Goal: Task Accomplishment & Management: Manage account settings

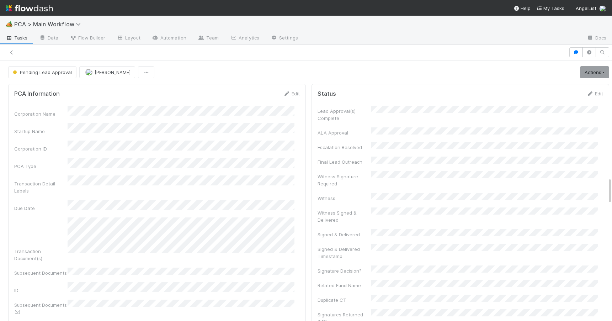
scroll to position [387, 0]
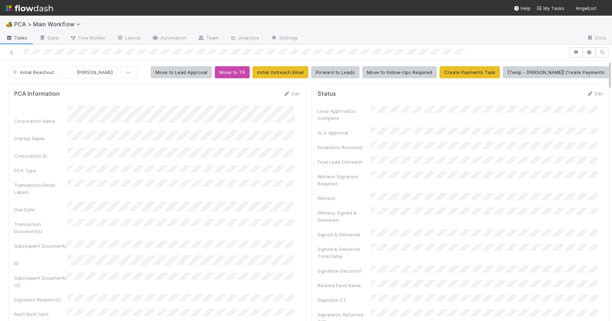
scroll to position [366, 0]
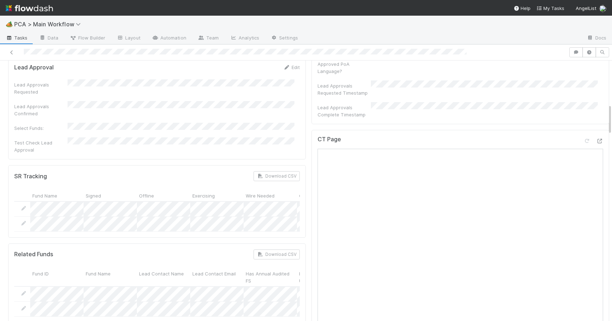
drag, startPoint x: 605, startPoint y: 116, endPoint x: 604, endPoint y: 125, distance: 8.9
click at [604, 125] on div "Initial Reachout [PERSON_NAME] Move to Lead Approval Move to TR Initial Outreac…" at bounding box center [306, 190] width 612 height 260
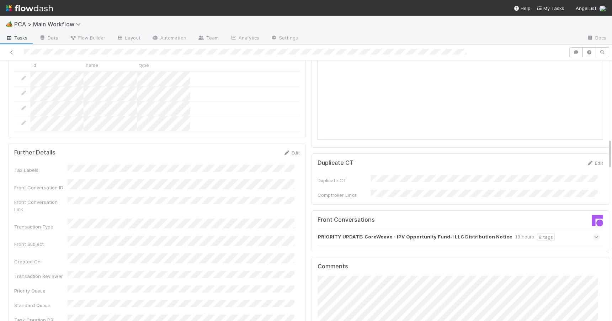
drag, startPoint x: 604, startPoint y: 118, endPoint x: 612, endPoint y: 153, distance: 36.0
click at [612, 153] on div "🏕️ PCA > Main Workflow Tasks Data Flow Builder Layout Automation Team Analytics…" at bounding box center [306, 168] width 612 height 305
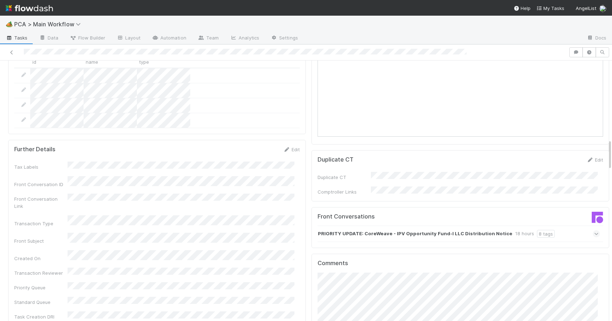
scroll to position [663, 0]
click at [542, 226] on div "PRIORITY UPDATE: CoreWeave - IPV Opportunity Fund-I LLC Distribution Notice 18 …" at bounding box center [459, 234] width 282 height 16
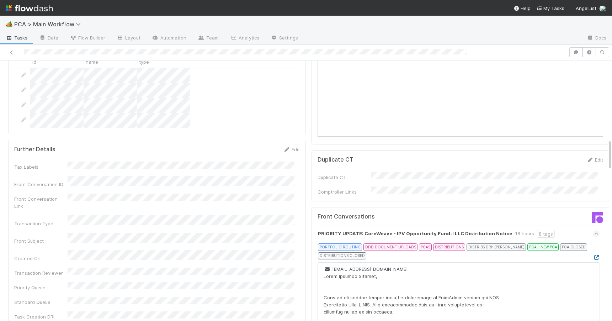
click at [593, 255] on icon at bounding box center [596, 257] width 7 height 5
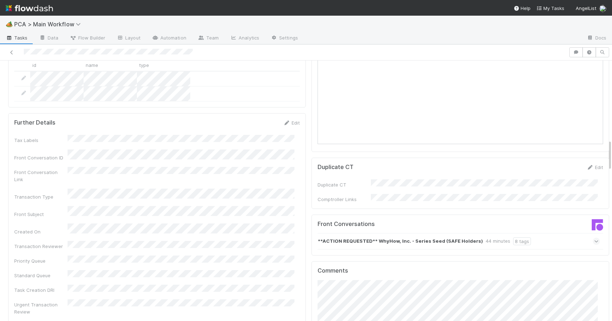
scroll to position [664, 0]
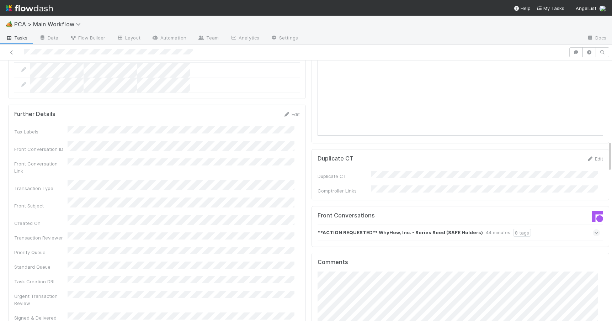
drag, startPoint x: 604, startPoint y: 118, endPoint x: 606, endPoint y: 154, distance: 36.0
click at [606, 154] on div "Initial Reachout Zachary Conley Move to Lead Approval Move to TR Initial Outrea…" at bounding box center [306, 190] width 612 height 260
click at [550, 224] on div "**ACTION REQUESTED** WhyHow, Inc. - Series Seed (SAFE Holders) 44 minutes 8 tags" at bounding box center [459, 232] width 282 height 16
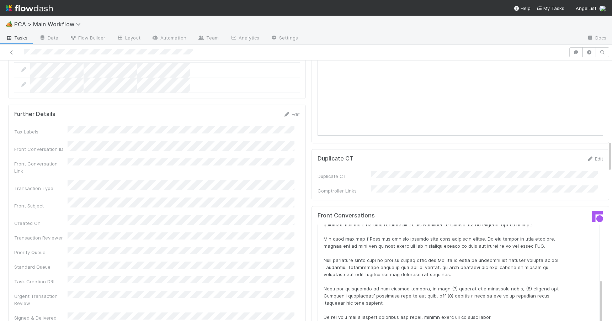
scroll to position [142, 0]
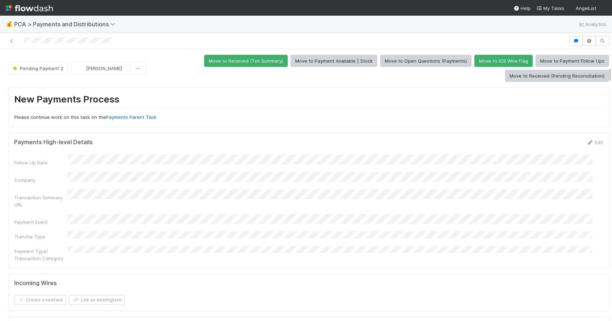
scroll to position [297, 0]
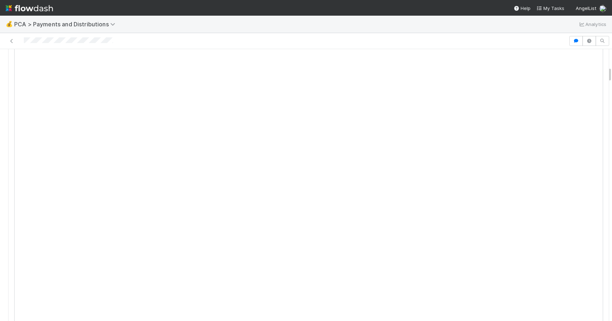
click at [612, 74] on div at bounding box center [612, 185] width 0 height 272
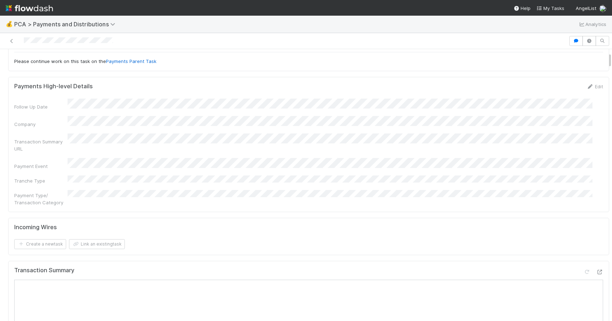
scroll to position [0, 0]
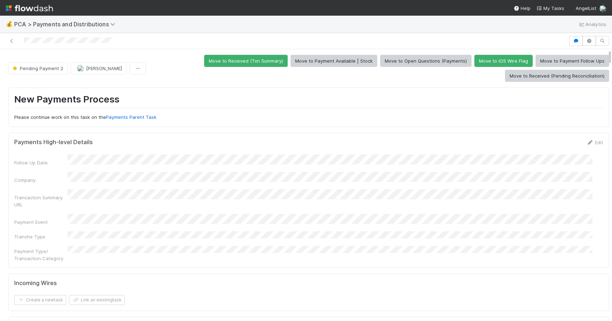
drag, startPoint x: 604, startPoint y: 76, endPoint x: 602, endPoint y: 51, distance: 25.0
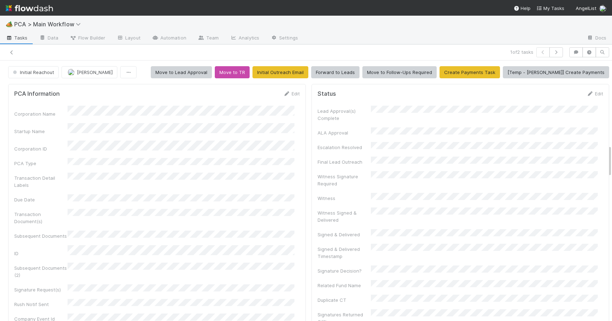
scroll to position [683, 0]
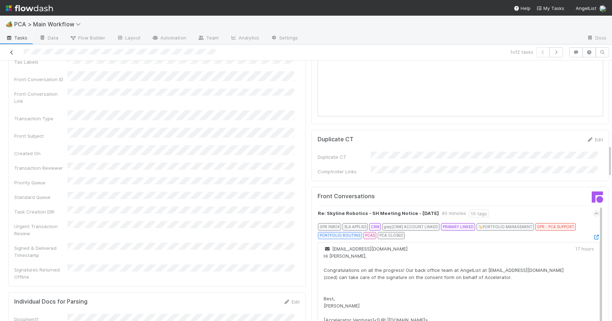
click at [12, 52] on icon at bounding box center [11, 52] width 7 height 5
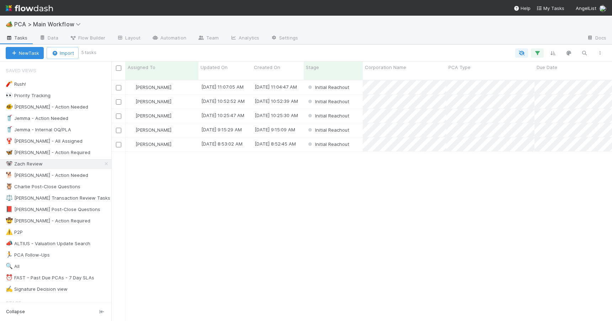
scroll to position [242, 495]
click at [191, 198] on div "Zachary Conley 8/15/25, 11:07:05 AM 8/15/25, 11:04:47 AM Initial Reachout 0 0 0…" at bounding box center [361, 203] width 501 height 246
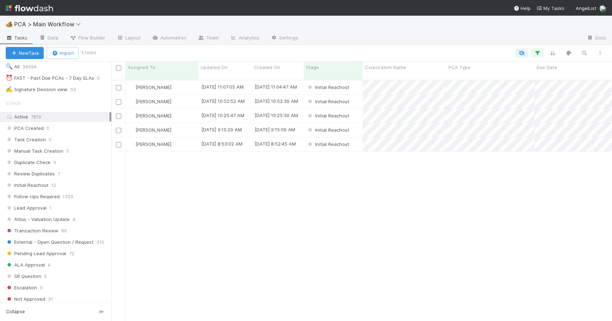
scroll to position [261, 0]
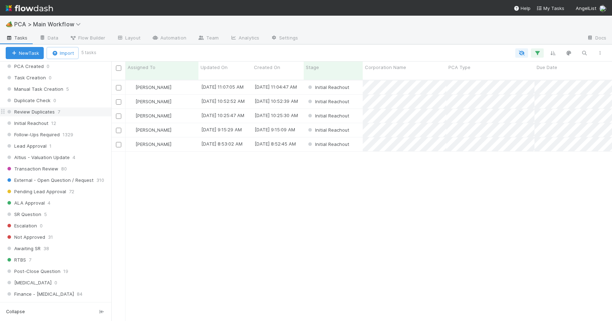
click at [74, 113] on div "Review Duplicates 7" at bounding box center [59, 111] width 106 height 9
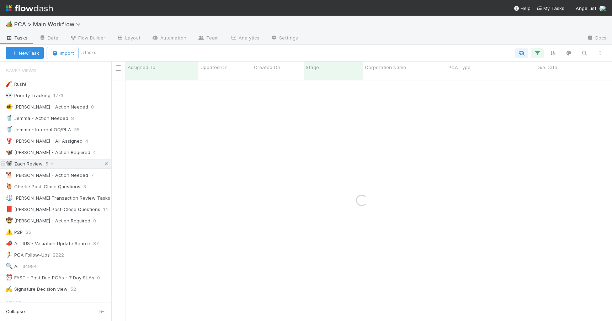
click at [103, 162] on icon at bounding box center [106, 163] width 7 height 5
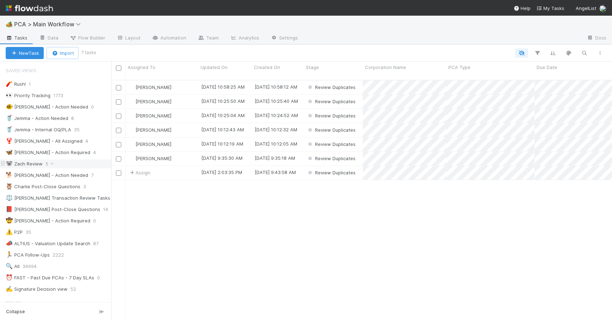
scroll to position [6, 6]
click at [182, 124] on div "[PERSON_NAME]" at bounding box center [162, 130] width 73 height 14
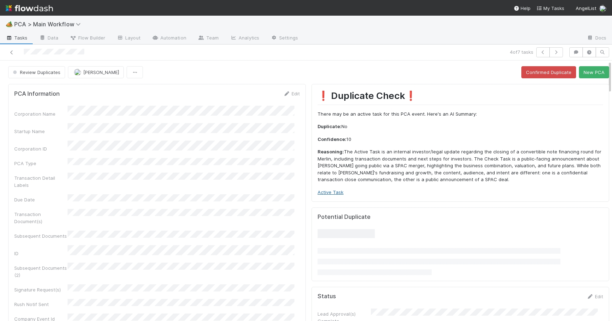
click at [325, 193] on link "Active Task" at bounding box center [331, 192] width 26 height 6
click at [328, 193] on link "Active Task" at bounding box center [331, 192] width 26 height 6
click at [582, 73] on button "New PCA" at bounding box center [594, 72] width 30 height 12
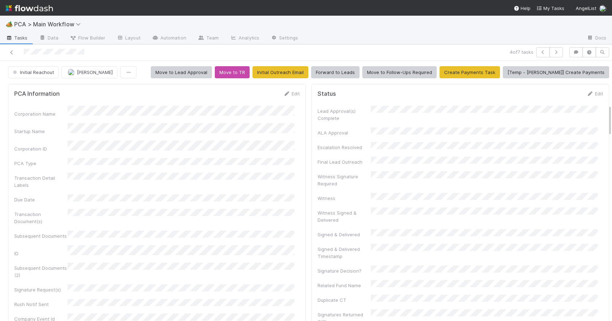
scroll to position [366, 0]
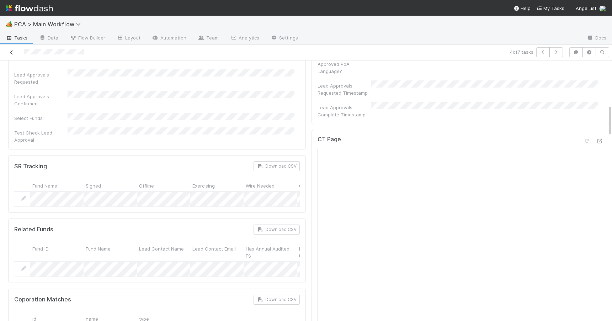
click at [13, 51] on icon at bounding box center [11, 52] width 7 height 5
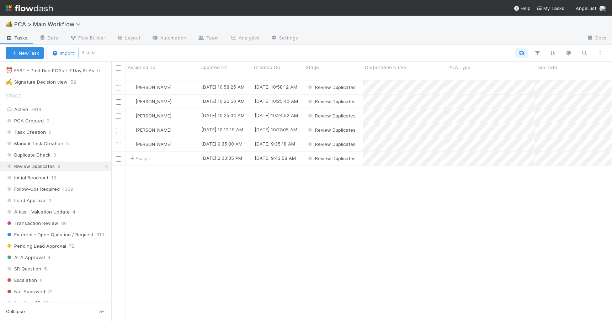
scroll to position [203, 0]
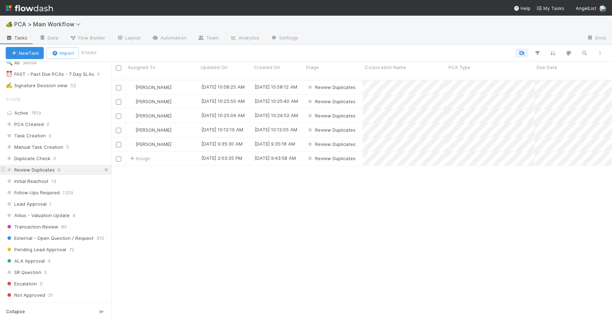
click at [103, 168] on icon at bounding box center [106, 170] width 7 height 5
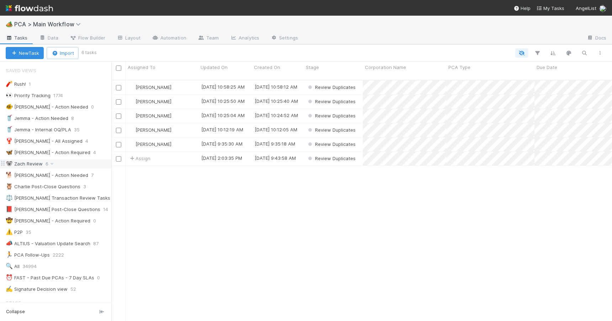
click at [68, 161] on div "🐨 Zach Review 6" at bounding box center [59, 163] width 106 height 9
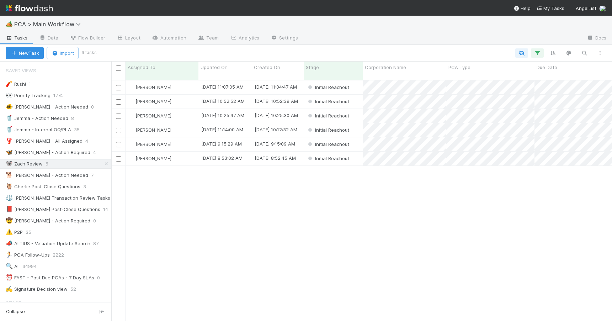
scroll to position [242, 495]
click at [201, 198] on div "Zachary Conley 8/15/25, 11:07:05 AM 8/15/25, 11:04:47 AM Initial Reachout 0 0 0…" at bounding box center [361, 203] width 501 height 246
click at [180, 152] on div "[PERSON_NAME]" at bounding box center [162, 159] width 73 height 14
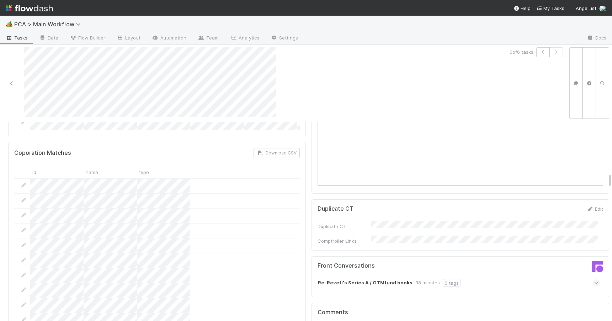
scroll to position [713, 0]
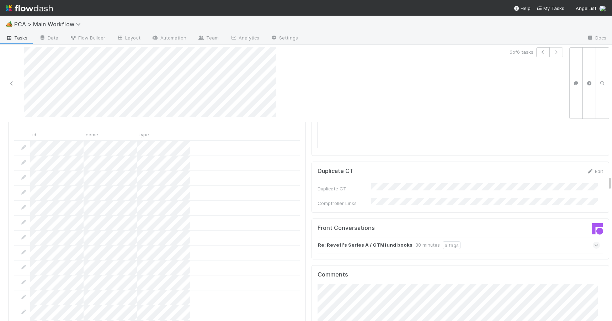
drag, startPoint x: 604, startPoint y: 158, endPoint x: 609, endPoint y: 181, distance: 24.3
click at [609, 181] on div "🏕️ PCA > Main Workflow Tasks Data Flow Builder Layout Automation Team Analytics…" at bounding box center [306, 168] width 612 height 305
click at [495, 237] on div "Re: Revefi's Series A / GTMfund books 38 minutes 6 tags" at bounding box center [459, 245] width 282 height 16
click at [492, 237] on div "Re: Revefi's Series A / GTMfund books 38 minutes 6 tags" at bounding box center [459, 245] width 282 height 16
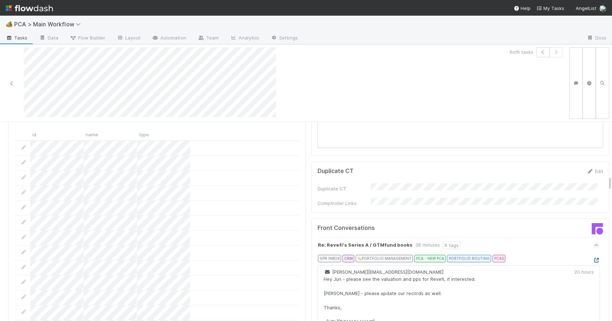
click at [593, 258] on icon at bounding box center [596, 260] width 7 height 5
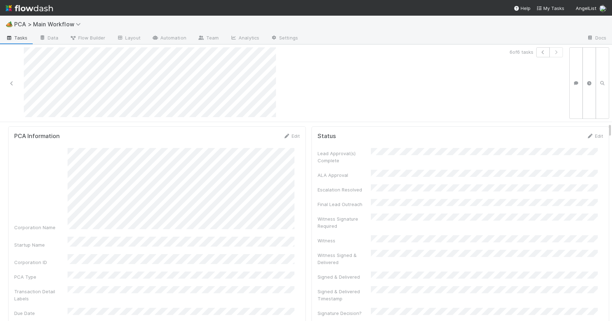
scroll to position [10, 0]
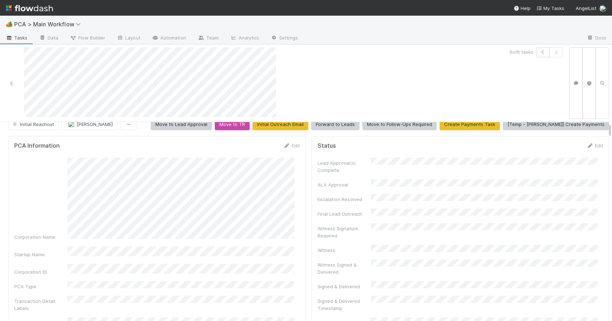
drag, startPoint x: 604, startPoint y: 184, endPoint x: 603, endPoint y: 131, distance: 53.0
click at [288, 146] on link "Edit" at bounding box center [291, 146] width 17 height 6
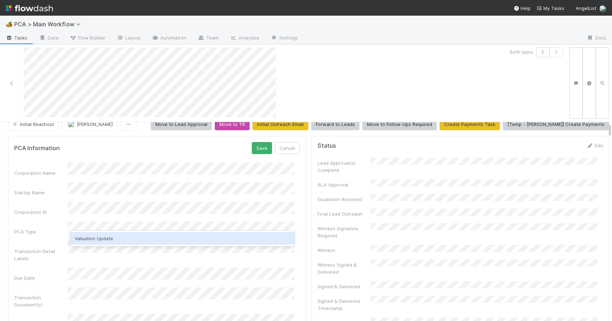
click at [164, 239] on div "Valuation Update" at bounding box center [182, 238] width 224 height 13
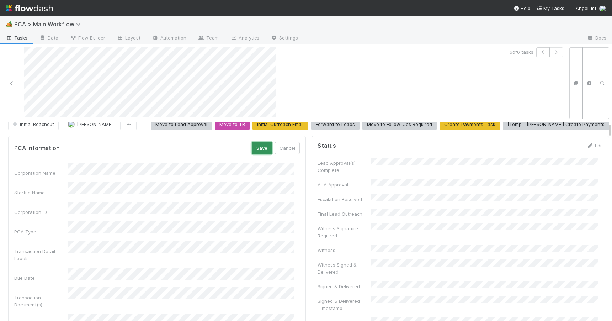
click at [253, 148] on button "Save" at bounding box center [262, 148] width 20 height 12
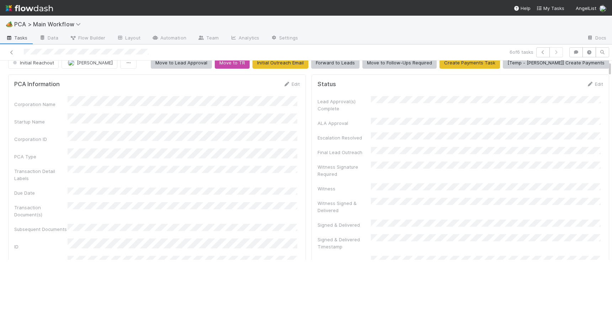
click at [610, 65] on div "Initial Reachout Zachary Conley Move to Lead Approval Move to TR Initial Outrea…" at bounding box center [308, 63] width 617 height 12
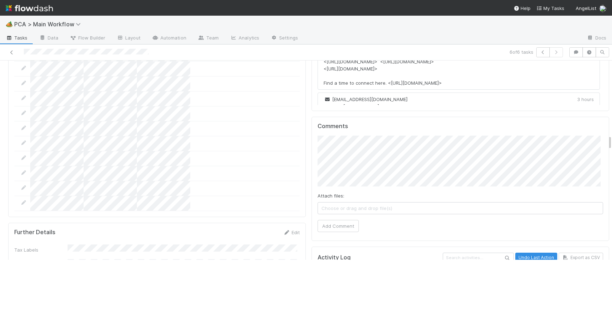
drag, startPoint x: 610, startPoint y: 65, endPoint x: 611, endPoint y: 142, distance: 76.5
click at [611, 142] on div "Initial Reachout Zachary Conley Move to Lead Approval Move to TR Initial Outrea…" at bounding box center [306, 159] width 612 height 199
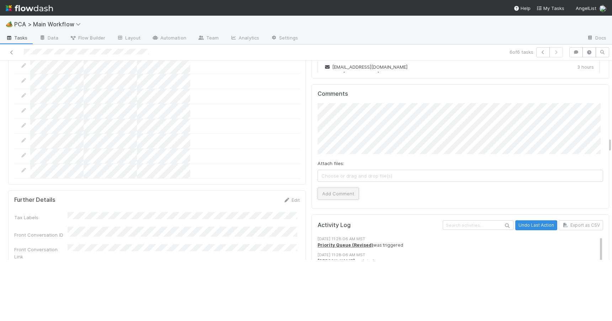
click at [327, 187] on button "Add Comment" at bounding box center [338, 193] width 41 height 12
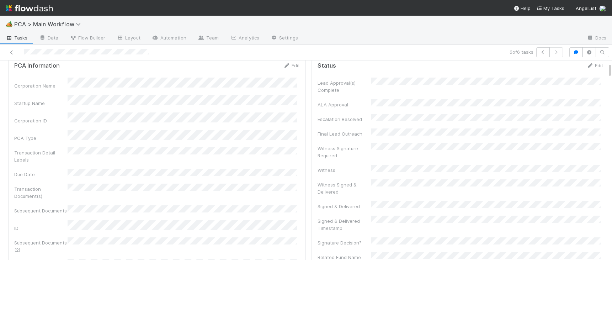
scroll to position [0, 0]
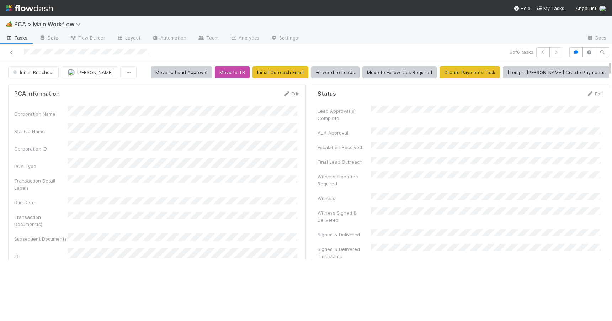
drag, startPoint x: 610, startPoint y: 146, endPoint x: 609, endPoint y: 63, distance: 83.2
click at [35, 69] on span "Initial Reachout" at bounding box center [32, 72] width 43 height 6
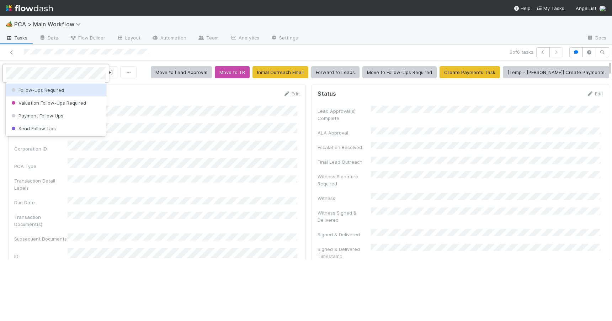
click at [34, 86] on div "Follow-Ups Required" at bounding box center [56, 90] width 100 height 13
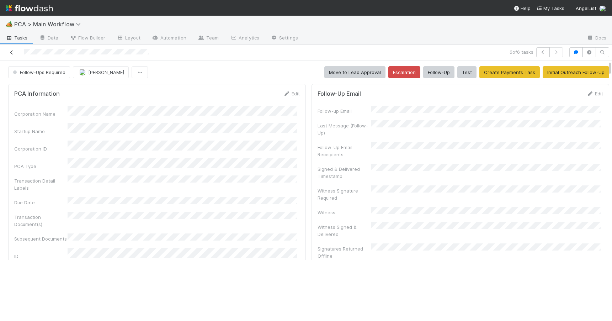
click at [11, 52] on icon at bounding box center [11, 52] width 7 height 5
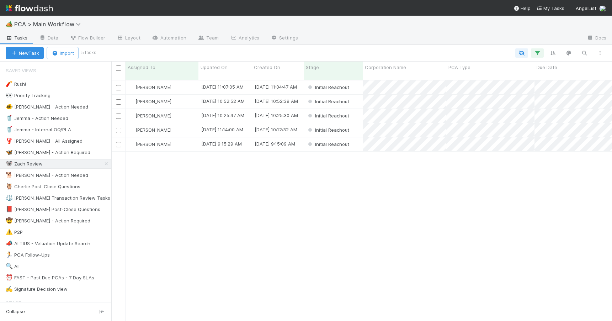
scroll to position [242, 495]
click at [179, 139] on div "[PERSON_NAME]" at bounding box center [162, 144] width 73 height 14
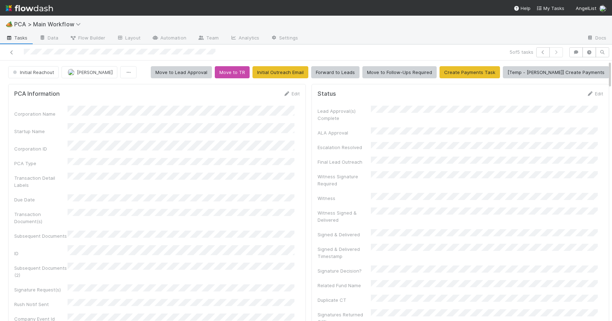
scroll to position [366, 0]
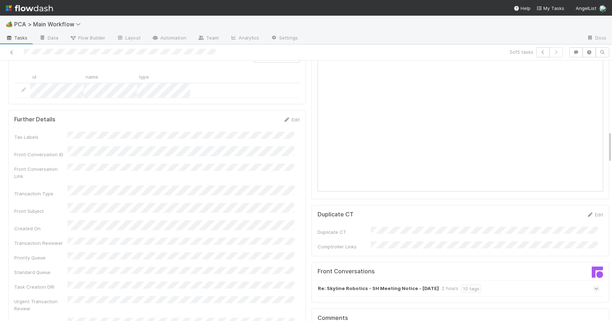
scroll to position [616, 0]
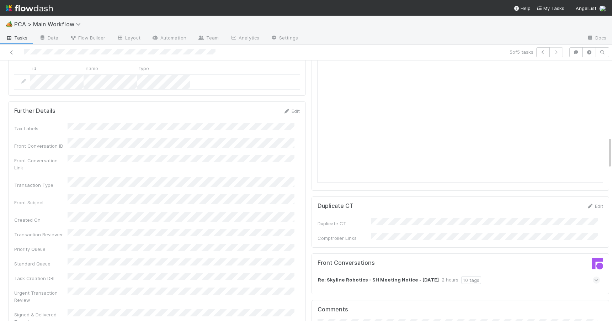
drag, startPoint x: 604, startPoint y: 113, endPoint x: 608, endPoint y: 144, distance: 31.2
click at [608, 144] on div "🏕️ PCA > Main Workflow Tasks Data Flow Builder Layout Automation Team Analytics…" at bounding box center [306, 168] width 612 height 305
click at [513, 272] on div "Re: Skyline Robotics - SH Meeting Notice - August 26th 2 hours 10 tags" at bounding box center [459, 280] width 282 height 16
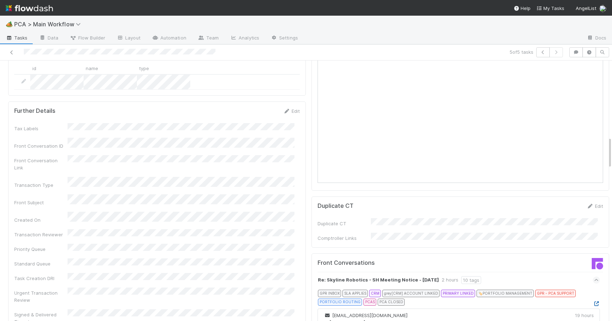
click at [593, 301] on icon at bounding box center [596, 303] width 7 height 5
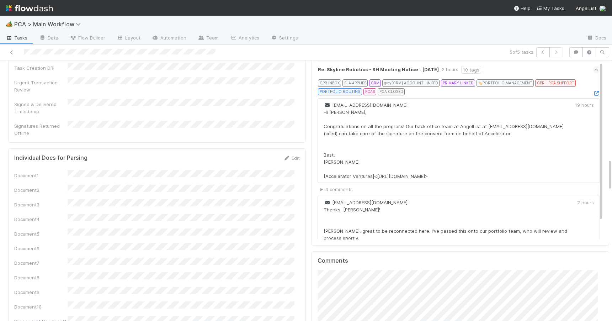
scroll to position [832, 0]
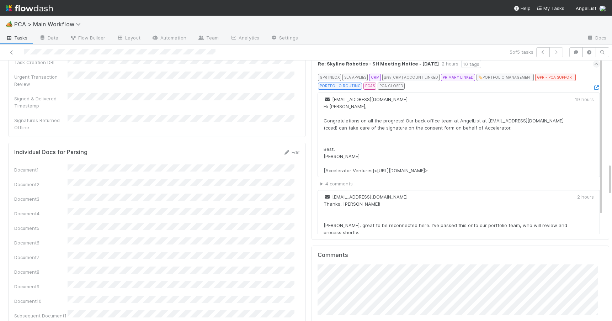
drag, startPoint x: 605, startPoint y: 155, endPoint x: 608, endPoint y: 181, distance: 26.9
click at [608, 181] on div "🏕️ PCA > Main Workflow Tasks Data Flow Builder Layout Automation Team Analytics…" at bounding box center [306, 168] width 612 height 305
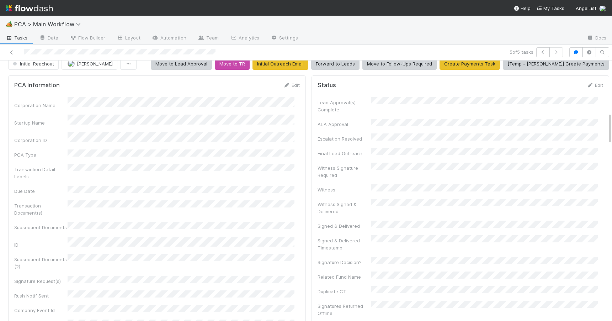
scroll to position [0, 0]
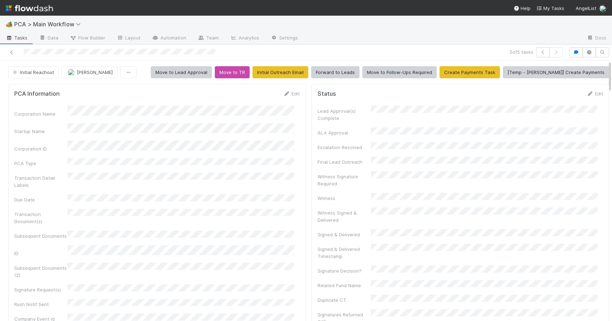
drag, startPoint x: 604, startPoint y: 169, endPoint x: 599, endPoint y: 62, distance: 107.2
click at [38, 73] on span "Initial Reachout" at bounding box center [32, 72] width 43 height 6
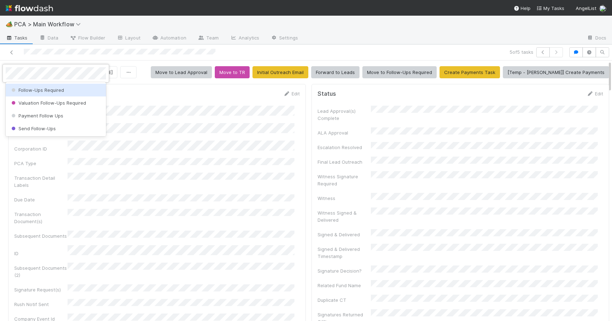
click at [43, 90] on span "Follow-Ups Required" at bounding box center [37, 90] width 54 height 6
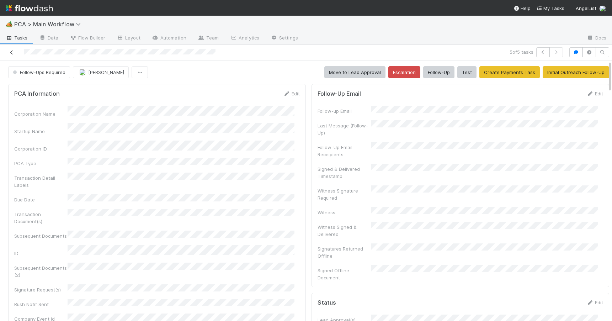
click at [14, 52] on icon at bounding box center [11, 52] width 7 height 5
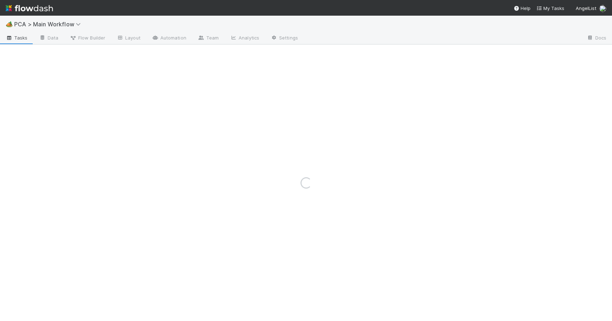
click at [14, 52] on div "Loading..." at bounding box center [306, 182] width 612 height 276
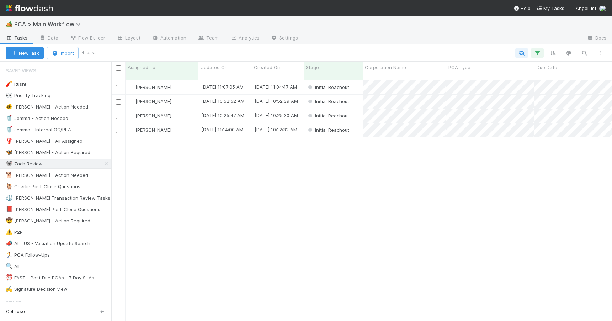
scroll to position [242, 495]
click at [184, 125] on div "[PERSON_NAME]" at bounding box center [162, 130] width 73 height 14
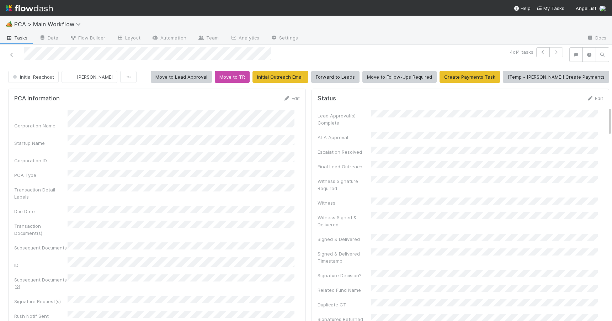
scroll to position [368, 0]
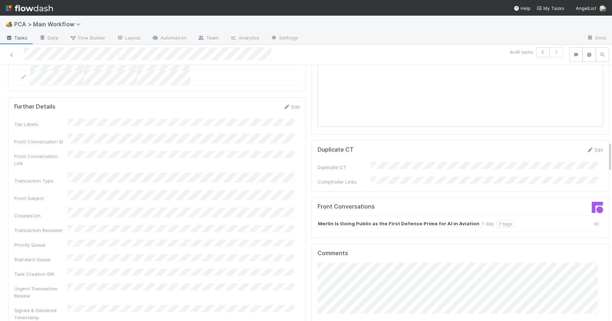
scroll to position [695, 0]
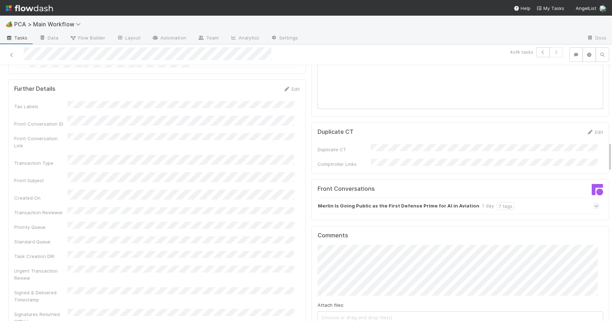
drag, startPoint x: 604, startPoint y: 117, endPoint x: 607, endPoint y: 156, distance: 39.2
click at [607, 155] on div "🏕️ PCA > Main Workflow Tasks Data Flow Builder Layout Automation Team Analytics…" at bounding box center [306, 168] width 612 height 305
click at [528, 198] on div "Merlin Is Going Public as the First Defense Prime for AI in Aviation 1 day 7 ta…" at bounding box center [459, 206] width 282 height 16
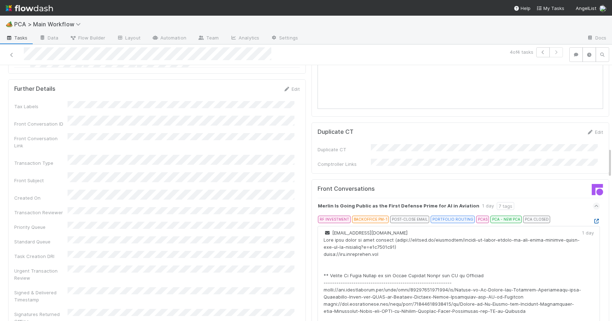
click at [593, 219] on icon at bounding box center [596, 221] width 7 height 5
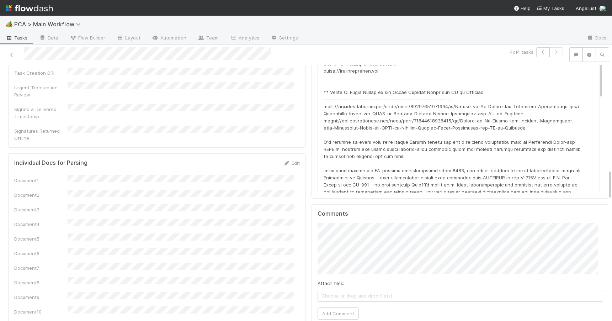
scroll to position [884, 0]
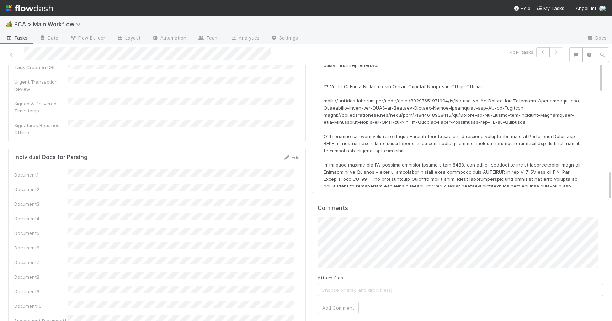
drag, startPoint x: 605, startPoint y: 157, endPoint x: 605, endPoint y: 179, distance: 22.4
click at [605, 179] on div "Initial Reachout Zachary Conley Move to Lead Approval Move to TR Initial Outrea…" at bounding box center [306, 193] width 612 height 256
click at [336, 302] on button "Add Comment" at bounding box center [338, 308] width 41 height 12
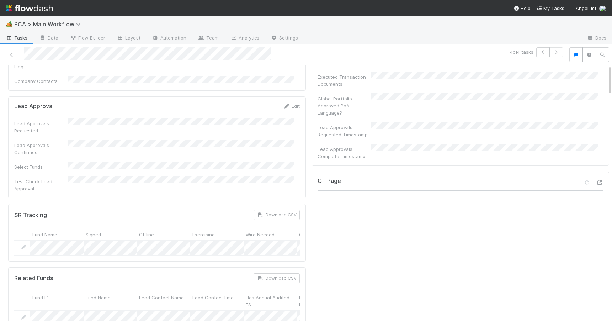
scroll to position [0, 0]
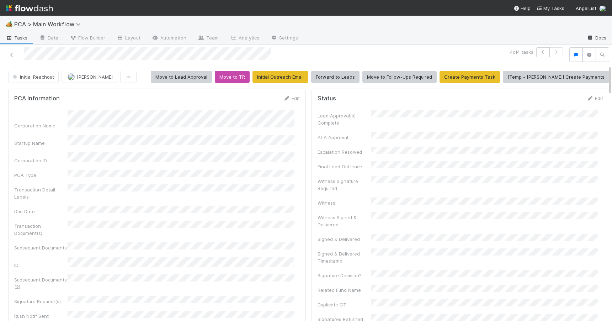
drag, startPoint x: 605, startPoint y: 186, endPoint x: 599, endPoint y: 42, distance: 144.2
click at [599, 42] on div "🏕️ PCA > Main Workflow Tasks Data Flow Builder Layout Automation Team Analytics…" at bounding box center [306, 168] width 612 height 305
click at [289, 97] on link "Edit" at bounding box center [291, 98] width 17 height 6
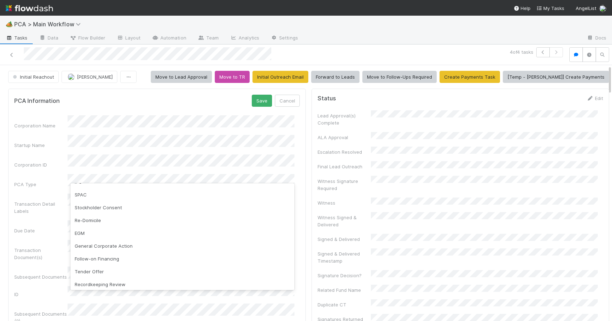
scroll to position [74, 0]
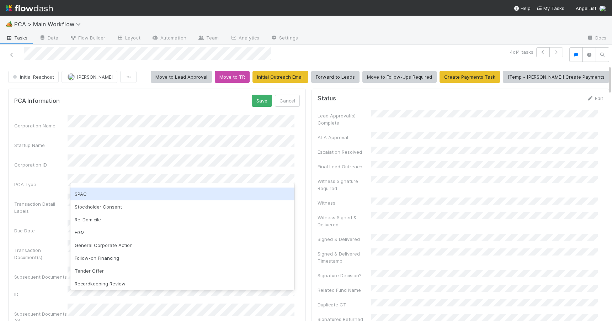
click at [199, 194] on div "SPAC" at bounding box center [182, 193] width 224 height 13
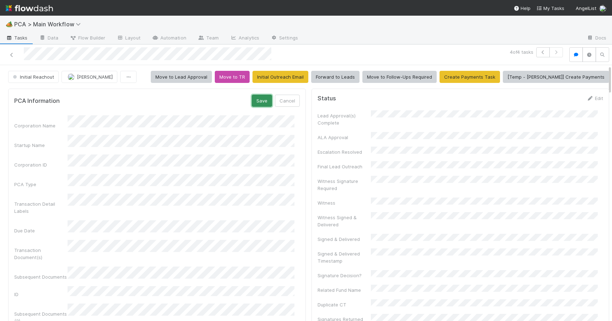
click at [256, 101] on button "Save" at bounding box center [262, 101] width 20 height 12
click at [26, 75] on span "Initial Reachout" at bounding box center [32, 77] width 43 height 6
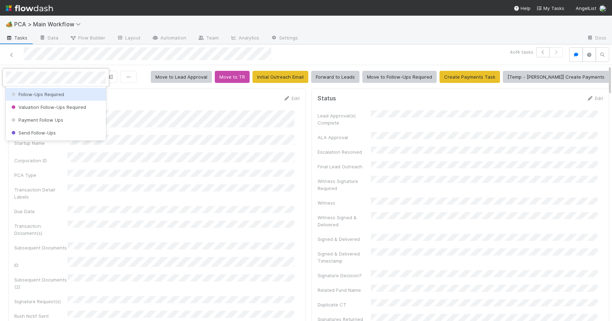
click at [31, 92] on span "Follow-Ups Required" at bounding box center [37, 94] width 54 height 6
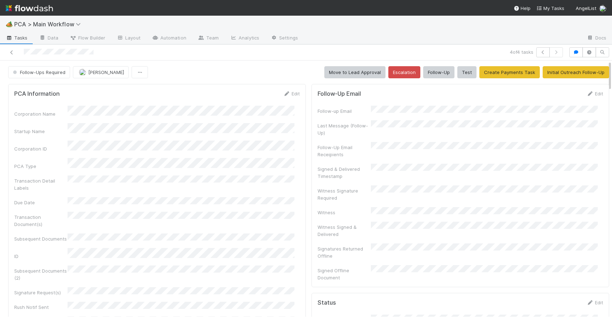
scroll to position [561, 0]
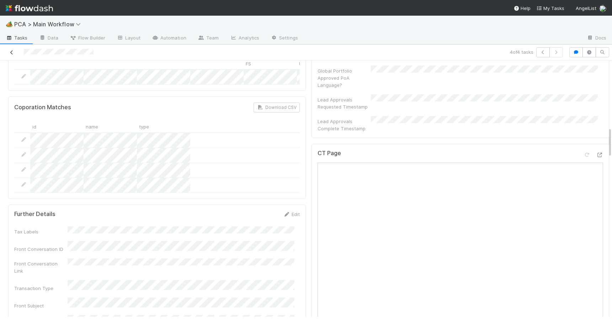
click at [12, 51] on icon at bounding box center [11, 52] width 7 height 5
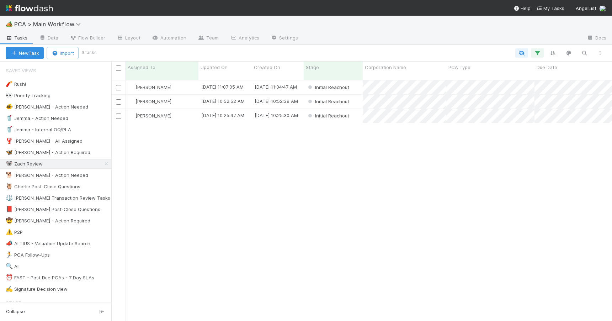
scroll to position [242, 495]
click at [182, 112] on div "[PERSON_NAME]" at bounding box center [162, 116] width 73 height 14
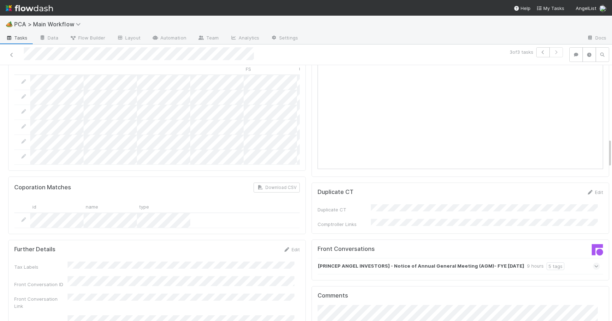
scroll to position [648, 0]
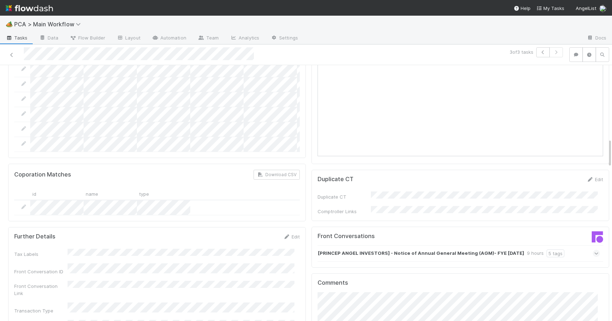
drag, startPoint x: 604, startPoint y: 110, endPoint x: 608, endPoint y: 141, distance: 31.8
click at [608, 141] on div "🏕️ PCA > Main Workflow Tasks Data Flow Builder Layout Automation Team Analytics…" at bounding box center [306, 168] width 612 height 305
click at [433, 249] on strong "[PRINCEP ANGEL INVESTORS] - Notice of Annual General Meeting (AGM)- FYE 31.12.2…" at bounding box center [421, 253] width 206 height 8
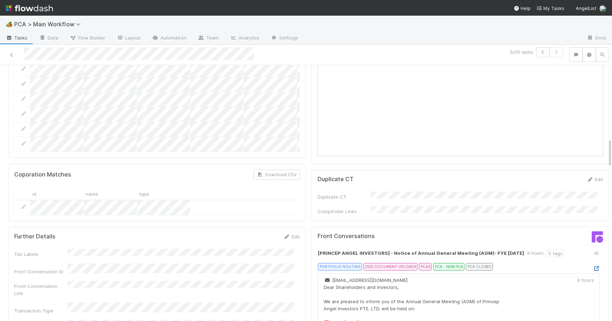
click at [593, 266] on icon at bounding box center [596, 268] width 7 height 5
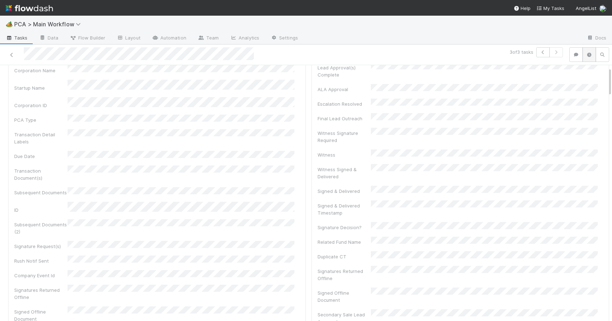
scroll to position [0, 0]
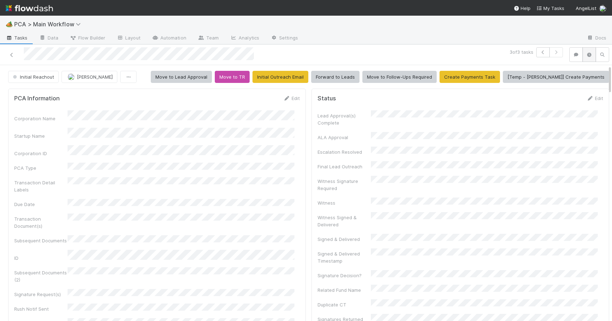
drag, startPoint x: 605, startPoint y: 149, endPoint x: 578, endPoint y: 58, distance: 94.3
click at [578, 58] on div "3 of 3 tasks Initial Reachout Zachary Conley Move to Lead Approval Move to TR I…" at bounding box center [306, 182] width 612 height 277
click at [287, 95] on link "Edit" at bounding box center [291, 98] width 17 height 6
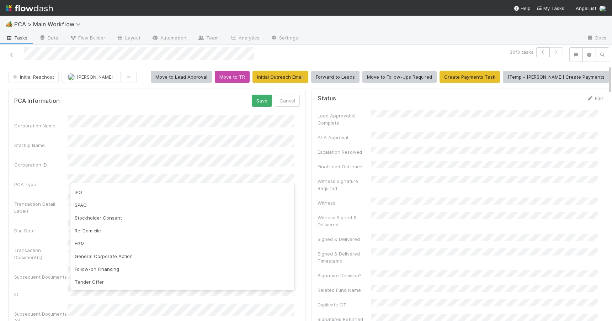
scroll to position [76, 0]
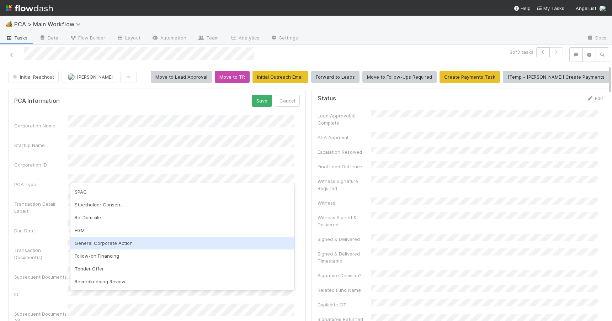
click at [248, 238] on div "General Corporate Action" at bounding box center [182, 243] width 224 height 13
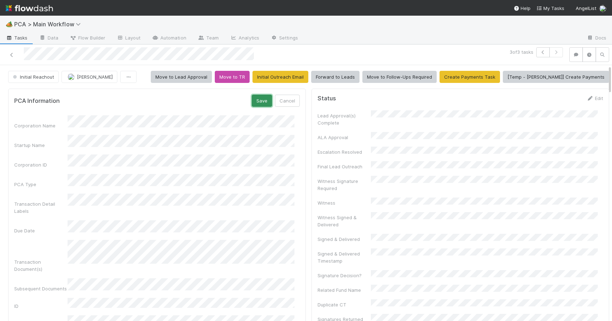
click at [257, 103] on button "Save" at bounding box center [262, 101] width 20 height 12
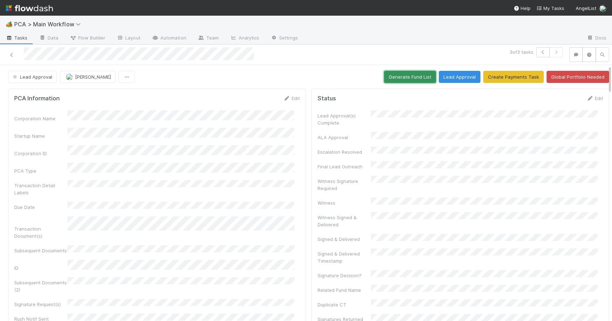
click at [403, 79] on button "Generate Fund List" at bounding box center [410, 77] width 52 height 12
click at [612, 76] on div at bounding box center [612, 193] width 0 height 256
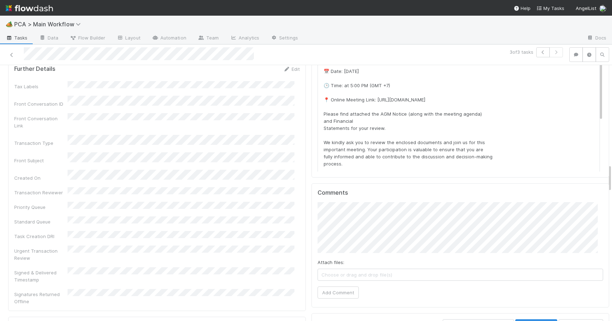
drag, startPoint x: 605, startPoint y: 78, endPoint x: 605, endPoint y: 177, distance: 98.9
click at [605, 177] on div "Lead Approval Zachary Conley Generate Fund List Lead Approval Create Payments T…" at bounding box center [306, 193] width 612 height 256
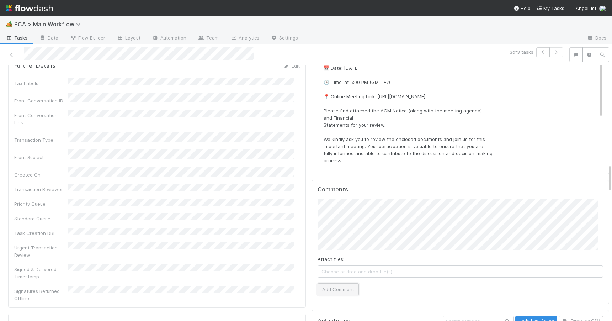
click at [329, 283] on button "Add Comment" at bounding box center [338, 289] width 41 height 12
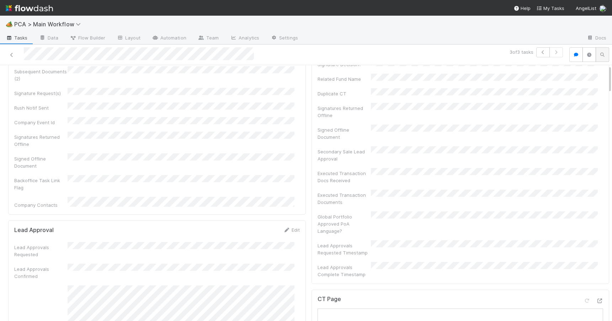
scroll to position [0, 0]
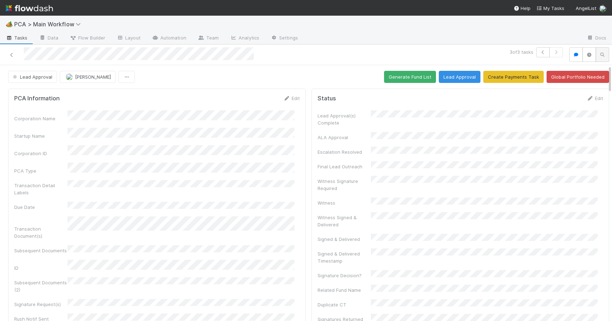
drag, startPoint x: 604, startPoint y: 176, endPoint x: 599, endPoint y: 56, distance: 119.7
click at [599, 56] on div "3 of 3 tasks Lead Approval Zachary Conley Generate Fund List Lead Approval Crea…" at bounding box center [306, 182] width 612 height 277
click at [388, 73] on button "Generate Fund List" at bounding box center [410, 77] width 52 height 12
click at [387, 71] on button "Generate Fund List" at bounding box center [410, 77] width 52 height 12
click at [605, 74] on div "Lead Approval Zachary Conley Generate Fund List Lead Approval Create Payments T…" at bounding box center [308, 77] width 617 height 12
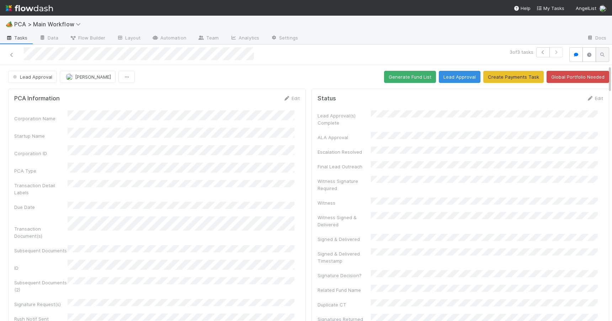
drag, startPoint x: 605, startPoint y: 74, endPoint x: 594, endPoint y: 53, distance: 22.7
click at [594, 53] on div "3 of 3 tasks Lead Approval Zachary Conley Generate Fund List Lead Approval Crea…" at bounding box center [306, 182] width 612 height 277
click at [450, 71] on button "Lead Approval" at bounding box center [460, 77] width 42 height 12
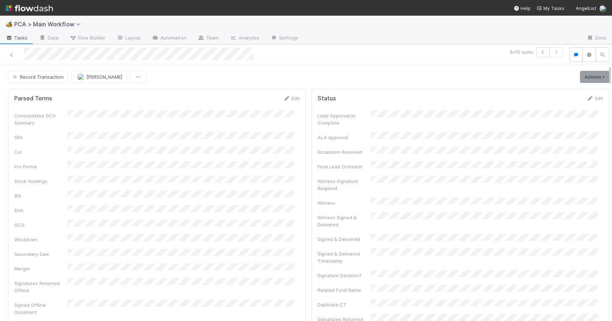
drag, startPoint x: 604, startPoint y: 71, endPoint x: 604, endPoint y: 20, distance: 51.2
click at [604, 20] on div "🏕️ PCA > Main Workflow Tasks Data Flow Builder Layout Automation Team Analytics…" at bounding box center [306, 168] width 612 height 305
click at [12, 56] on icon at bounding box center [11, 55] width 7 height 5
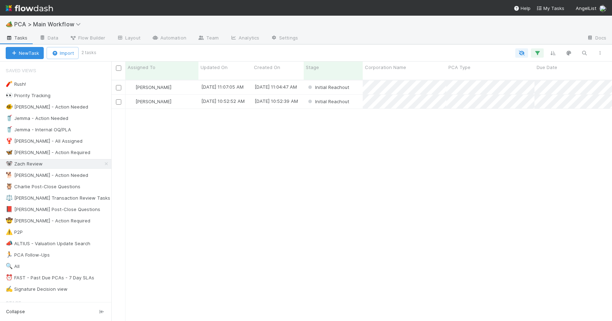
scroll to position [242, 495]
click at [180, 95] on div "[PERSON_NAME]" at bounding box center [162, 102] width 73 height 14
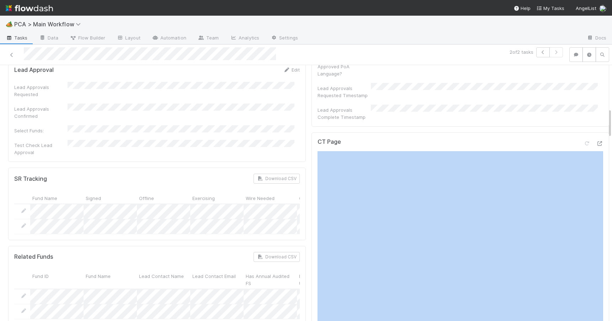
scroll to position [0, 2]
drag, startPoint x: 604, startPoint y: 120, endPoint x: 604, endPoint y: 112, distance: 7.1
click at [604, 112] on div "Initial Reachout Zachary Conley Move to Lead Approval Move to TR Initial Outrea…" at bounding box center [306, 193] width 612 height 256
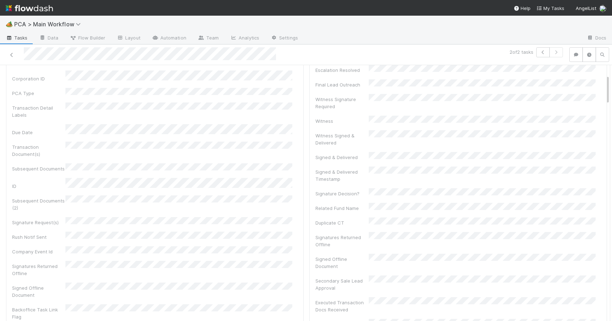
scroll to position [0, 0]
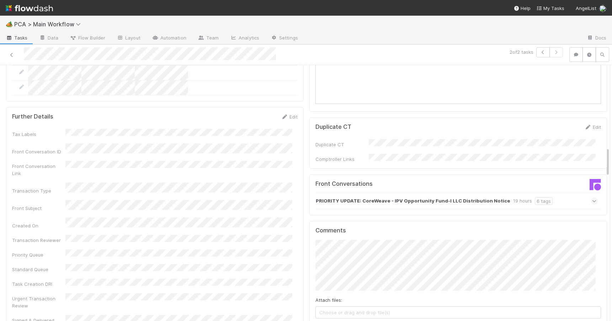
drag, startPoint x: 602, startPoint y: 117, endPoint x: 614, endPoint y: 157, distance: 41.2
click at [612, 157] on html "🏕️ PCA > Main Workflow Tasks Data Flow Builder Layout Automation Team Analytics…" at bounding box center [306, 160] width 612 height 321
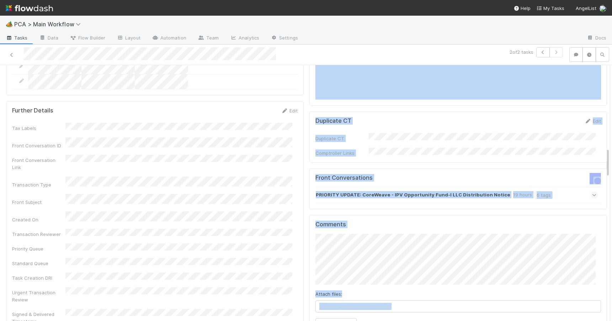
click at [548, 187] on div "PRIORITY UPDATE: CoreWeave - IPV Opportunity Fund-I LLC Distribution Notice 19 …" at bounding box center [457, 195] width 282 height 16
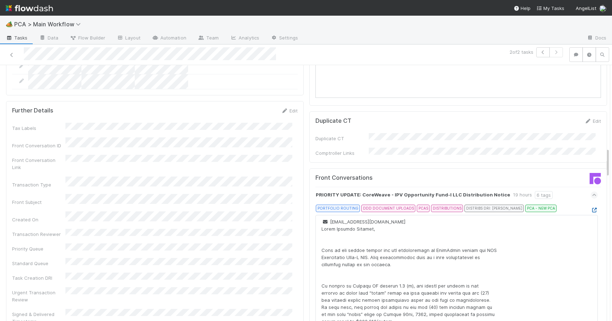
click at [591, 208] on icon at bounding box center [594, 210] width 7 height 5
click at [12, 54] on icon at bounding box center [11, 55] width 7 height 5
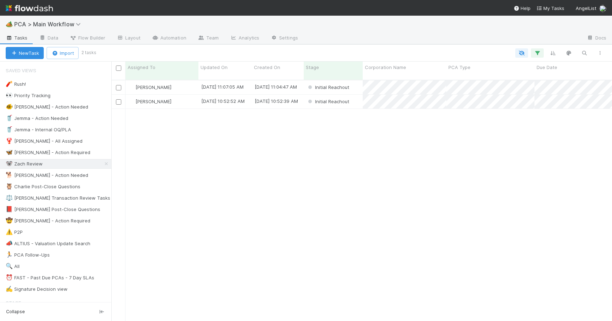
scroll to position [242, 495]
click at [179, 83] on div "[PERSON_NAME]" at bounding box center [162, 87] width 73 height 14
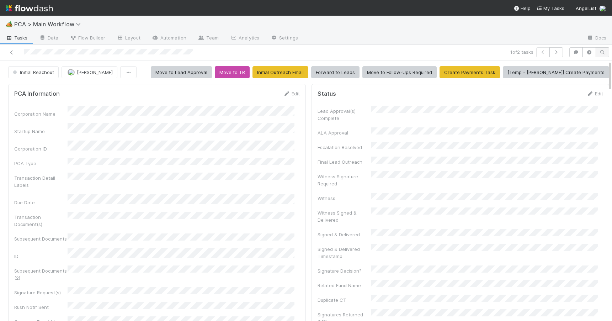
drag, startPoint x: 605, startPoint y: 111, endPoint x: 597, endPoint y: 55, distance: 57.1
click at [597, 55] on div "1 of 2 tasks Initial Reachout Zachary Conley Move to Lead Approval Move to TR I…" at bounding box center [306, 182] width 612 height 276
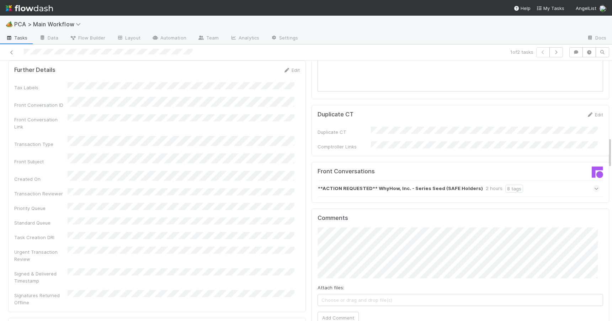
drag, startPoint x: 605, startPoint y: 71, endPoint x: 625, endPoint y: 157, distance: 88.2
click at [612, 157] on html "🏕️ PCA > Main Workflow Tasks Data Flow Builder Layout Automation Team Analytics…" at bounding box center [306, 160] width 612 height 321
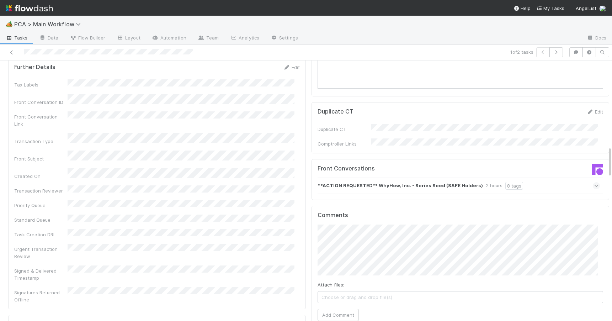
click at [547, 177] on div "**ACTION REQUESTED** WhyHow, Inc. - Series Seed (SAFE Holders) 2 hours 8 tags" at bounding box center [459, 185] width 282 height 16
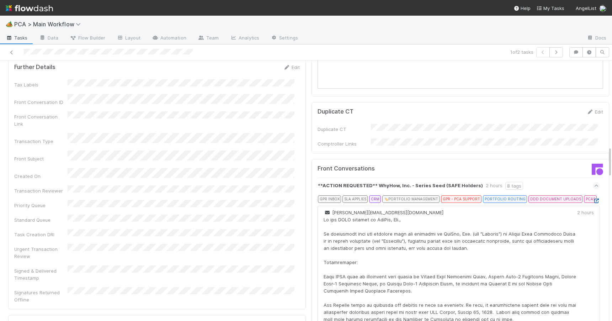
click at [593, 198] on icon at bounding box center [596, 200] width 7 height 5
click at [612, 155] on div at bounding box center [612, 190] width 0 height 260
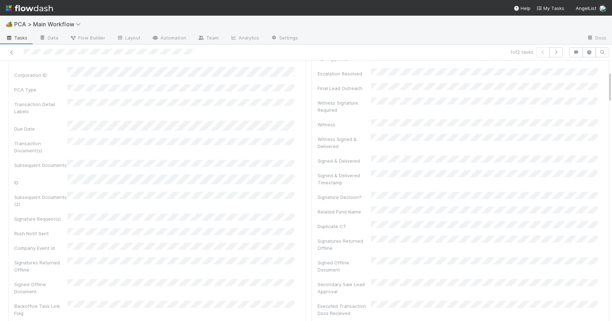
drag, startPoint x: 605, startPoint y: 155, endPoint x: 600, endPoint y: 75, distance: 80.5
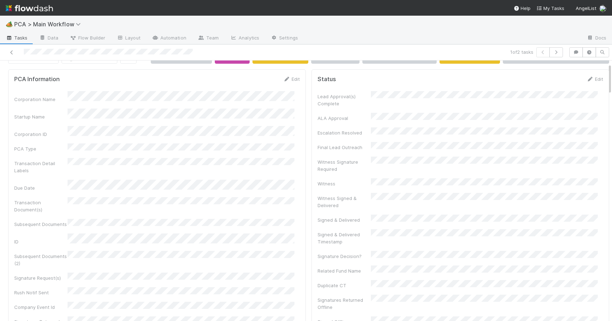
scroll to position [9, 0]
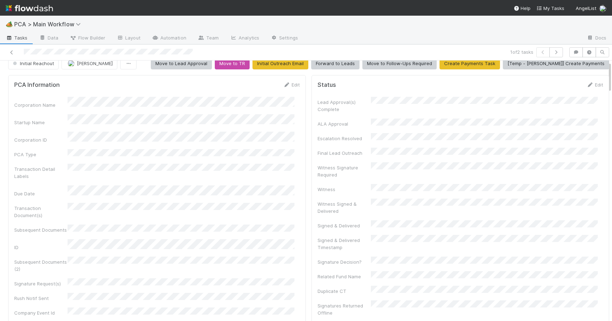
drag, startPoint x: 604, startPoint y: 78, endPoint x: 604, endPoint y: 74, distance: 4.3
click at [583, 89] on form "Status Edit Lead Approval(s) Complete ALA Approval Escalation Resolved Final Le…" at bounding box center [461, 278] width 286 height 394
click at [590, 83] on link "Edit" at bounding box center [595, 85] width 17 height 6
click at [555, 90] on button "Save" at bounding box center [565, 87] width 20 height 12
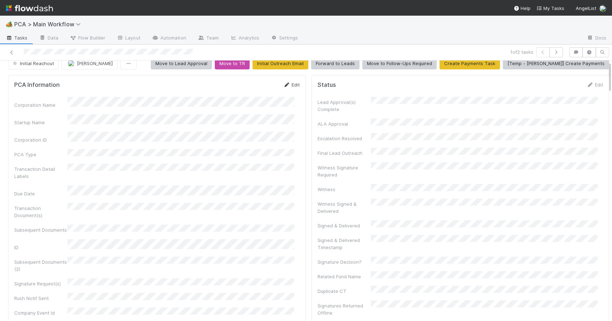
click at [290, 86] on link "Edit" at bounding box center [291, 85] width 17 height 6
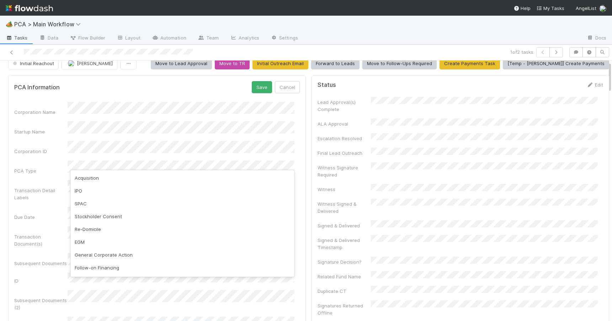
scroll to position [88, 0]
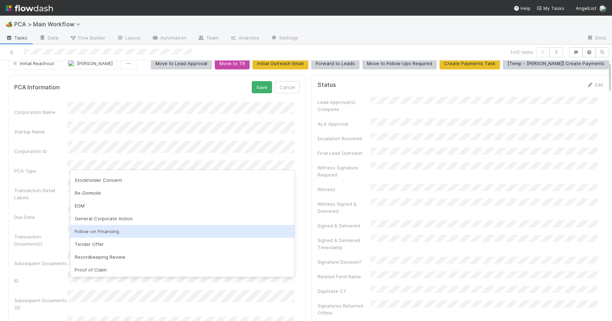
click at [248, 229] on div "Follow-on Financing" at bounding box center [182, 231] width 224 height 13
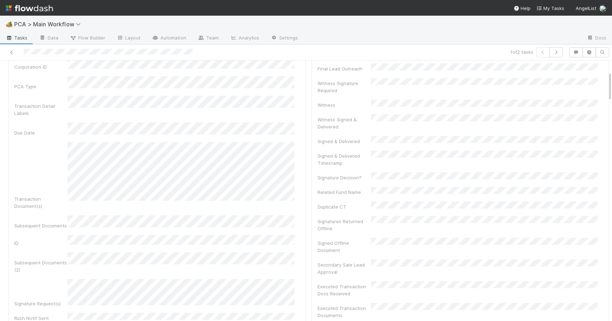
scroll to position [94, 0]
drag, startPoint x: 604, startPoint y: 89, endPoint x: 604, endPoint y: 85, distance: 3.9
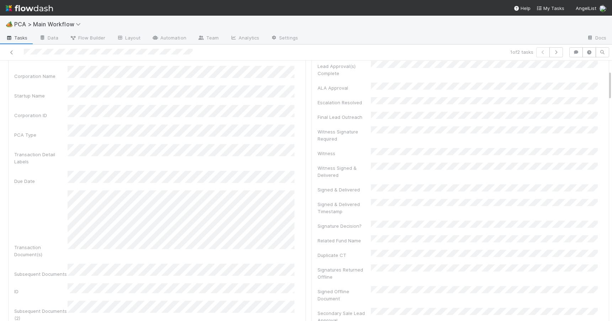
scroll to position [0, 0]
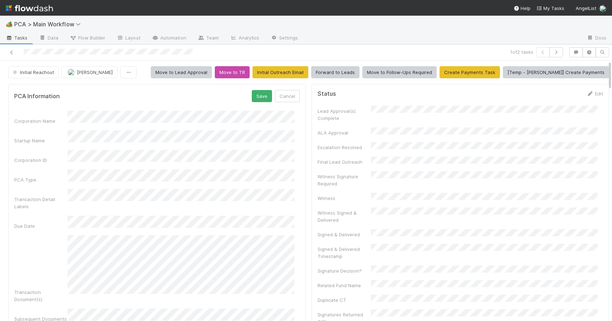
drag, startPoint x: 604, startPoint y: 88, endPoint x: 604, endPoint y: 70, distance: 17.4
click at [258, 91] on button "Save" at bounding box center [262, 96] width 20 height 12
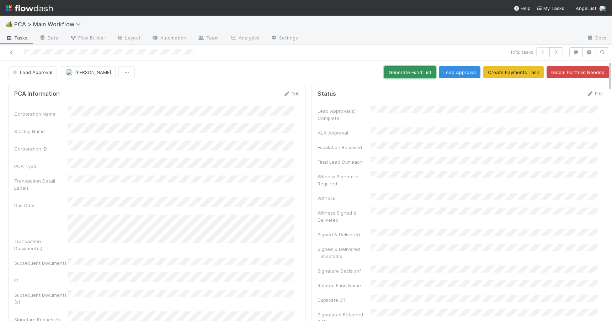
click at [388, 69] on button "Generate Fund List" at bounding box center [410, 72] width 52 height 12
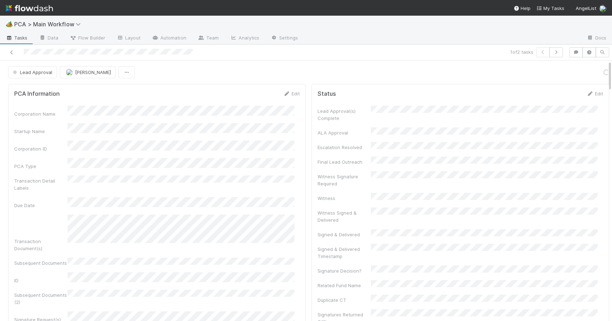
click at [604, 76] on div "Lead Approval Zachary Conley Loading..." at bounding box center [309, 72] width 612 height 12
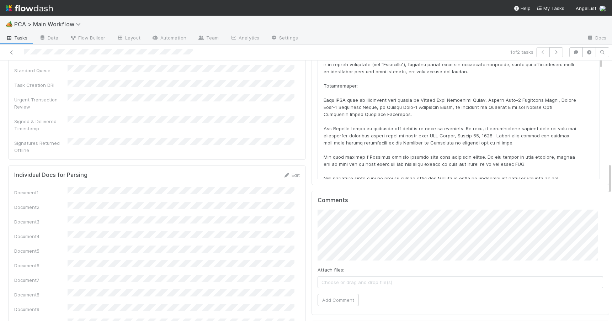
drag, startPoint x: 604, startPoint y: 80, endPoint x: 614, endPoint y: 187, distance: 107.9
click at [612, 187] on html "🏕️ PCA > Main Workflow Tasks Data Flow Builder Layout Automation Team Analytics…" at bounding box center [306, 160] width 612 height 321
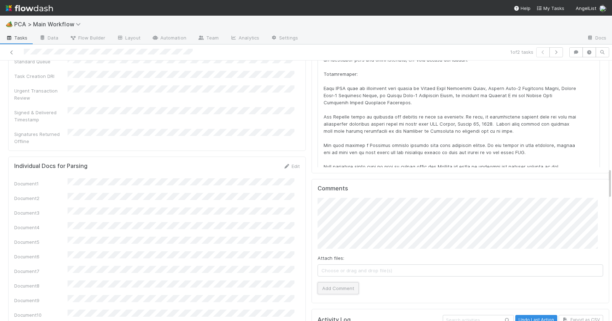
click at [343, 282] on button "Add Comment" at bounding box center [338, 288] width 41 height 12
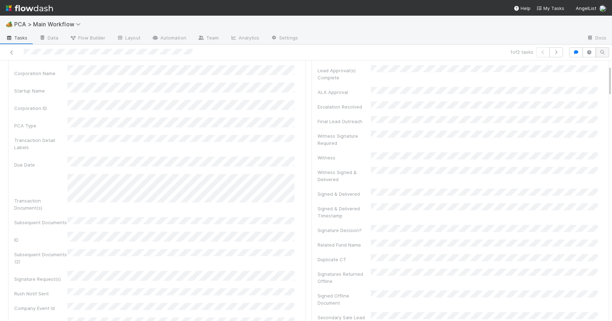
scroll to position [0, 0]
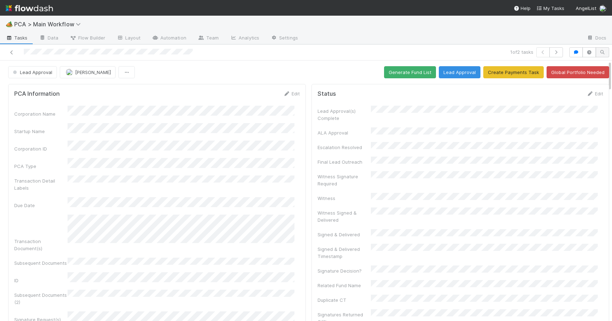
drag, startPoint x: 604, startPoint y: 174, endPoint x: 597, endPoint y: 50, distance: 124.7
click at [597, 50] on div "1 of 2 tasks Lead Approval Zachary Conley Generate Fund List Lead Approval Crea…" at bounding box center [306, 182] width 612 height 276
drag, startPoint x: 605, startPoint y: 77, endPoint x: 586, endPoint y: 32, distance: 49.3
click at [586, 32] on div "🏕️ PCA > Main Workflow Tasks Data Flow Builder Layout Automation Team Analytics…" at bounding box center [306, 168] width 612 height 305
click at [451, 71] on button "Lead Approval" at bounding box center [460, 72] width 42 height 12
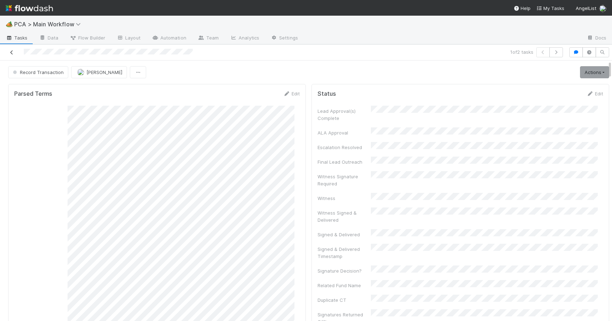
click at [11, 51] on icon at bounding box center [11, 52] width 7 height 5
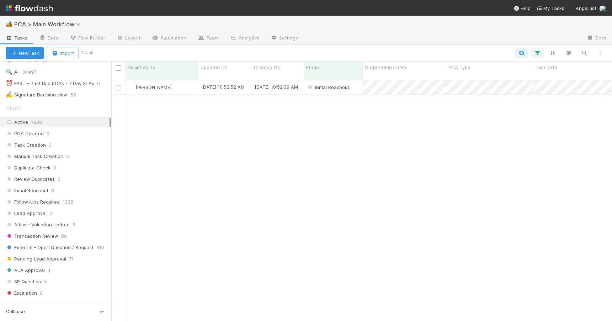
scroll to position [196, 0]
click at [76, 175] on div "Review Duplicates 5" at bounding box center [59, 177] width 106 height 9
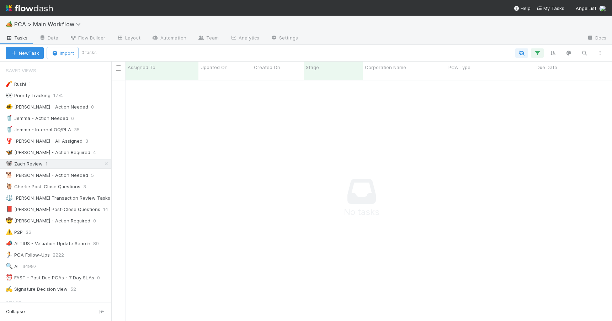
scroll to position [236, 495]
click at [103, 166] on link at bounding box center [106, 163] width 7 height 9
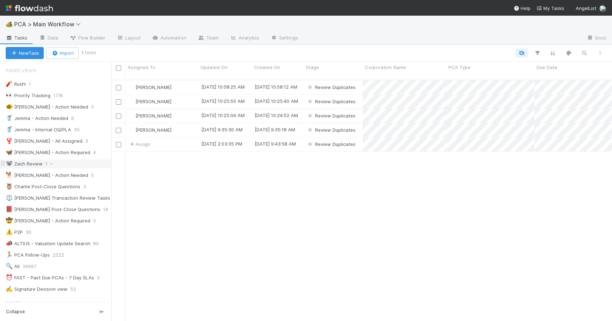
scroll to position [242, 495]
click at [67, 164] on div "🐨 Zach Review 1" at bounding box center [59, 163] width 106 height 9
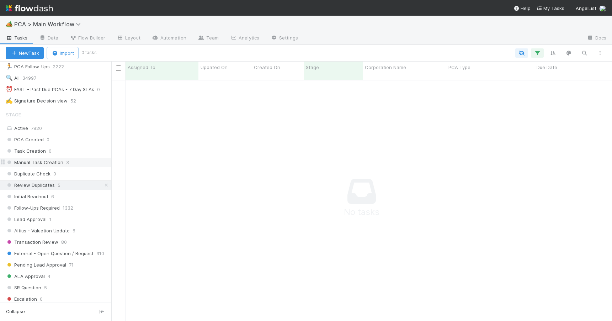
scroll to position [236, 495]
click at [103, 185] on icon at bounding box center [106, 185] width 7 height 5
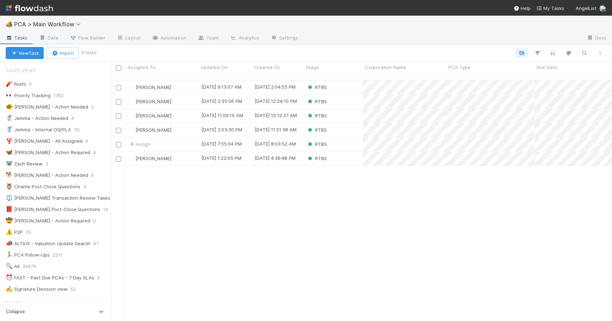
scroll to position [242, 495]
click at [337, 81] on div "RTBS" at bounding box center [333, 87] width 59 height 14
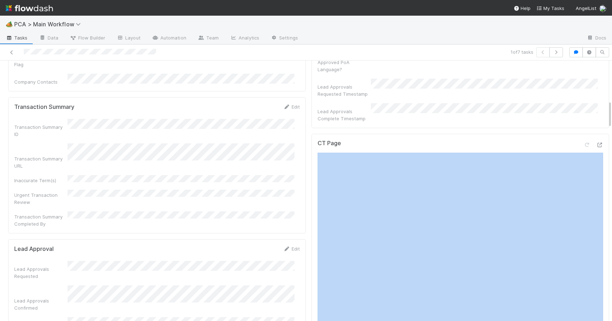
scroll to position [0, 2]
drag, startPoint x: 604, startPoint y: 117, endPoint x: 604, endPoint y: 99, distance: 18.5
click at [604, 99] on div "RTBS Zachary Conley Move to ICU Pending SR Move to SR Question Create Payments …" at bounding box center [306, 190] width 612 height 260
drag, startPoint x: 601, startPoint y: 109, endPoint x: 601, endPoint y: 115, distance: 5.3
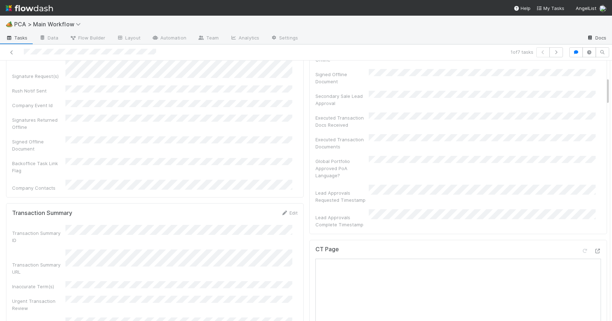
scroll to position [0, 0]
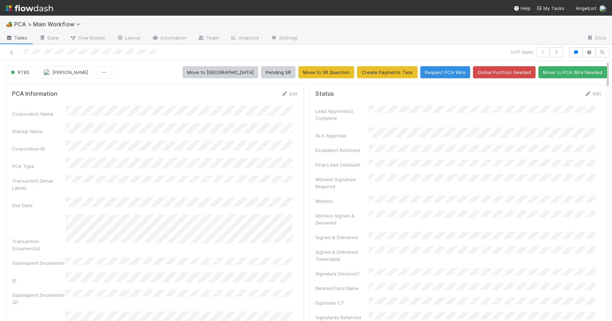
drag, startPoint x: 602, startPoint y: 108, endPoint x: 595, endPoint y: 20, distance: 88.1
click at [595, 20] on div "🏕️ PCA > Main Workflow Tasks Data Flow Builder Layout Automation Team Analytics…" at bounding box center [306, 168] width 612 height 305
click at [12, 52] on icon at bounding box center [11, 52] width 7 height 5
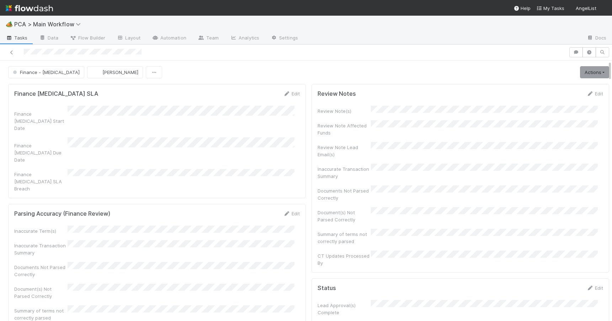
scroll to position [550, 0]
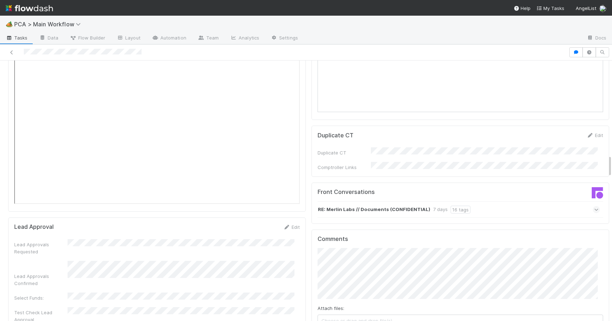
scroll to position [1002, 0]
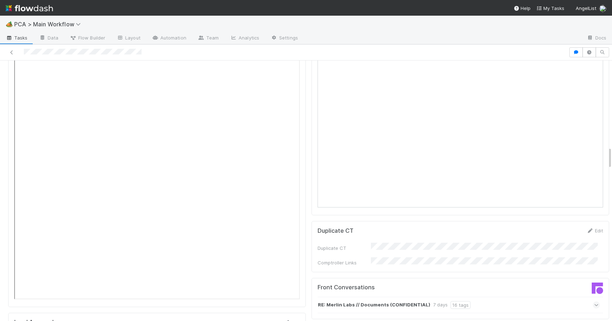
drag, startPoint x: 604, startPoint y: 117, endPoint x: 534, endPoint y: 12, distance: 126.1
click at [539, 24] on div "🏕️ PCA > Main Workflow Tasks Data Flow Builder Layout Automation Team Analytics…" at bounding box center [306, 168] width 612 height 305
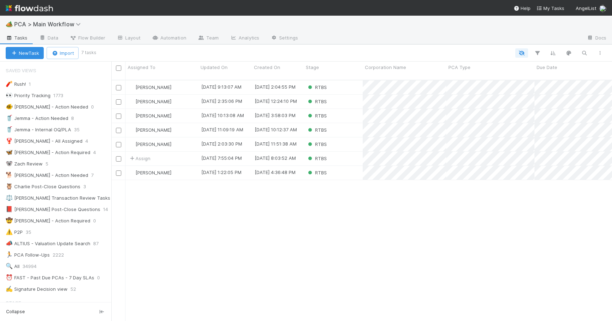
scroll to position [242, 495]
click at [342, 80] on div "RTBS" at bounding box center [333, 87] width 59 height 14
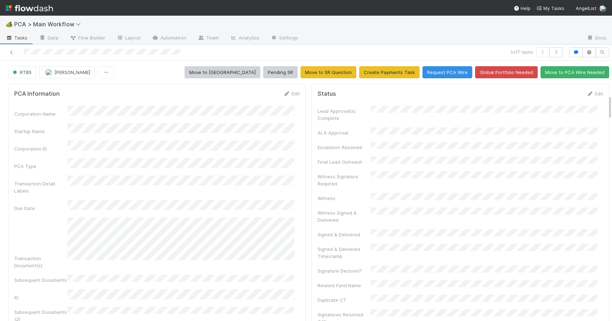
scroll to position [368, 0]
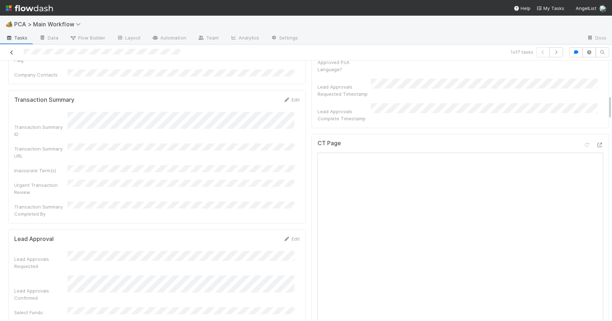
click at [11, 54] on icon at bounding box center [11, 52] width 7 height 5
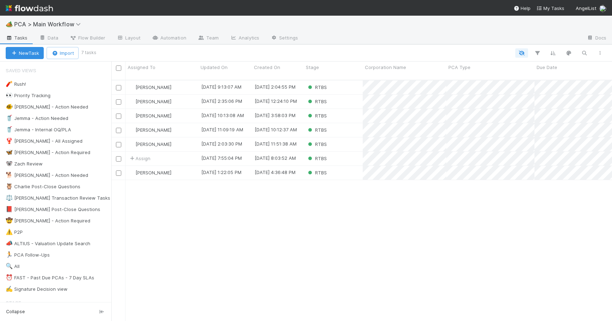
scroll to position [242, 495]
click at [182, 110] on div "[PERSON_NAME]" at bounding box center [162, 116] width 73 height 14
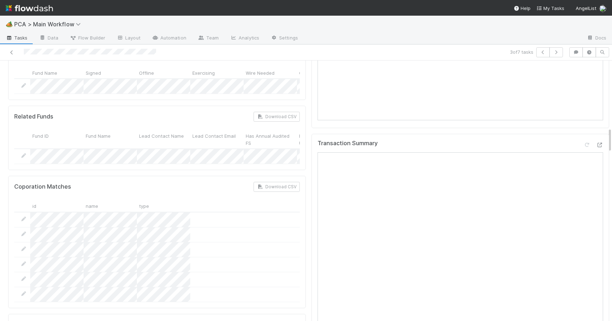
scroll to position [371, 0]
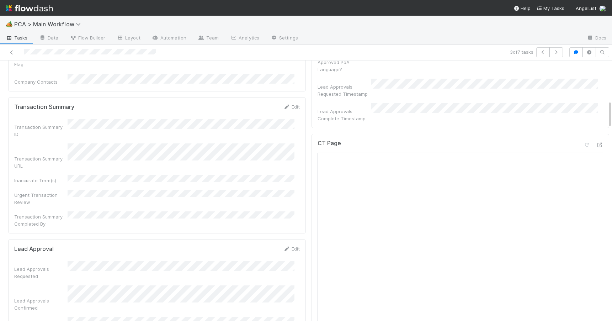
click at [612, 110] on div at bounding box center [612, 190] width 0 height 260
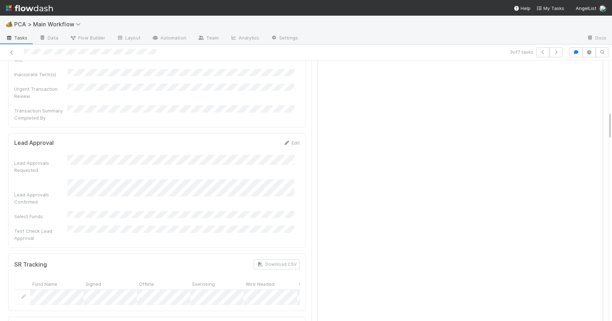
scroll to position [477, 0]
drag, startPoint x: 605, startPoint y: 112, endPoint x: 614, endPoint y: 124, distance: 14.7
click at [612, 124] on html "🏕️ PCA > Main Workflow Tasks Data Flow Builder Layout Automation Team Analytics…" at bounding box center [306, 160] width 612 height 321
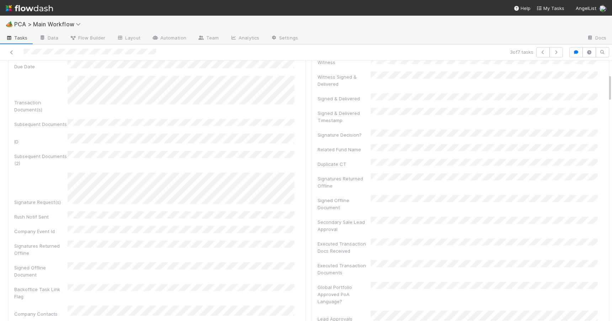
scroll to position [125, 0]
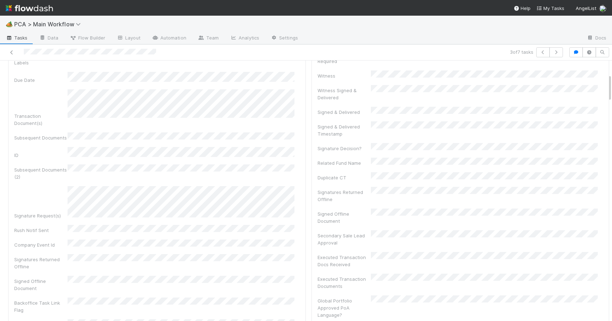
drag, startPoint x: 605, startPoint y: 128, endPoint x: 602, endPoint y: 90, distance: 37.8
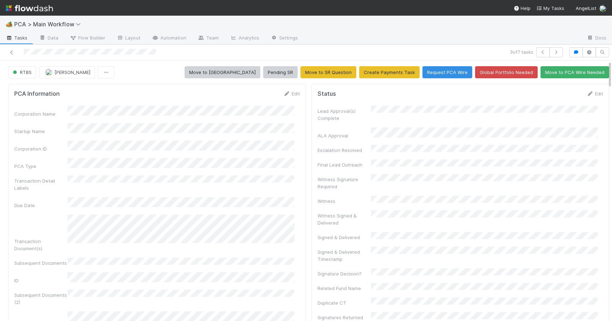
drag, startPoint x: 605, startPoint y: 89, endPoint x: 602, endPoint y: 71, distance: 17.6
click at [587, 95] on link "Edit" at bounding box center [595, 94] width 17 height 6
click at [557, 99] on button "Save" at bounding box center [565, 96] width 20 height 12
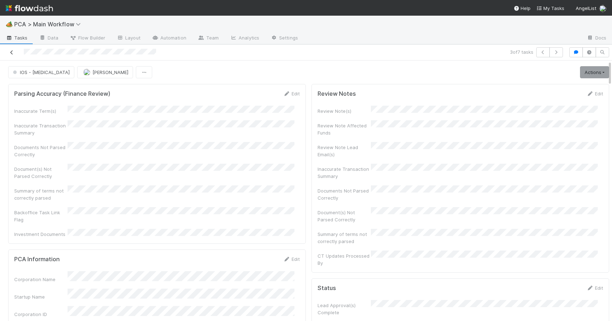
click at [12, 54] on icon at bounding box center [11, 52] width 7 height 5
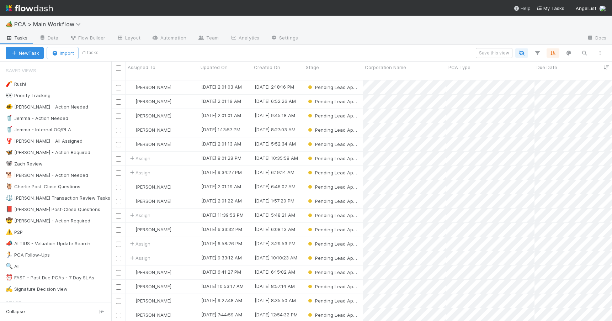
scroll to position [242, 495]
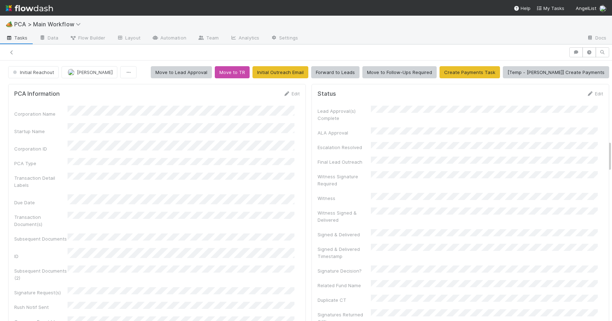
scroll to position [142, 0]
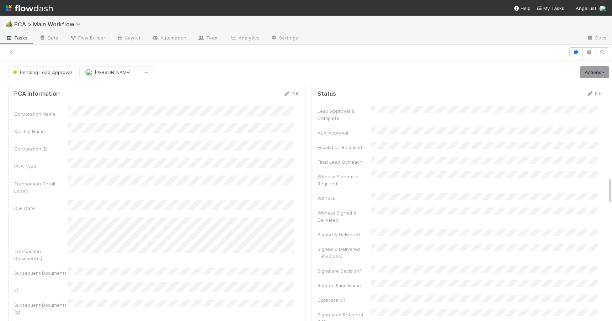
scroll to position [386, 0]
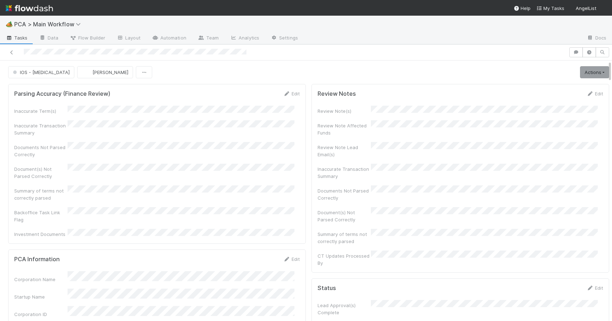
scroll to position [549, 0]
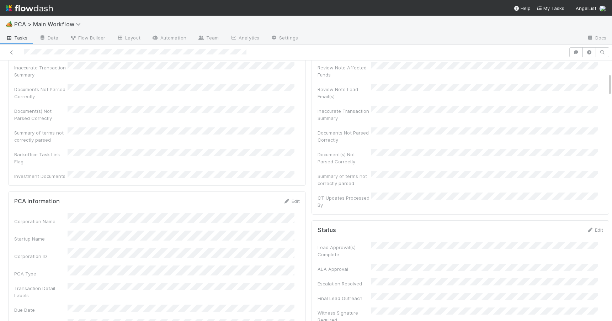
scroll to position [0, 0]
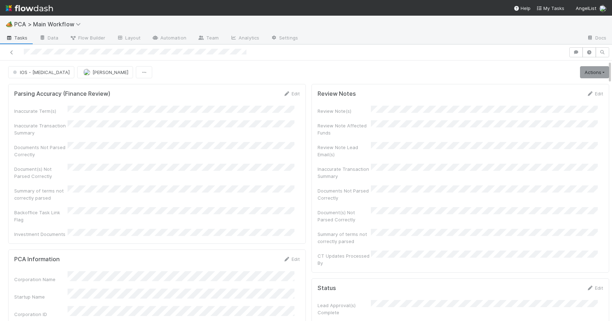
drag, startPoint x: 604, startPoint y: 119, endPoint x: 601, endPoint y: 61, distance: 58.1
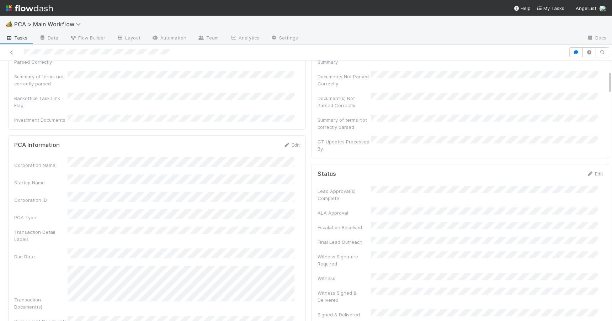
scroll to position [0, 0]
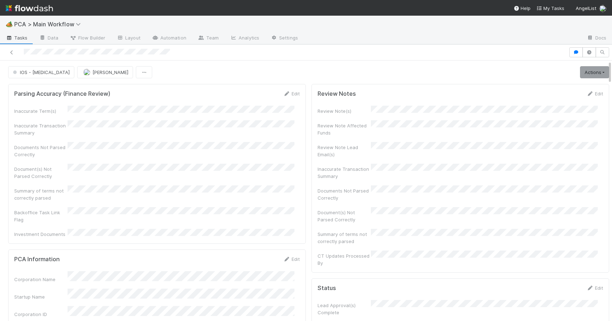
drag, startPoint x: 604, startPoint y: 117, endPoint x: 604, endPoint y: 60, distance: 57.6
click at [604, 60] on div "IOS - ICU Michael Capilitan Actions Finish Move to Post-Close Question Move to …" at bounding box center [306, 182] width 612 height 276
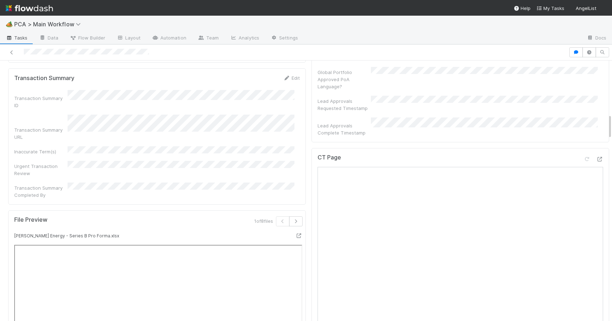
scroll to position [865, 0]
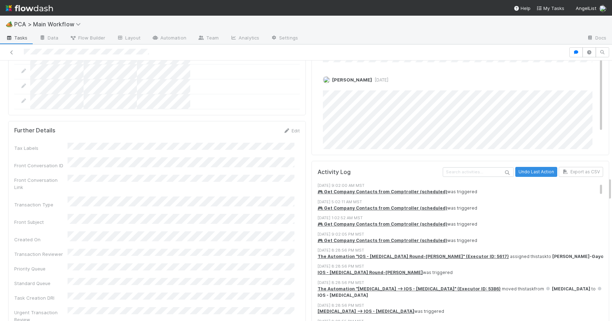
scroll to position [1457, 0]
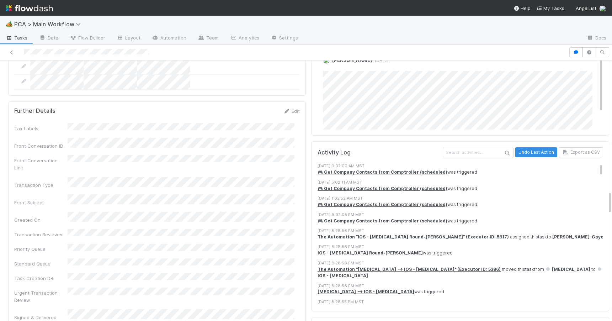
drag, startPoint x: 605, startPoint y: 148, endPoint x: 607, endPoint y: 201, distance: 53.1
click at [607, 201] on div "🏕️ PCA > Main Workflow Tasks Data Flow Builder Layout Automation Team Analytics…" at bounding box center [306, 168] width 612 height 305
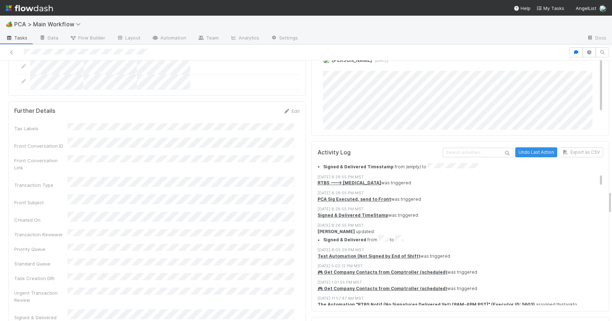
scroll to position [188, 0]
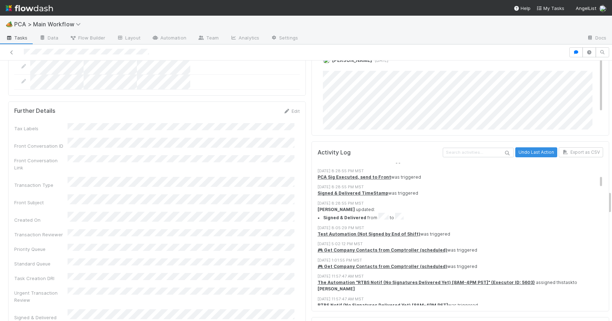
drag, startPoint x: 590, startPoint y: 111, endPoint x: 597, endPoint y: 123, distance: 13.7
click at [597, 141] on div "Activity Log Undo Last Action Export as CSV 8/15/25, 9:02:00 AM MST 🎮 Get Compa…" at bounding box center [461, 226] width 298 height 170
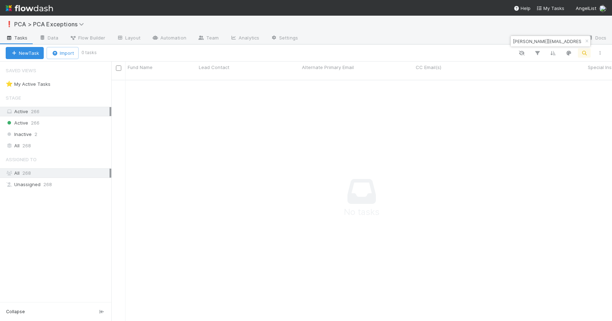
scroll to position [236, 495]
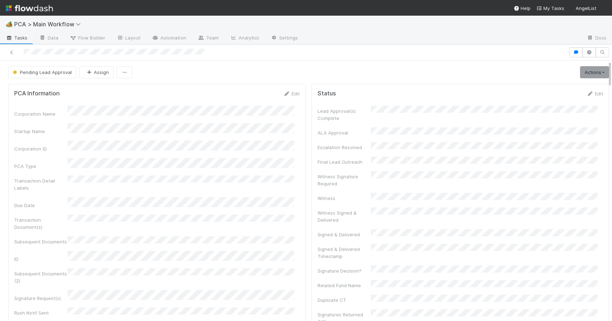
scroll to position [683, 0]
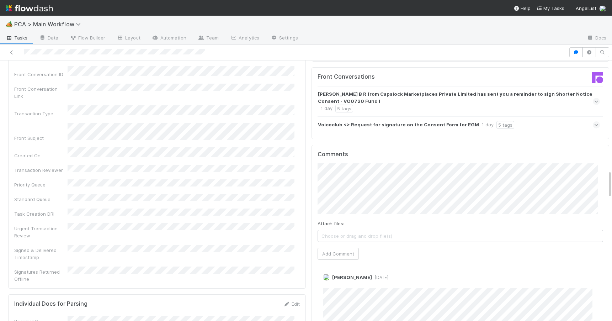
scroll to position [1016, 0]
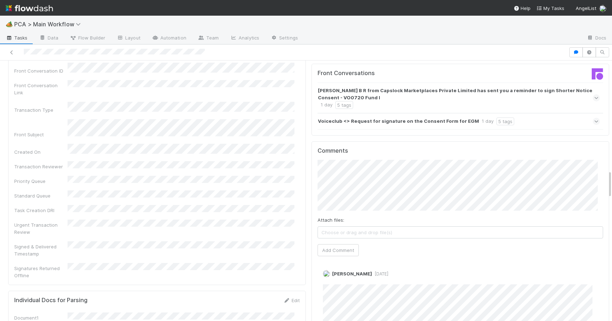
drag, startPoint x: 604, startPoint y: 139, endPoint x: 642, endPoint y: 175, distance: 52.6
click at [612, 175] on html "🏕️ PCA > Main Workflow Tasks Data Flow Builder Layout Automation Team Analytics…" at bounding box center [306, 160] width 612 height 321
click at [605, 176] on div "PCA Information Edit Corporation Name Startup Name Corporation ID PCA Type Tran…" at bounding box center [308, 321] width 617 height 2512
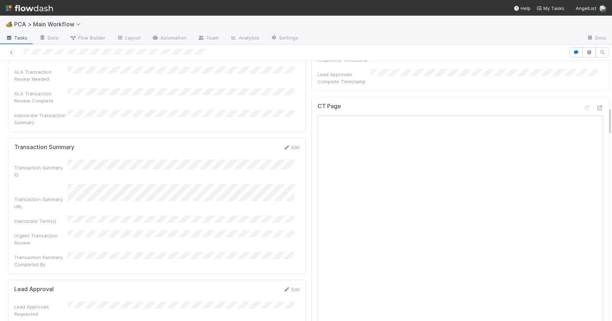
scroll to position [445, 0]
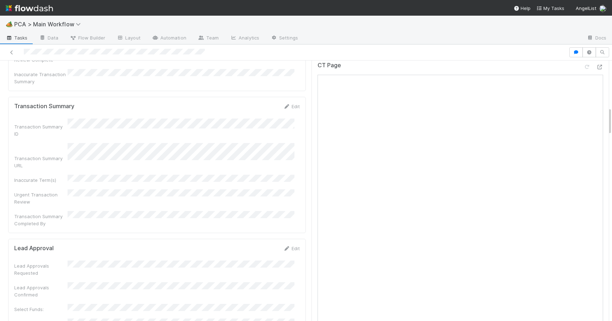
drag, startPoint x: 605, startPoint y: 176, endPoint x: 601, endPoint y: 115, distance: 61.3
click at [286, 240] on link "Edit" at bounding box center [291, 243] width 17 height 6
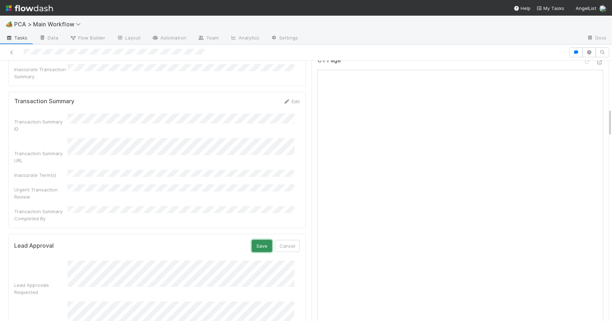
click at [260, 240] on button "Save" at bounding box center [262, 246] width 20 height 12
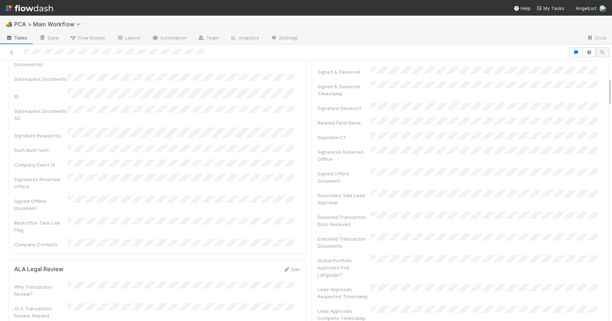
scroll to position [0, 0]
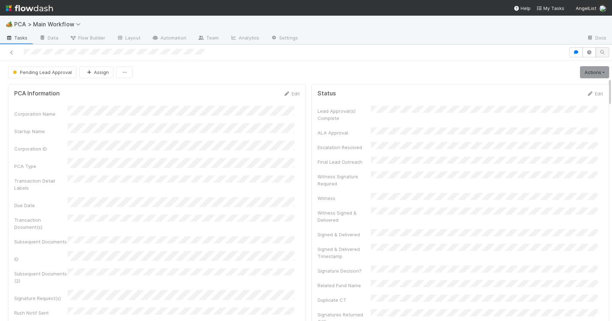
drag, startPoint x: 604, startPoint y: 112, endPoint x: 601, endPoint y: 53, distance: 59.1
click at [602, 54] on div "Pending Lead Approval Assign Actions Escalation Move to RTBS Move to TR Final L…" at bounding box center [306, 182] width 612 height 276
click at [587, 95] on icon at bounding box center [590, 93] width 7 height 5
click at [555, 96] on button "Save" at bounding box center [565, 96] width 20 height 12
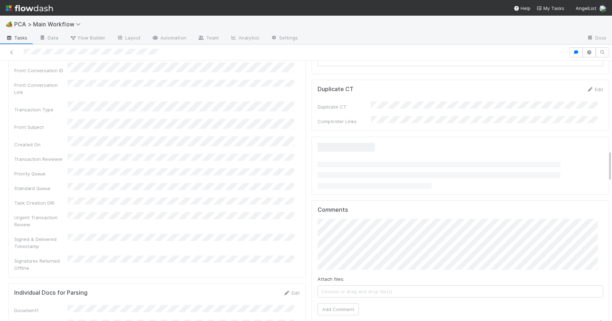
scroll to position [736, 0]
drag, startPoint x: 604, startPoint y: 116, endPoint x: 607, endPoint y: 161, distance: 44.9
click at [608, 161] on div "🏕️ PCA > Main Workflow Tasks Data Flow Builder Layout Automation Team Analytics…" at bounding box center [306, 168] width 612 height 305
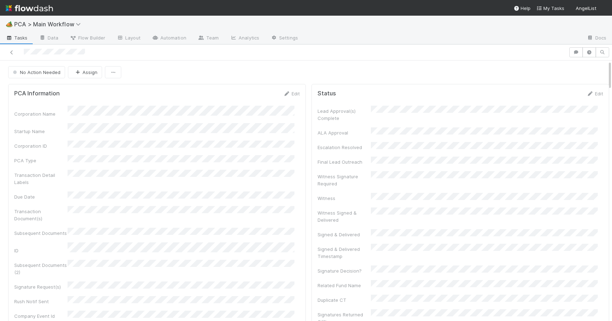
scroll to position [366, 0]
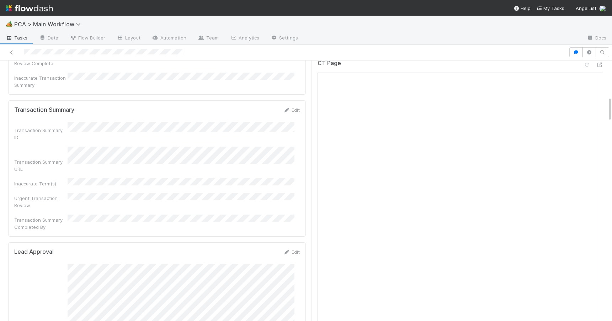
scroll to position [371, 0]
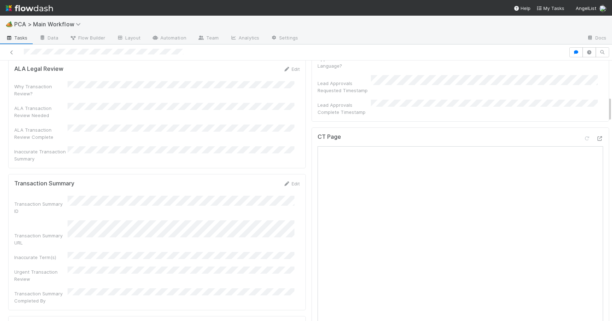
drag, startPoint x: 604, startPoint y: 139, endPoint x: 601, endPoint y: 109, distance: 30.4
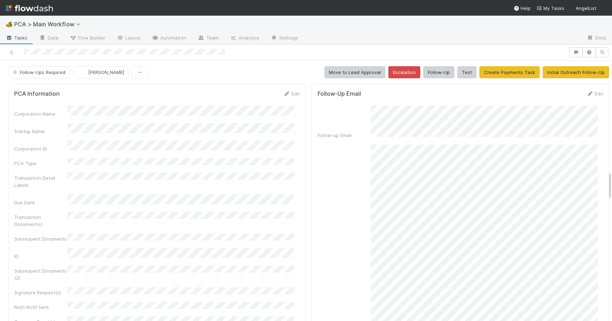
scroll to position [1037, 0]
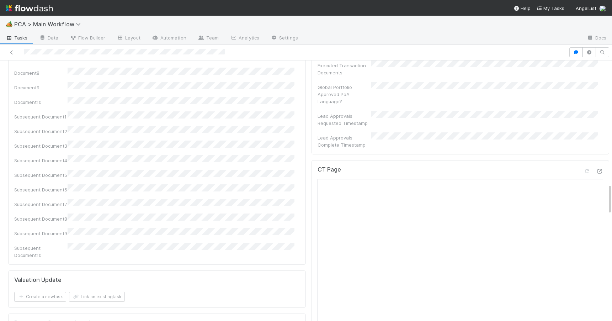
click at [604, 186] on div "PCA Information Edit Corporation Name Startup Name Corporation ID PCA Type Tran…" at bounding box center [308, 175] width 617 height 2263
click at [612, 191] on div at bounding box center [612, 190] width 0 height 260
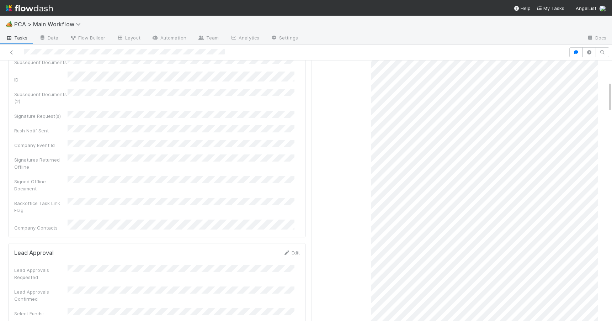
scroll to position [0, 0]
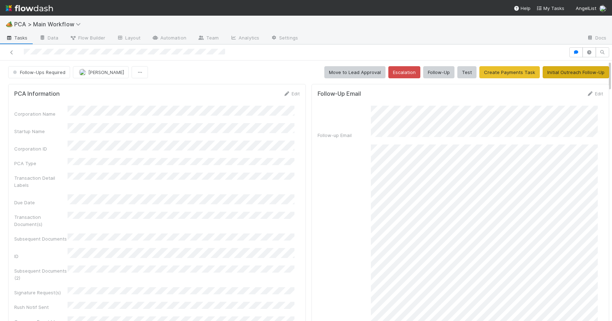
drag, startPoint x: 605, startPoint y: 199, endPoint x: 575, endPoint y: 69, distance: 133.2
click at [283, 93] on icon at bounding box center [286, 93] width 7 height 5
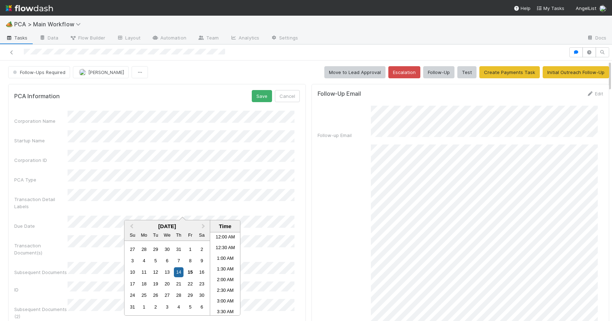
scroll to position [327, 0]
click at [252, 99] on button "Save" at bounding box center [262, 96] width 20 height 12
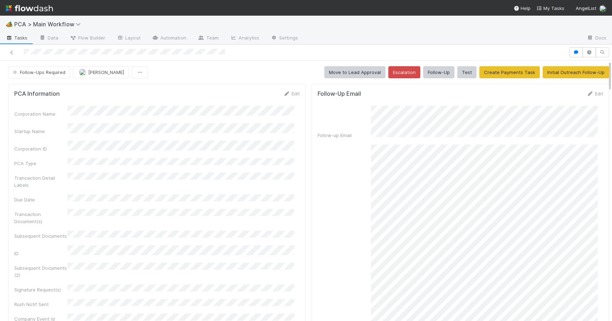
click at [605, 74] on div "Follow-Ups Required Zachary Conley Move to Lead Approval Escalation Follow-Up T…" at bounding box center [308, 72] width 617 height 12
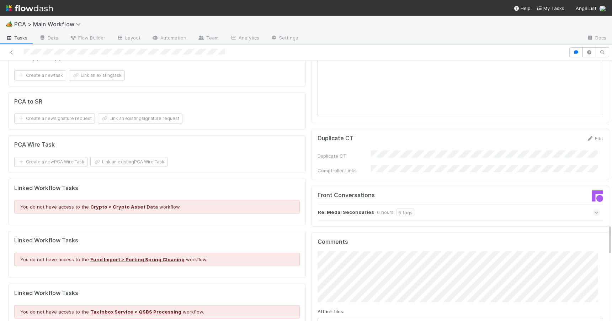
scroll to position [1427, 0]
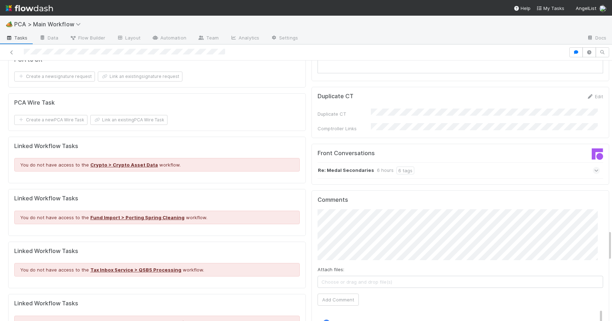
drag, startPoint x: 605, startPoint y: 74, endPoint x: 613, endPoint y: 244, distance: 169.5
click at [612, 244] on html "🏕️ PCA > Main Workflow Tasks Data Flow Builder Layout Automation Team Analytics…" at bounding box center [306, 160] width 612 height 321
click at [344, 293] on button "Add Comment" at bounding box center [338, 299] width 41 height 12
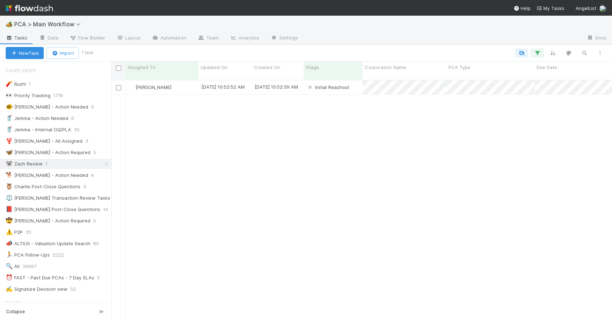
scroll to position [242, 495]
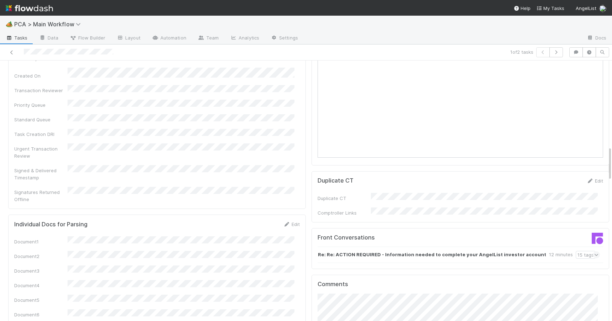
scroll to position [658, 0]
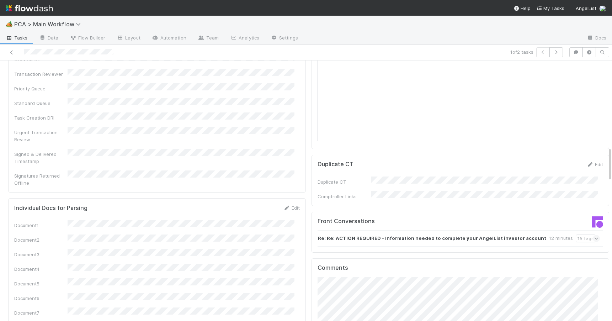
drag, startPoint x: 605, startPoint y: 115, endPoint x: 605, endPoint y: 154, distance: 38.4
click at [605, 154] on div "Manual Task Creation [PERSON_NAME] Move to Initial Reachout Create Payments Tas…" at bounding box center [306, 190] width 612 height 260
click at [438, 234] on strong "Re: Re: ACTION REQUIRED - Information needed to complete your AngelList investo…" at bounding box center [432, 238] width 228 height 8
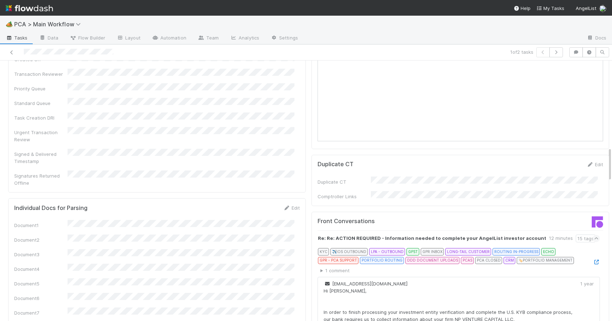
click at [593, 258] on div at bounding box center [596, 261] width 7 height 7
click at [593, 260] on icon at bounding box center [596, 262] width 7 height 5
click at [12, 49] on link at bounding box center [11, 52] width 7 height 7
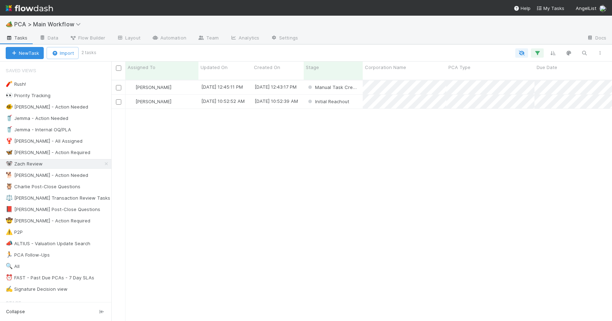
scroll to position [242, 495]
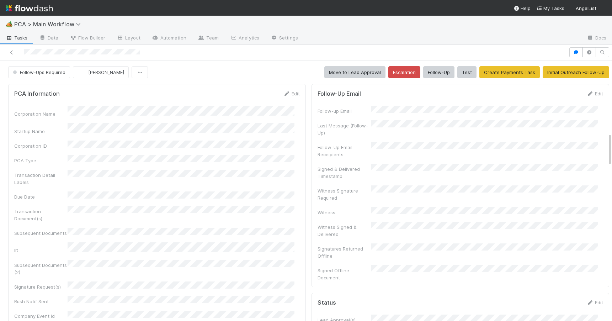
scroll to position [559, 0]
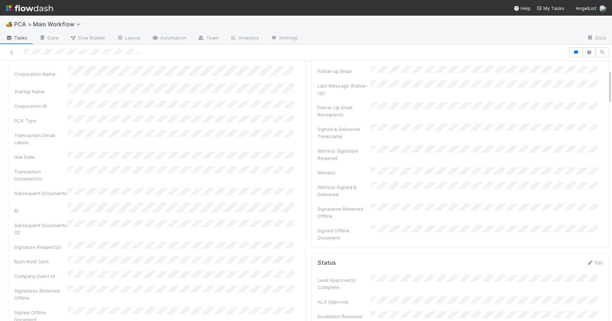
scroll to position [0, 0]
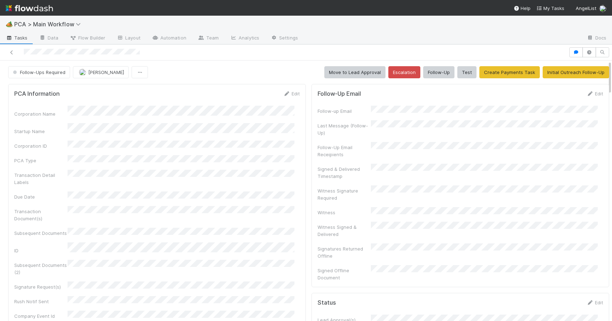
drag, startPoint x: 604, startPoint y: 143, endPoint x: 598, endPoint y: 64, distance: 78.9
click at [287, 96] on link "Edit" at bounding box center [291, 94] width 17 height 6
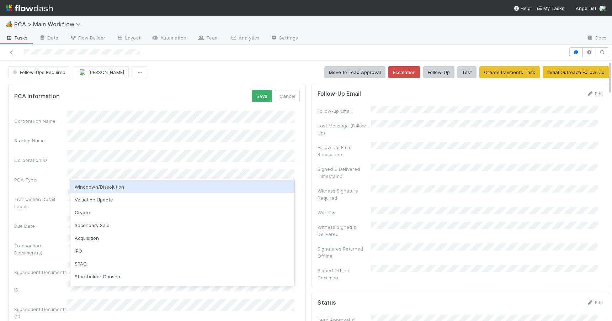
click at [106, 196] on div "Valuation Update" at bounding box center [182, 199] width 224 height 13
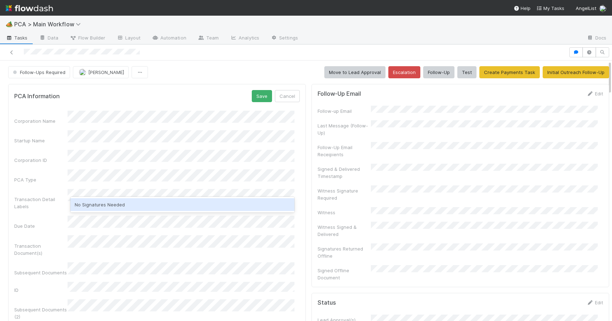
click at [105, 205] on div "No Signatures Needed" at bounding box center [182, 204] width 224 height 13
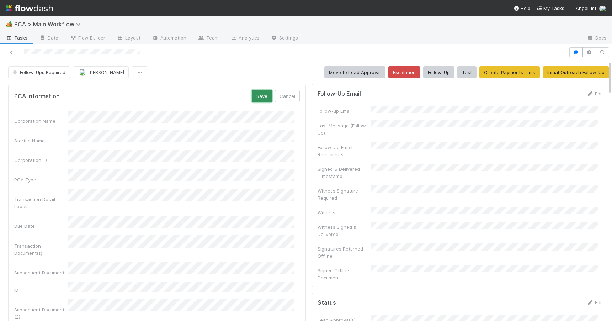
click at [257, 92] on button "Save" at bounding box center [262, 96] width 20 height 12
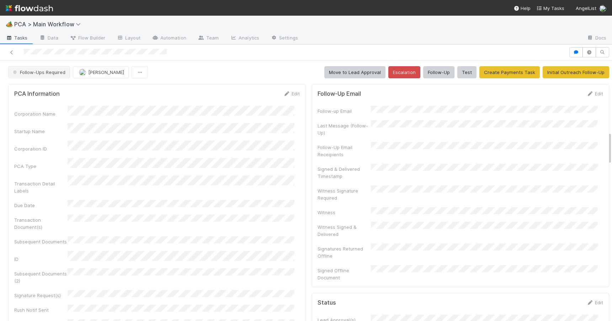
scroll to position [559, 0]
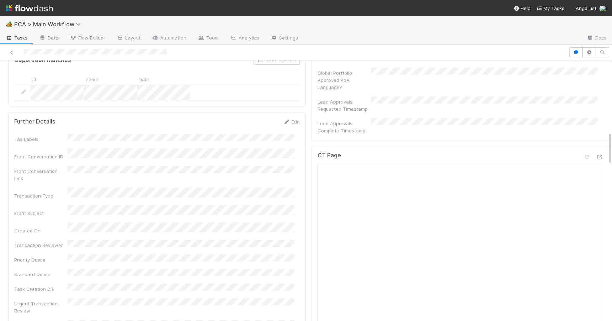
click at [612, 144] on div at bounding box center [612, 190] width 0 height 260
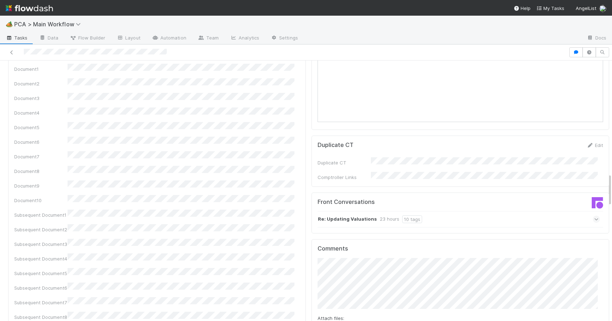
scroll to position [906, 0]
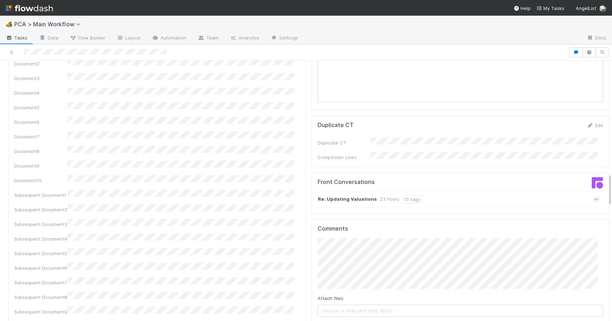
drag, startPoint x: 604, startPoint y: 148, endPoint x: 613, endPoint y: 192, distance: 44.9
click at [612, 192] on html "🏕️ PCA > Main Workflow Tasks Data Flow Builder Layout Automation Team Analytics…" at bounding box center [306, 160] width 612 height 321
click at [604, 185] on div "PCA Information Edit Corporation Name Startup Name Corporation ID PCA Type Tran…" at bounding box center [308, 241] width 617 height 2133
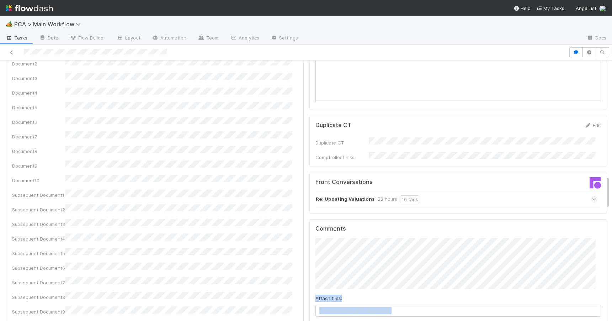
drag, startPoint x: 604, startPoint y: 185, endPoint x: 604, endPoint y: 156, distance: 28.8
click at [604, 156] on div "Follow-Ups Required Meg Castanare Move to Lead Approval Escalation Follow-Up Te…" at bounding box center [306, 190] width 612 height 260
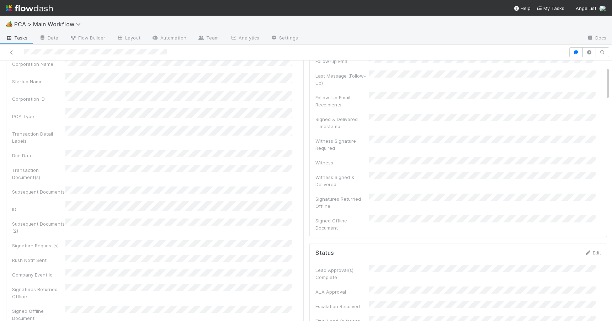
scroll to position [0, 0]
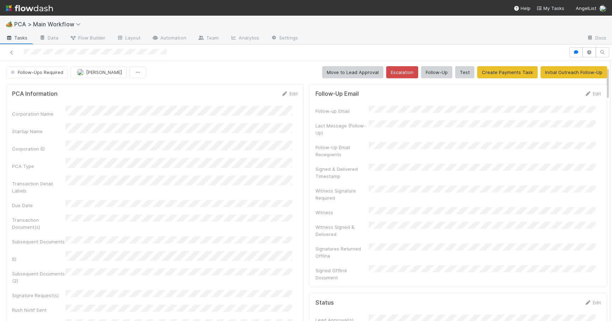
drag, startPoint x: 602, startPoint y: 186, endPoint x: 593, endPoint y: 60, distance: 126.3
click at [50, 73] on span "Follow-Ups Required" at bounding box center [36, 72] width 54 height 6
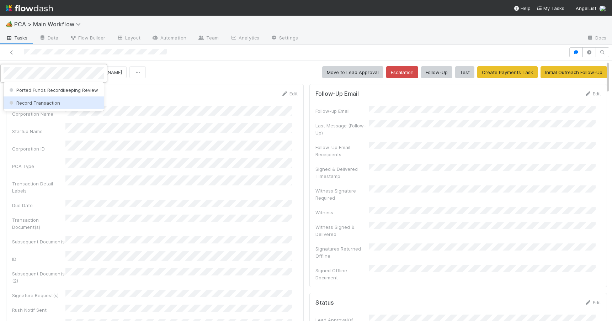
click at [48, 102] on span "Record Transaction" at bounding box center [34, 103] width 52 height 6
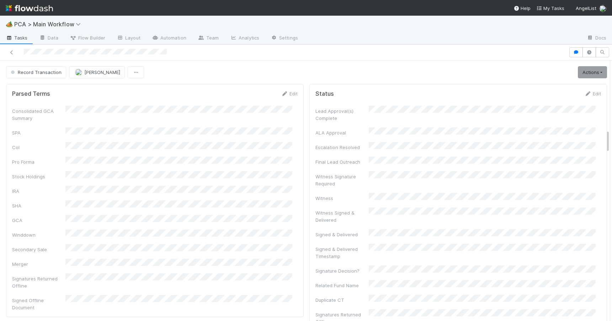
scroll to position [762, 0]
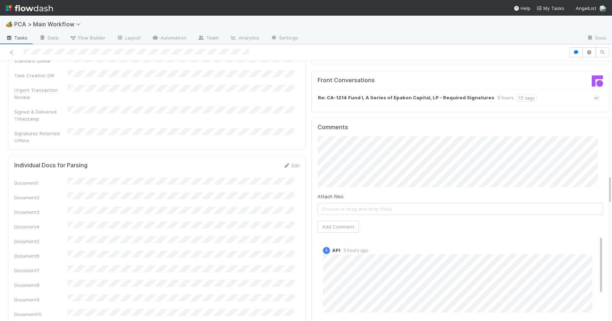
scroll to position [1021, 0]
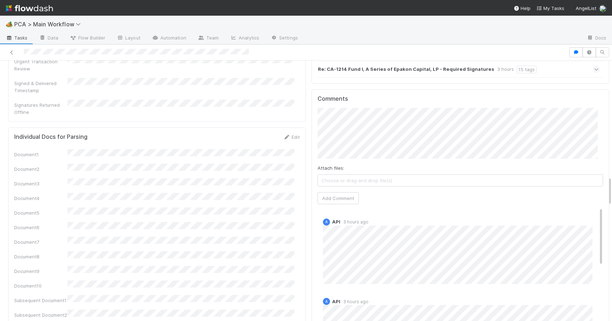
drag, startPoint x: 604, startPoint y: 143, endPoint x: 626, endPoint y: 183, distance: 45.8
click at [612, 183] on html "🏕️ PCA > Main Workflow Tasks Data Flow Builder Layout Automation Team Analytics…" at bounding box center [306, 160] width 612 height 321
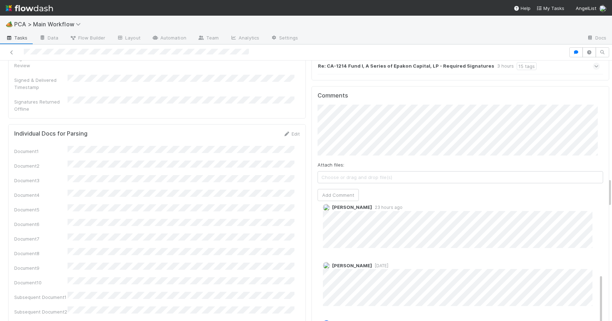
drag, startPoint x: 590, startPoint y: 173, endPoint x: 610, endPoint y: 252, distance: 81.0
click at [610, 251] on div "🏕️ PCA > Main Workflow Tasks Data Flow Builder Layout Automation Team Analytics…" at bounding box center [306, 168] width 612 height 305
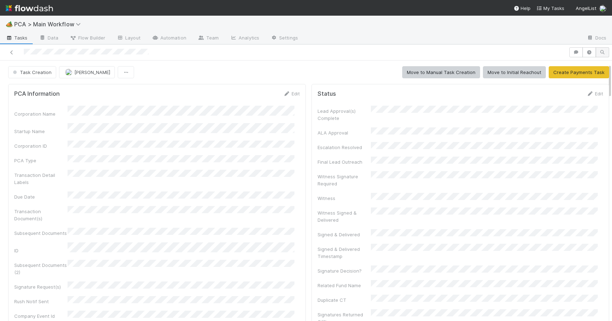
drag, startPoint x: 604, startPoint y: 118, endPoint x: 600, endPoint y: 57, distance: 61.7
click at [600, 58] on div "Task Creation [PERSON_NAME] Move to Manual Task Creation Move to Initial Reacho…" at bounding box center [306, 182] width 612 height 276
click at [291, 91] on link "Edit" at bounding box center [291, 94] width 17 height 6
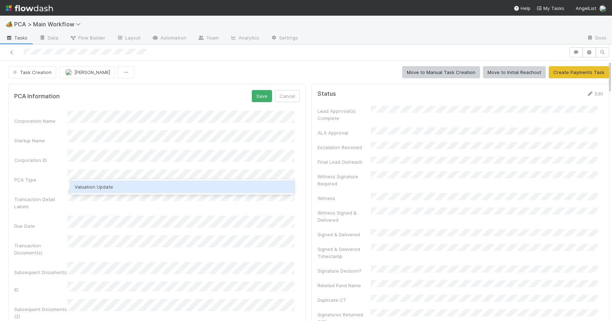
click at [106, 182] on div "Valuation Update" at bounding box center [182, 186] width 224 height 13
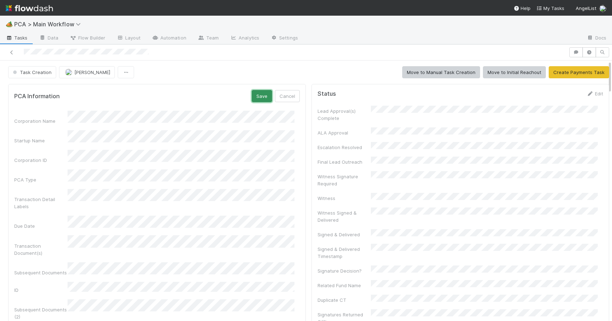
click at [263, 94] on button "Save" at bounding box center [262, 96] width 20 height 12
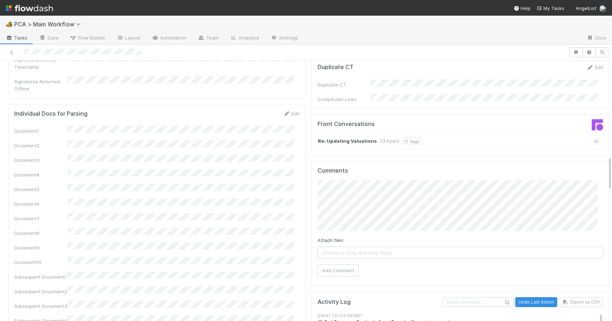
drag, startPoint x: 605, startPoint y: 79, endPoint x: 622, endPoint y: 181, distance: 103.9
click at [612, 181] on html "🏕️ PCA > Main Workflow Tasks Data Flow Builder Layout Automation Team Analytics…" at bounding box center [306, 160] width 612 height 321
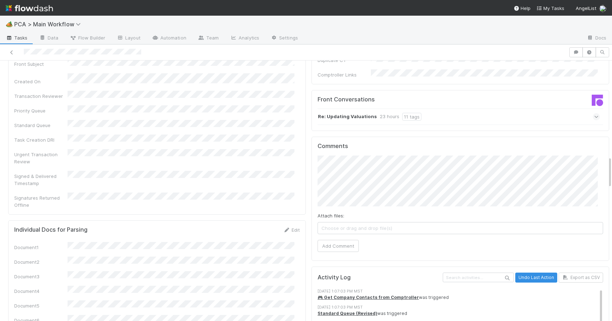
scroll to position [366, 0]
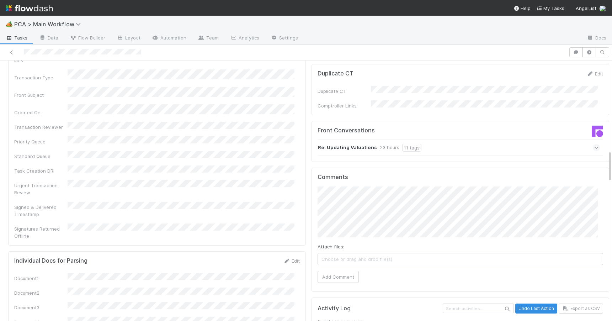
drag, startPoint x: 605, startPoint y: 122, endPoint x: 605, endPoint y: 170, distance: 47.3
click at [605, 170] on div "Task Creation [PERSON_NAME] Move to Manual Task Creation Move to Initial Reacho…" at bounding box center [306, 190] width 612 height 260
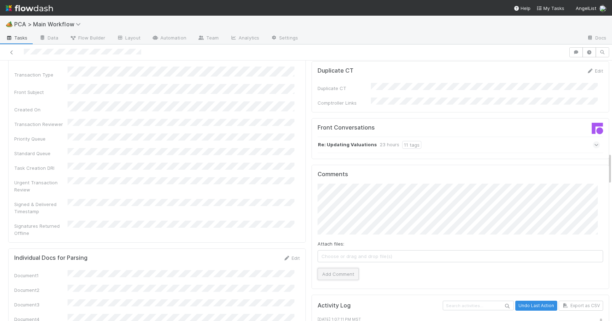
click at [327, 268] on button "Add Comment" at bounding box center [338, 274] width 41 height 12
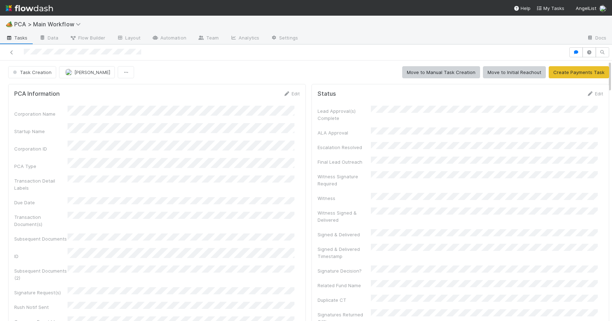
scroll to position [1, 0]
drag, startPoint x: 604, startPoint y: 171, endPoint x: 601, endPoint y: 79, distance: 92.2
click at [289, 92] on link "Edit" at bounding box center [291, 93] width 17 height 6
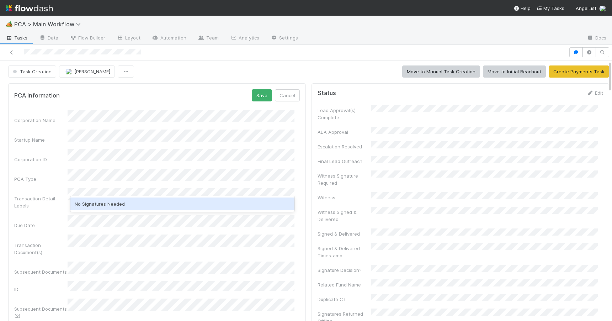
click at [113, 205] on div "No Signatures Needed" at bounding box center [182, 203] width 224 height 13
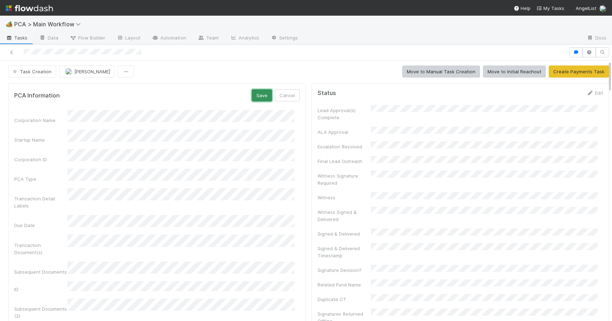
click at [258, 97] on button "Save" at bounding box center [262, 95] width 20 height 12
click at [587, 95] on link "Edit" at bounding box center [595, 93] width 17 height 6
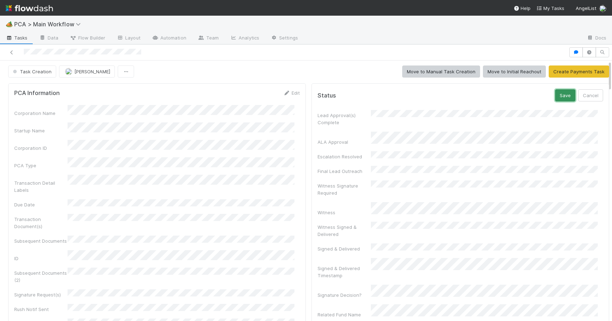
click at [555, 94] on button "Save" at bounding box center [565, 95] width 20 height 12
click at [33, 76] on button "Task Creation" at bounding box center [32, 71] width 48 height 12
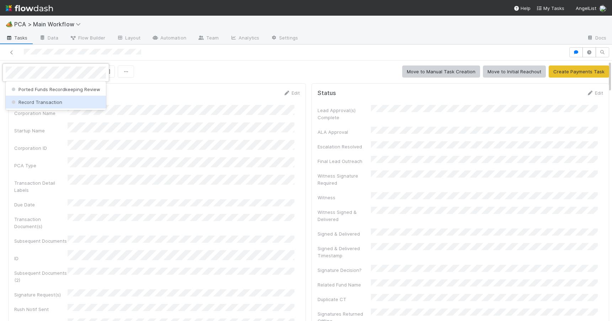
click at [34, 100] on span "Record Transaction" at bounding box center [36, 102] width 52 height 6
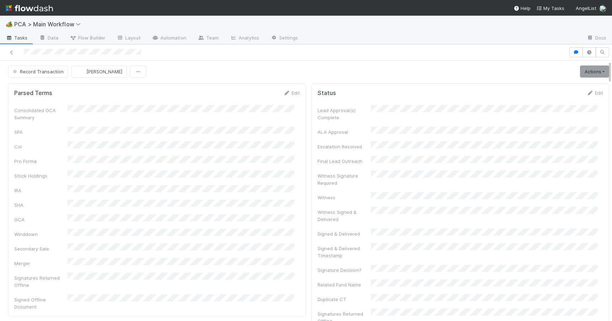
scroll to position [603, 0]
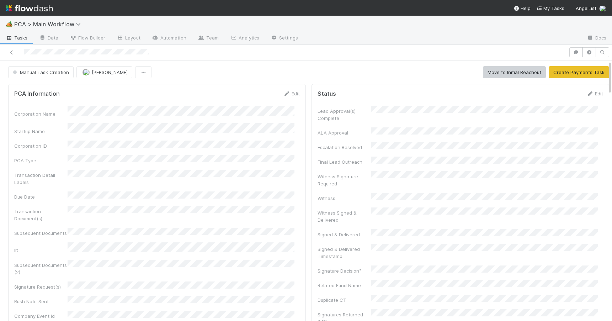
drag, startPoint x: 604, startPoint y: 122, endPoint x: 605, endPoint y: 47, distance: 74.7
click at [605, 47] on div "Manual Task Creation [PERSON_NAME] Move to Initial Reachout Create Payments Tas…" at bounding box center [306, 182] width 612 height 276
click at [284, 96] on div "Edit" at bounding box center [291, 93] width 17 height 7
click at [285, 91] on link "Edit" at bounding box center [291, 94] width 17 height 6
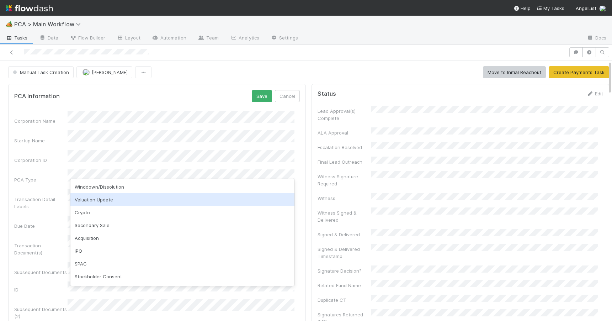
click at [115, 201] on div "Valuation Update" at bounding box center [182, 199] width 224 height 13
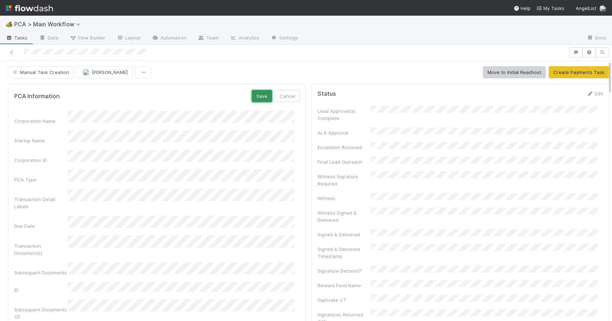
click at [258, 94] on button "Save" at bounding box center [262, 96] width 20 height 12
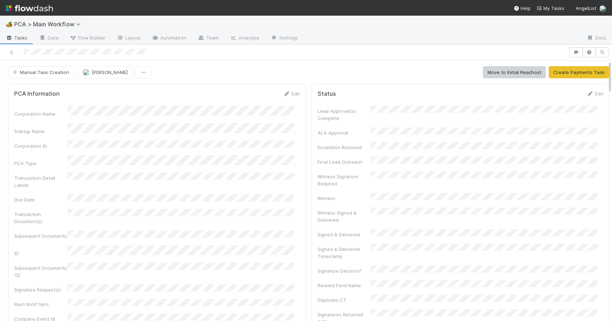
click at [604, 78] on div "Manual Task Creation Charlie Bell Move to Initial Reachout Create Payments Task" at bounding box center [309, 72] width 612 height 12
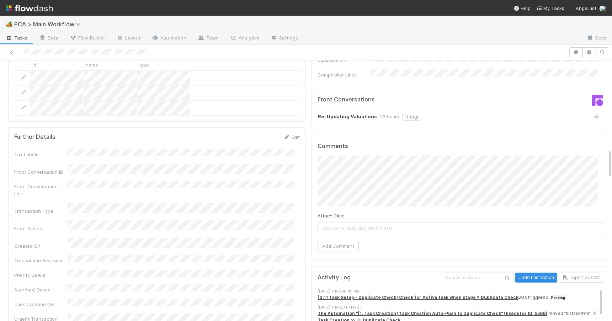
drag, startPoint x: 605, startPoint y: 74, endPoint x: 610, endPoint y: 165, distance: 91.6
click at [610, 165] on div "🏕️ PCA > Main Workflow Tasks Data Flow Builder Layout Automation Team Analytics…" at bounding box center [306, 168] width 612 height 305
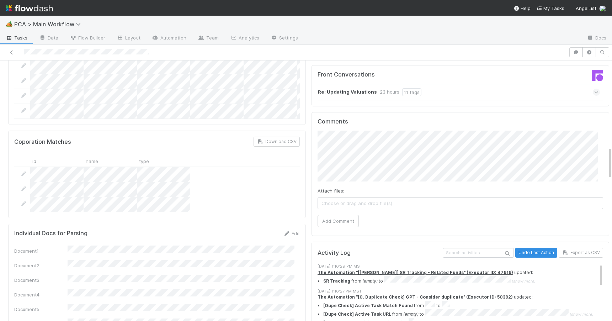
scroll to position [691, 0]
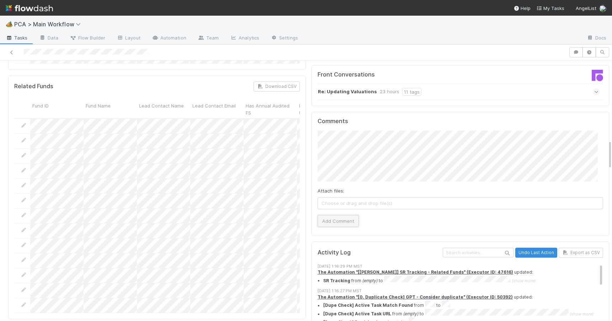
click at [339, 215] on button "Add Comment" at bounding box center [338, 221] width 41 height 12
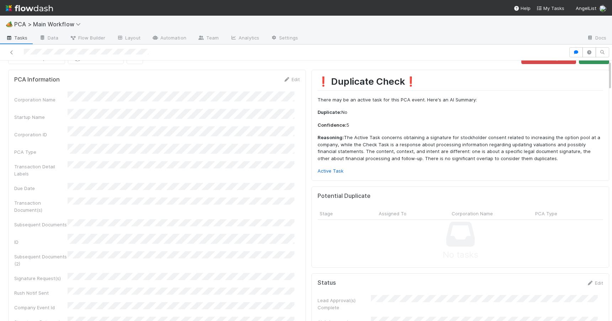
scroll to position [0, 0]
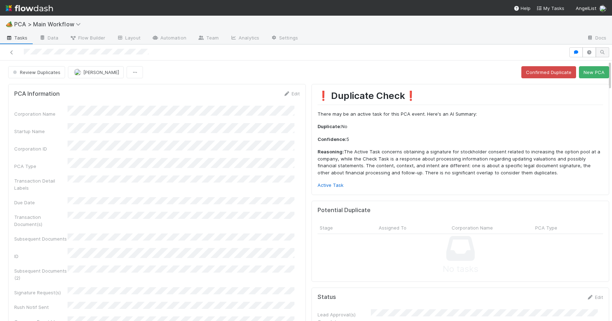
drag, startPoint x: 604, startPoint y: 160, endPoint x: 595, endPoint y: 56, distance: 104.2
click at [595, 56] on div "Review Duplicates Charlie Bell Confirmed Duplicate New PCA PCA Information Edit…" at bounding box center [306, 182] width 612 height 276
click at [293, 94] on link "Edit" at bounding box center [291, 94] width 17 height 6
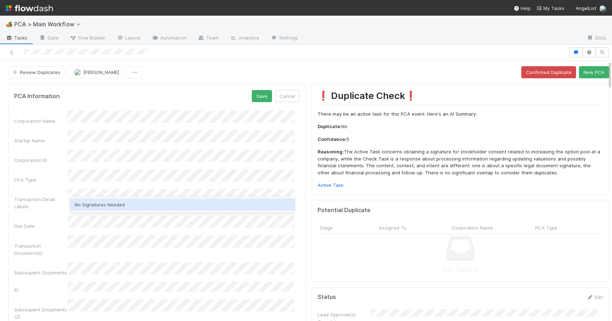
click at [100, 206] on div "No Signatures Needed" at bounding box center [182, 204] width 224 height 13
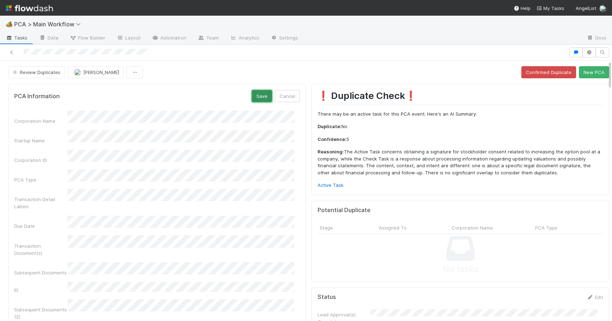
click at [252, 99] on button "Save" at bounding box center [262, 96] width 20 height 12
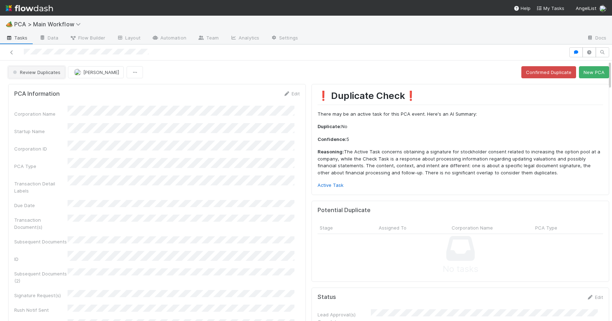
click at [47, 74] on span "Review Duplicates" at bounding box center [35, 72] width 49 height 6
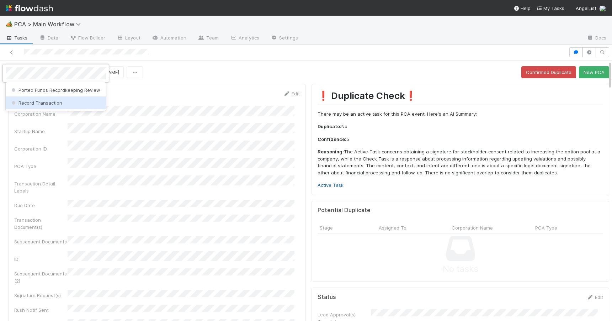
click at [44, 101] on span "Record Transaction" at bounding box center [36, 103] width 52 height 6
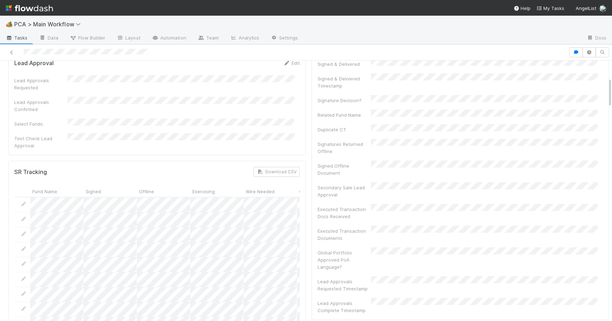
scroll to position [150, 0]
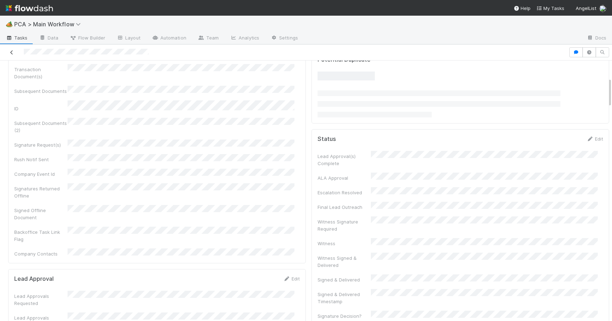
click at [11, 54] on icon at bounding box center [11, 52] width 7 height 5
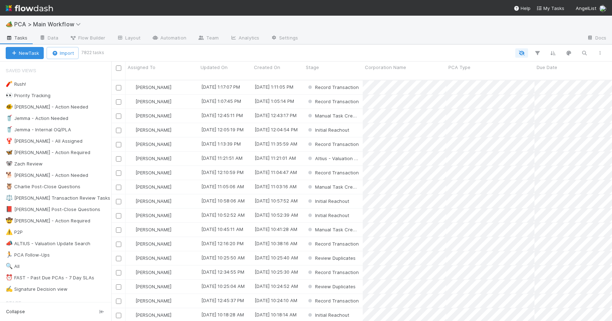
scroll to position [242, 495]
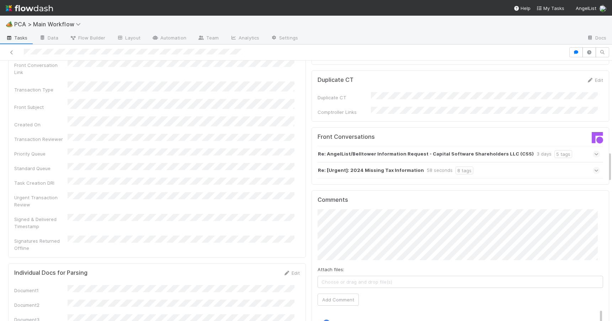
scroll to position [754, 0]
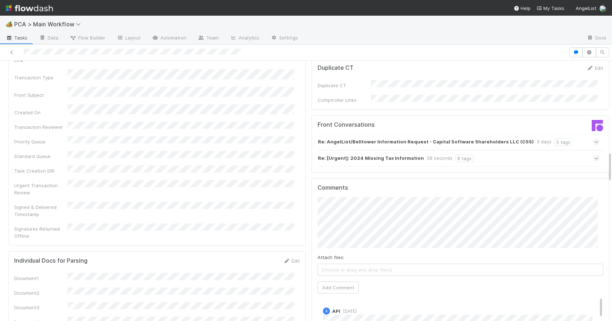
drag, startPoint x: 605, startPoint y: 114, endPoint x: 596, endPoint y: 161, distance: 47.4
click at [503, 150] on div "Re: [Urgent]: 2024 Missing Tax Information 58 seconds 8 tags" at bounding box center [459, 158] width 282 height 16
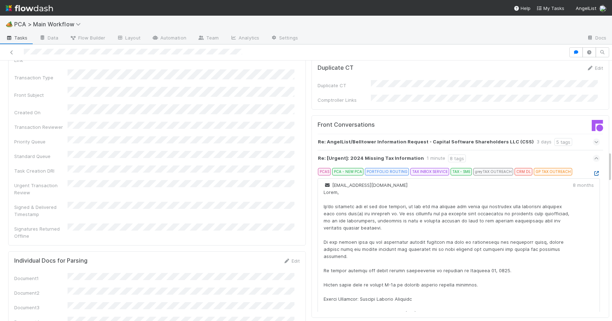
click at [593, 171] on icon at bounding box center [596, 173] width 7 height 5
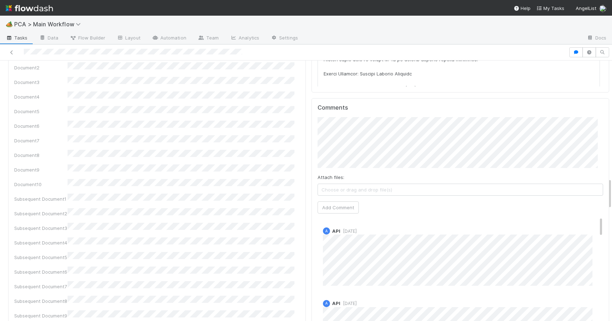
scroll to position [1039, 0]
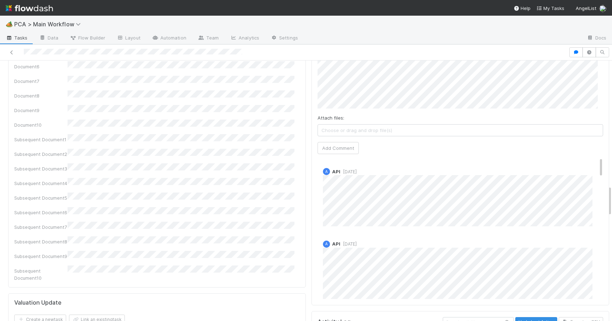
drag, startPoint x: 604, startPoint y: 159, endPoint x: 618, endPoint y: 193, distance: 37.0
click at [612, 193] on html "🏕️ PCA > Main Workflow Tasks Data Flow Builder Layout Automation Team Analytics…" at bounding box center [306, 160] width 612 height 321
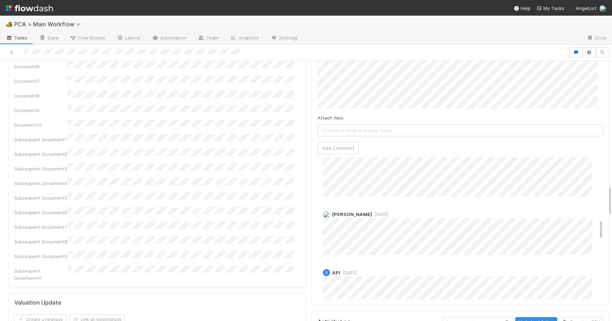
scroll to position [426, 0]
drag, startPoint x: 590, startPoint y: 123, endPoint x: 626, endPoint y: 185, distance: 71.9
click at [612, 185] on html "🏕️ PCA > Main Workflow Tasks Data Flow Builder Layout Automation Team Analytics…" at bounding box center [306, 160] width 612 height 321
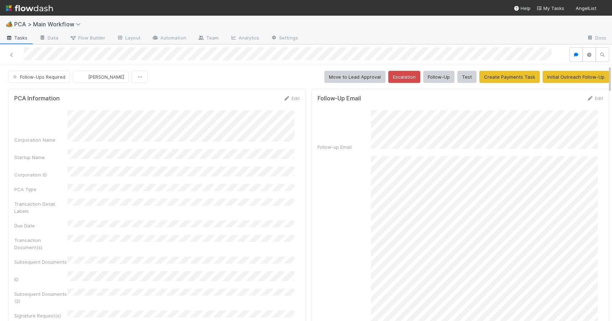
scroll to position [1172, 0]
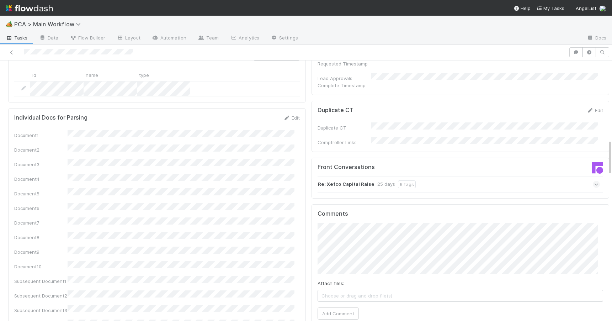
scroll to position [615, 0]
drag, startPoint x: 604, startPoint y: 70, endPoint x: 618, endPoint y: 155, distance: 86.1
click at [612, 155] on html "🏕️ PCA > Main Workflow Tasks Data Flow Builder Layout Automation Team Analytics…" at bounding box center [306, 160] width 612 height 321
click at [468, 174] on div "Re: Xefco Capital Raise 25 days 6 tags" at bounding box center [459, 182] width 282 height 16
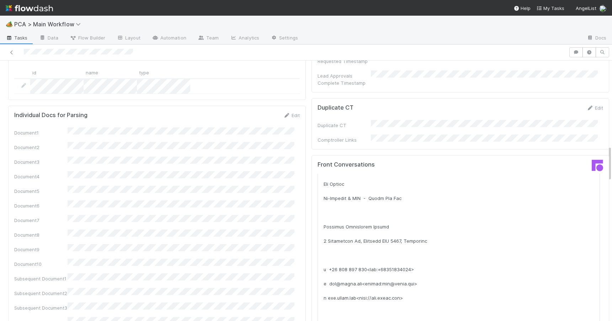
scroll to position [3123, 0]
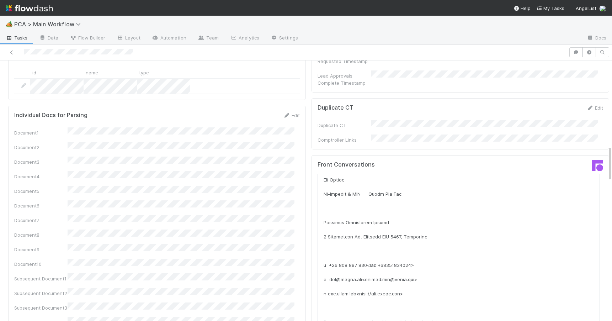
drag, startPoint x: 591, startPoint y: 145, endPoint x: 647, endPoint y: 311, distance: 174.7
click at [612, 311] on html "🏕️ PCA > Main Workflow Tasks Data Flow Builder Layout Automation Team Analytics…" at bounding box center [306, 160] width 612 height 321
click at [612, 156] on div at bounding box center [612, 190] width 0 height 260
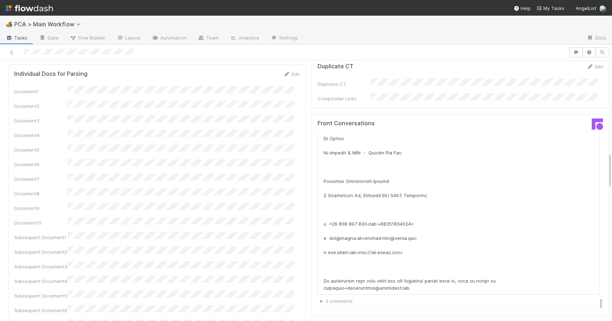
scroll to position [693, 0]
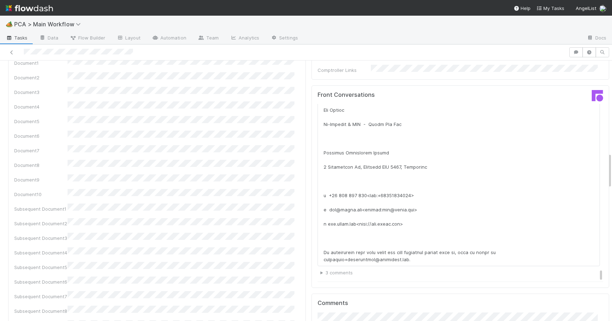
drag, startPoint x: 604, startPoint y: 159, endPoint x: 609, endPoint y: 171, distance: 12.8
click at [608, 170] on div "🏕️ PCA > Main Workflow Tasks Data Flow Builder Layout Automation Team Analytics…" at bounding box center [306, 168] width 612 height 305
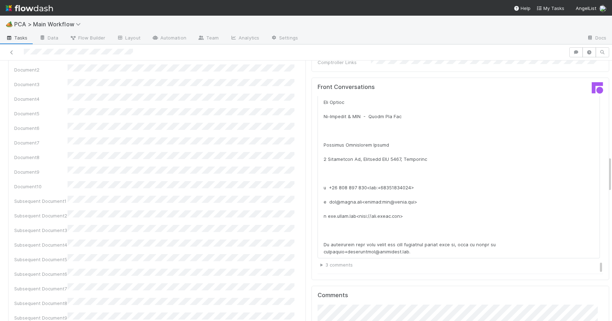
click at [320, 261] on summary "3 comments" at bounding box center [460, 264] width 280 height 7
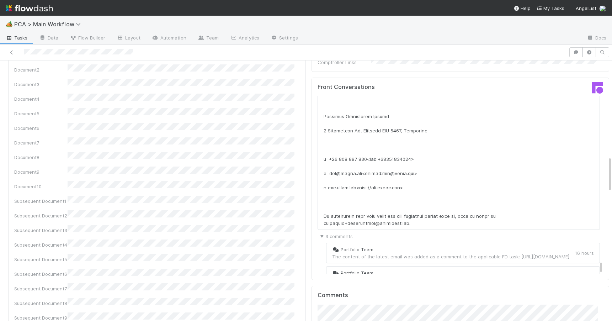
scroll to position [3229, 0]
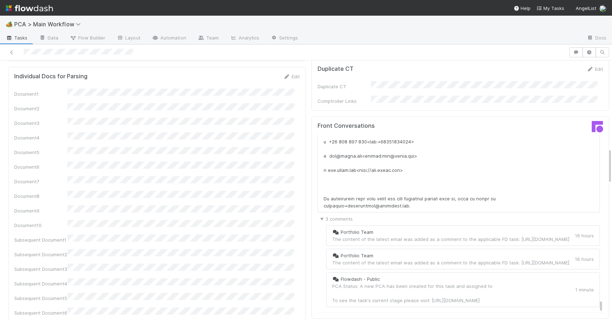
scroll to position [659, 0]
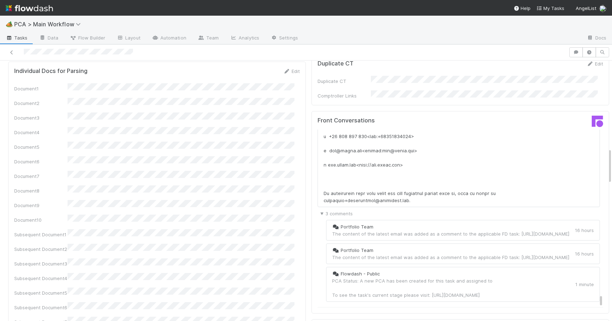
drag, startPoint x: 604, startPoint y: 171, endPoint x: 602, endPoint y: 166, distance: 4.8
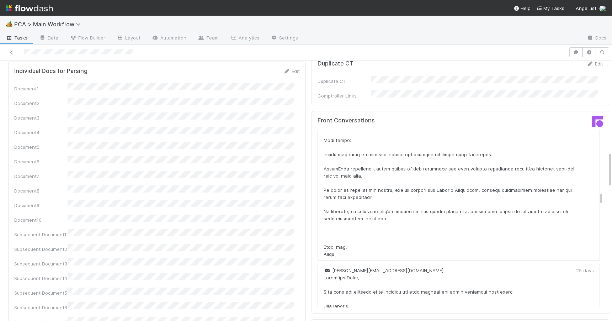
scroll to position [1267, 0]
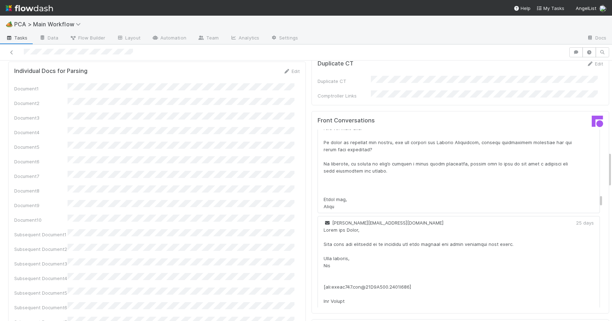
drag, startPoint x: 590, startPoint y: 259, endPoint x: 573, endPoint y: 157, distance: 103.9
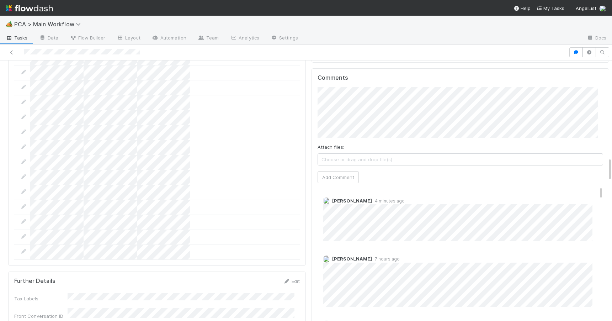
scroll to position [1054, 0]
drag, startPoint x: 604, startPoint y: 103, endPoint x: 614, endPoint y: 166, distance: 63.6
click at [612, 166] on html "🏕️ PCA > Main Workflow Tasks Data Flow Builder Layout Automation Team Analytics…" at bounding box center [306, 160] width 612 height 321
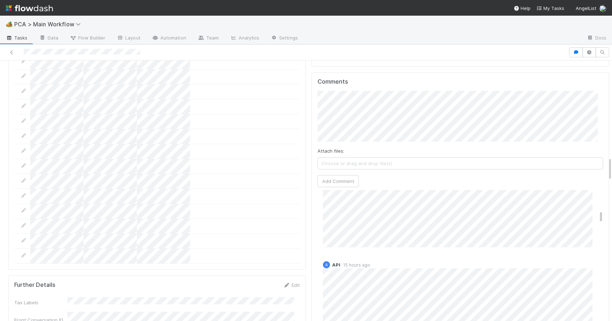
scroll to position [207, 0]
drag, startPoint x: 591, startPoint y: 157, endPoint x: 603, endPoint y: 169, distance: 17.9
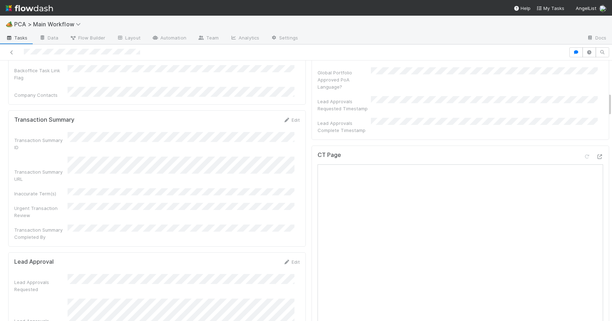
scroll to position [378, 0]
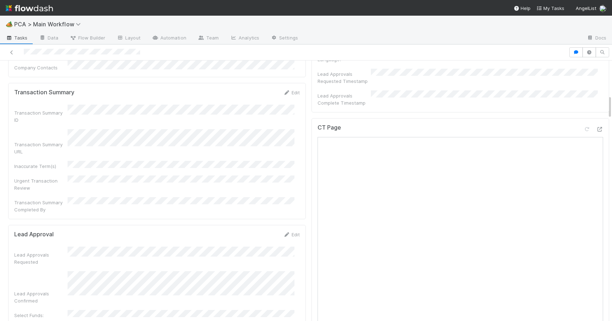
drag, startPoint x: 604, startPoint y: 168, endPoint x: 607, endPoint y: 106, distance: 62.0
click at [607, 106] on div "🏕️ PCA > Main Workflow Tasks Data Flow Builder Layout Automation Team Analytics…" at bounding box center [306, 168] width 612 height 305
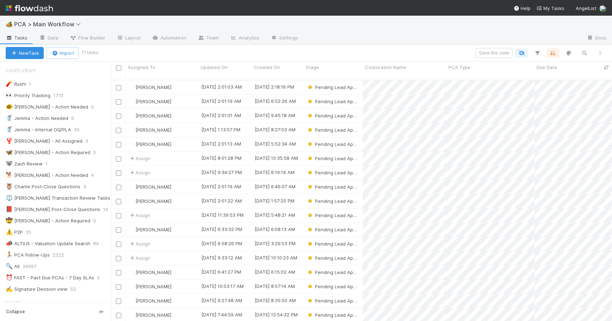
scroll to position [242, 495]
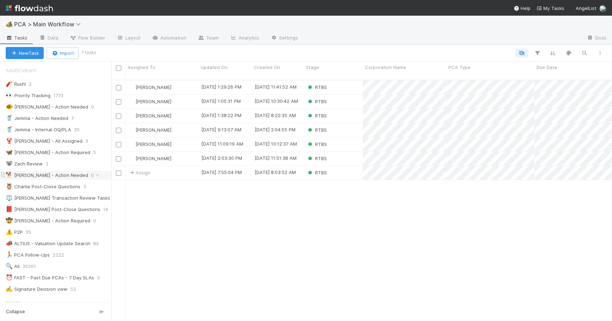
scroll to position [242, 495]
click at [344, 169] on div "RTBS" at bounding box center [333, 173] width 59 height 14
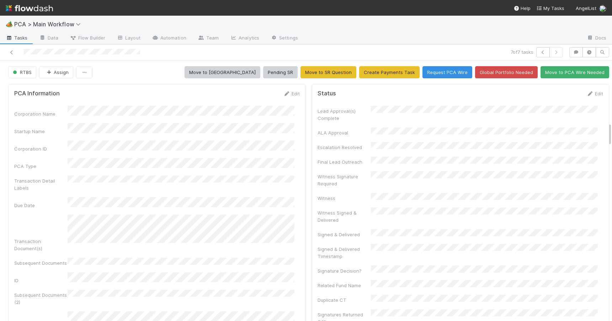
scroll to position [683, 0]
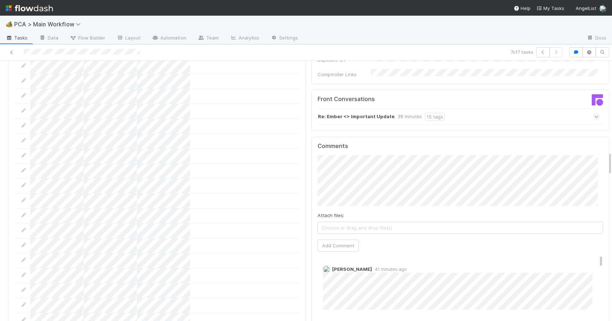
drag, startPoint x: 604, startPoint y: 128, endPoint x: 615, endPoint y: 157, distance: 30.4
click at [612, 157] on html "🏕️ PCA > Main Workflow Tasks Data Flow Builder Layout Automation Team Analytics…" at bounding box center [306, 160] width 612 height 321
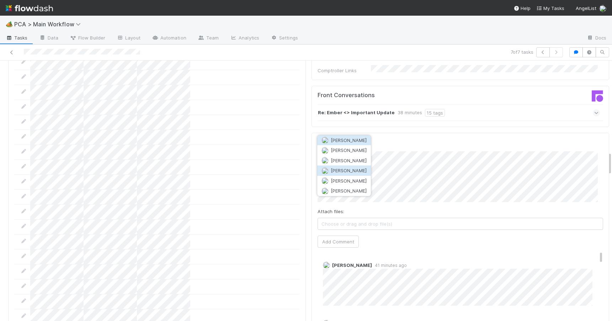
click at [347, 168] on span "Josh Tarr" at bounding box center [349, 171] width 36 height 6
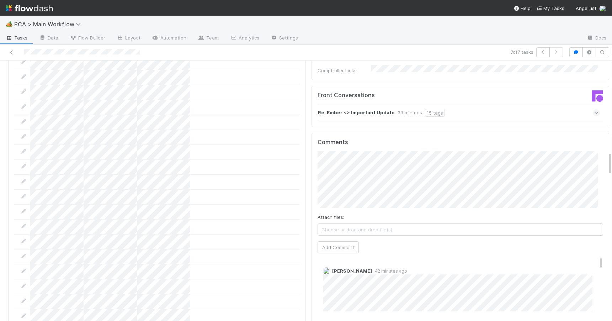
click at [312, 142] on div "Comments Attach files: Choose or drag and drop file(s) Add Comment Jemma Cunnin…" at bounding box center [461, 269] width 298 height 272
click at [341, 248] on button "Add Comment" at bounding box center [338, 254] width 41 height 12
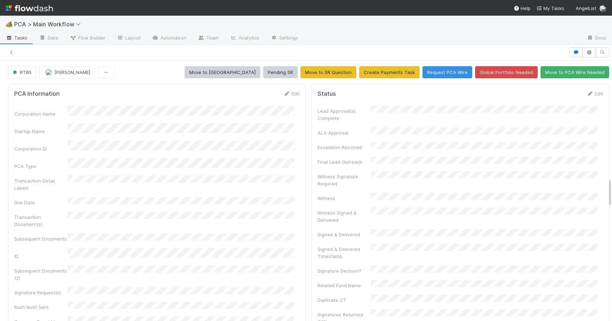
scroll to position [190, 0]
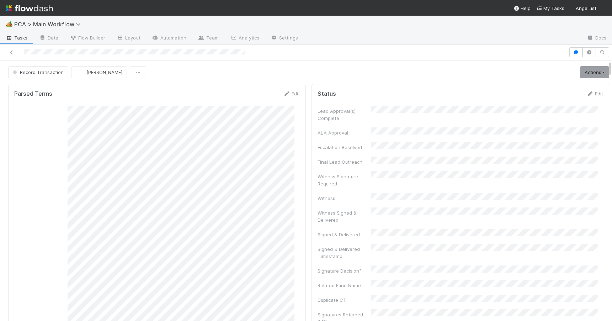
scroll to position [367, 0]
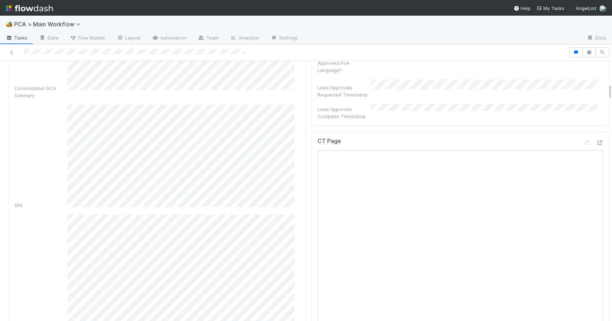
click at [612, 92] on div at bounding box center [612, 190] width 0 height 260
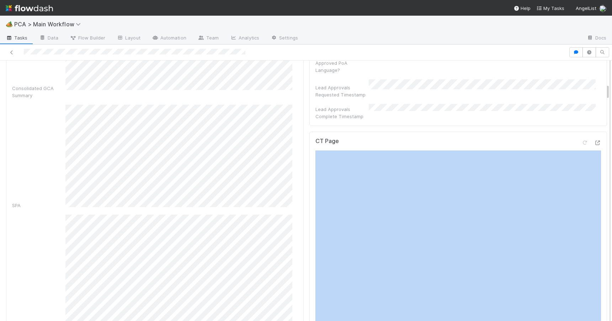
drag, startPoint x: 604, startPoint y: 92, endPoint x: 604, endPoint y: 80, distance: 12.1
click at [604, 80] on div "Record Transaction [PERSON_NAME] Actions Move to TR External Open Question / Re…" at bounding box center [306, 190] width 612 height 260
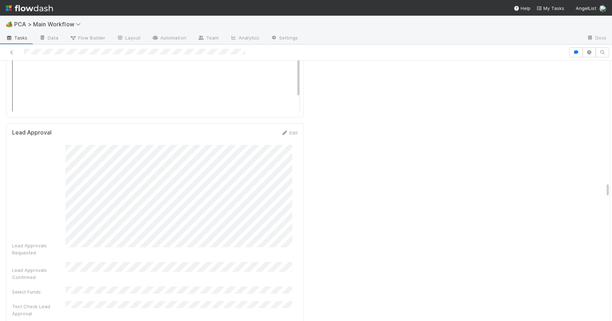
scroll to position [2014, 0]
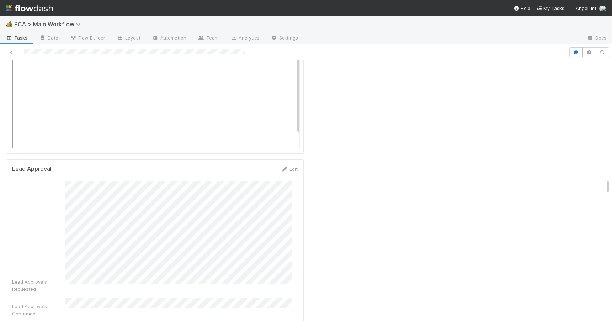
drag, startPoint x: 602, startPoint y: 90, endPoint x: 621, endPoint y: 186, distance: 98.7
click at [612, 186] on html "🏕️ PCA > Main Workflow Tasks Data Flow Builder Layout Automation Team Analytics…" at bounding box center [306, 160] width 612 height 321
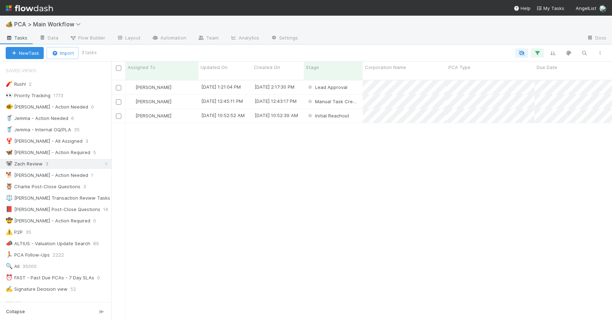
scroll to position [242, 495]
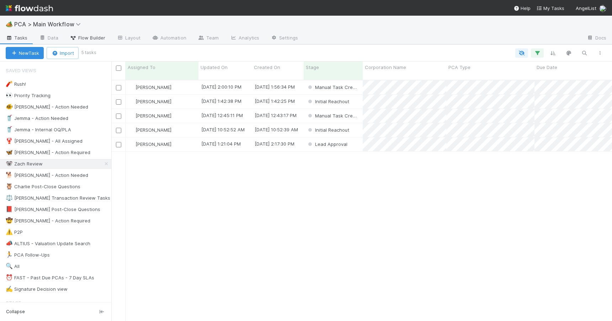
scroll to position [242, 495]
click at [355, 123] on div "Initial Reachout" at bounding box center [333, 130] width 59 height 14
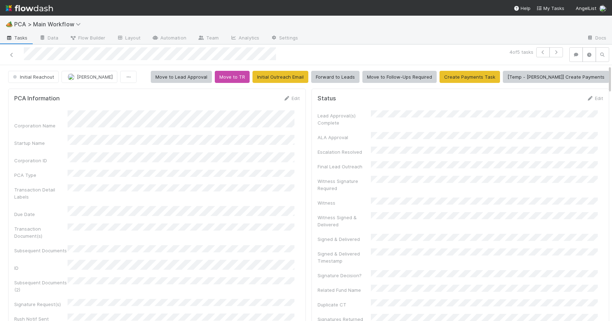
scroll to position [368, 0]
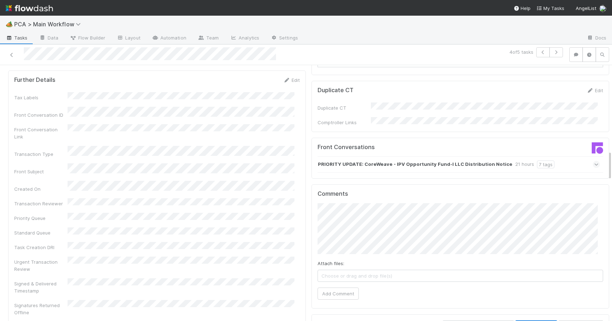
scroll to position [727, 0]
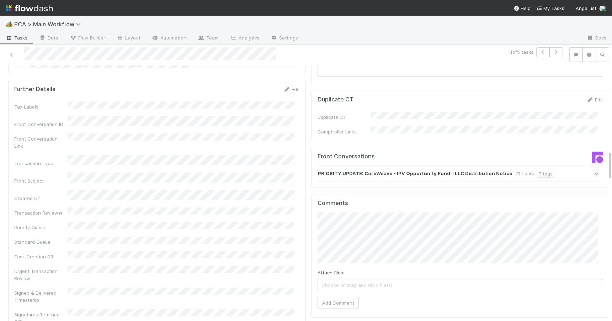
drag, startPoint x: 604, startPoint y: 114, endPoint x: 603, endPoint y: 156, distance: 42.0
click at [325, 256] on div "Attach files: Choose or drag and drop file(s) Add Comment" at bounding box center [461, 260] width 286 height 96
click at [326, 297] on button "Add Comment" at bounding box center [338, 303] width 41 height 12
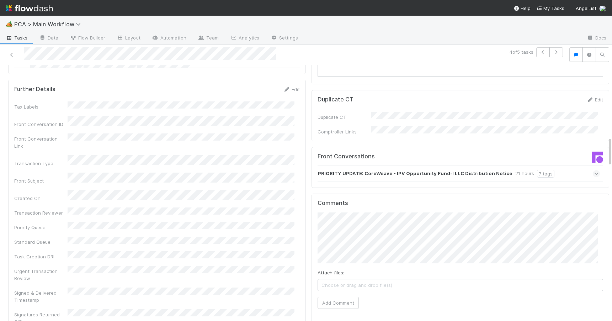
scroll to position [612, 0]
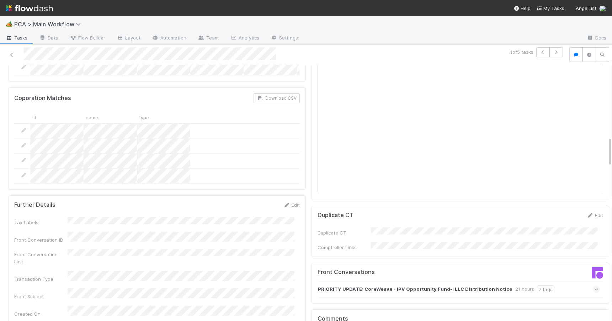
drag, startPoint x: 605, startPoint y: 159, endPoint x: 604, endPoint y: 145, distance: 13.5
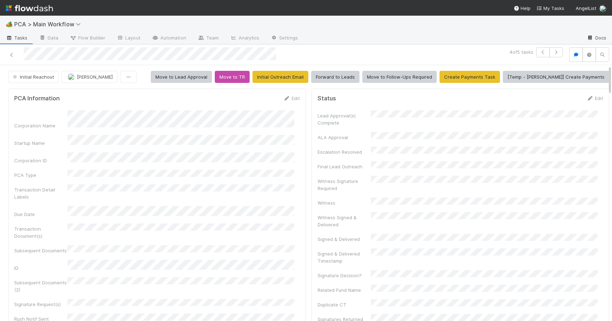
drag, startPoint x: 604, startPoint y: 154, endPoint x: 606, endPoint y: 43, distance: 111.0
click at [606, 43] on div "🏕️ PCA > Main Workflow Tasks Data Flow Builder Layout Automation Team Analytics…" at bounding box center [306, 168] width 612 height 305
click at [36, 74] on span "Initial Reachout" at bounding box center [32, 77] width 43 height 6
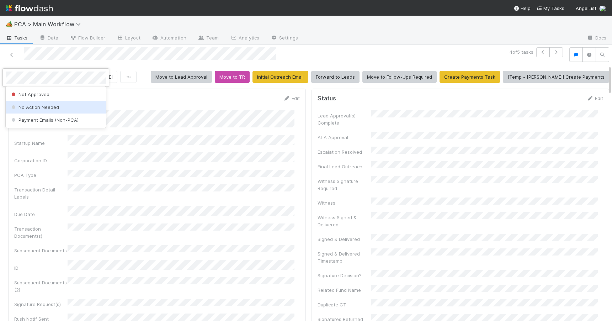
click at [33, 105] on span "No Action Needed" at bounding box center [34, 107] width 49 height 6
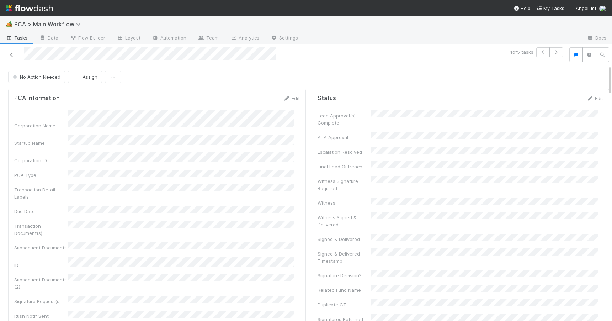
click at [11, 54] on icon at bounding box center [11, 55] width 7 height 5
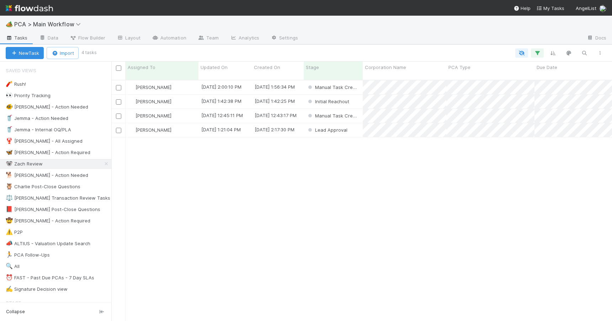
scroll to position [242, 495]
click at [235, 169] on div "Zachary Conley 8/15/25, 2:00:10 PM 8/15/25, 1:56:34 PM Manual Task Creation 0 0…" at bounding box center [361, 203] width 501 height 246
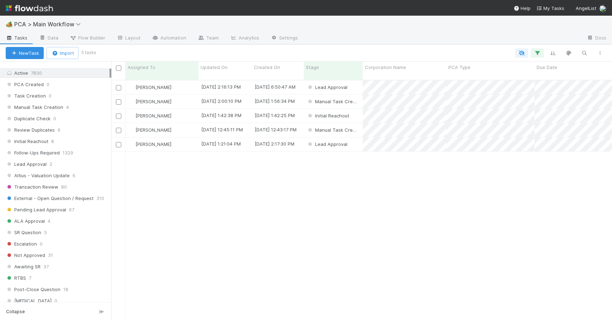
scroll to position [0, 0]
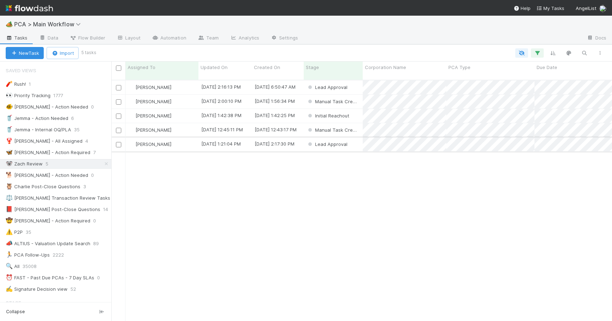
click at [184, 138] on div "[PERSON_NAME]" at bounding box center [162, 144] width 73 height 14
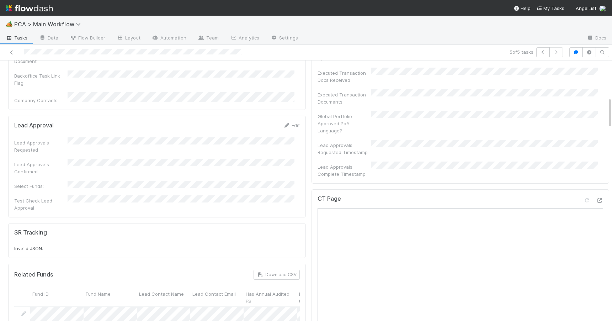
scroll to position [46, 0]
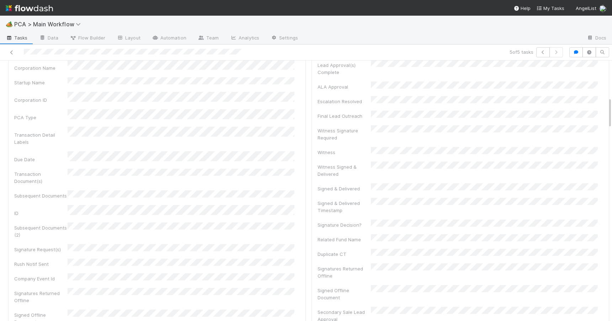
drag, startPoint x: 604, startPoint y: 116, endPoint x: 599, endPoint y: 59, distance: 56.5
click at [599, 59] on div "5 of 5 tasks Lead Approval Zachary Conley Generate Fund List Lead Approval Crea…" at bounding box center [306, 182] width 612 height 276
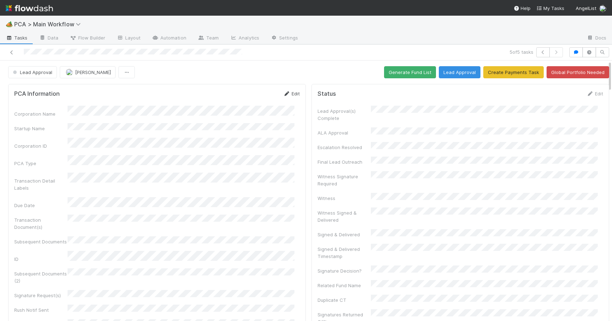
click at [289, 95] on link "Edit" at bounding box center [291, 94] width 17 height 6
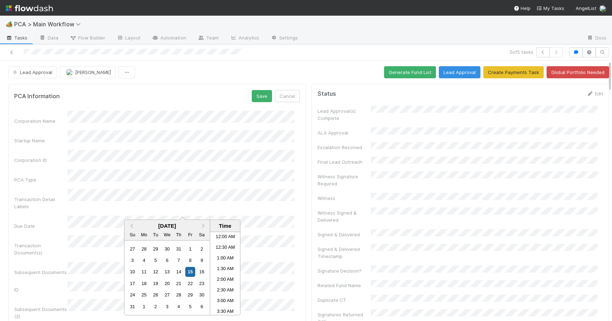
scroll to position [284, 0]
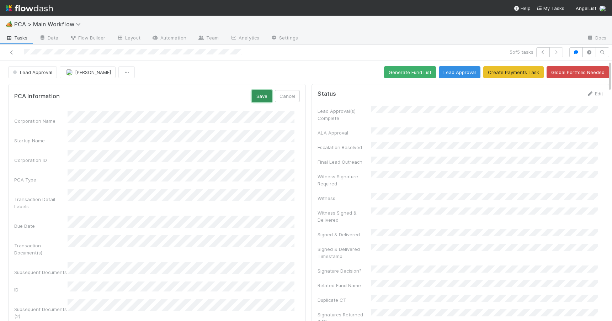
click at [255, 94] on button "Save" at bounding box center [262, 96] width 20 height 12
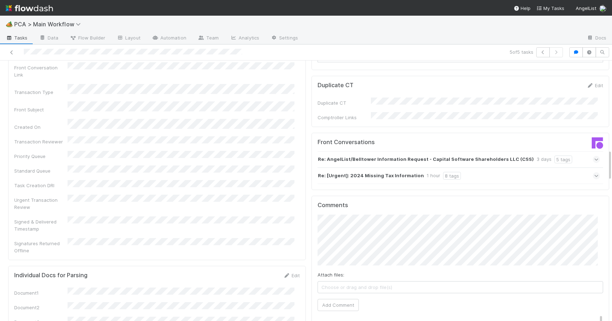
scroll to position [740, 0]
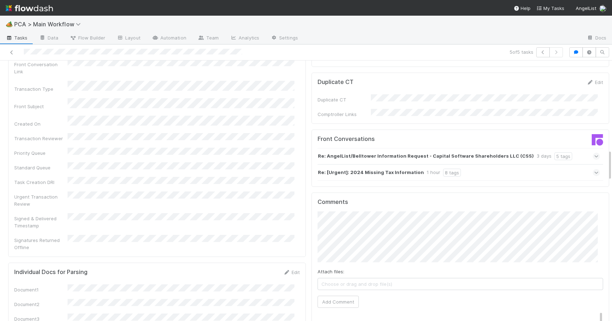
drag, startPoint x: 604, startPoint y: 70, endPoint x: 624, endPoint y: 159, distance: 91.2
click at [612, 159] on html "🏕️ PCA > Main Workflow Tasks Data Flow Builder Layout Automation Team Analytics…" at bounding box center [306, 160] width 612 height 321
click at [497, 164] on div "Re: [Urgent]: 2024 Missing Tax Information 1 hour 8 tags" at bounding box center [459, 172] width 282 height 16
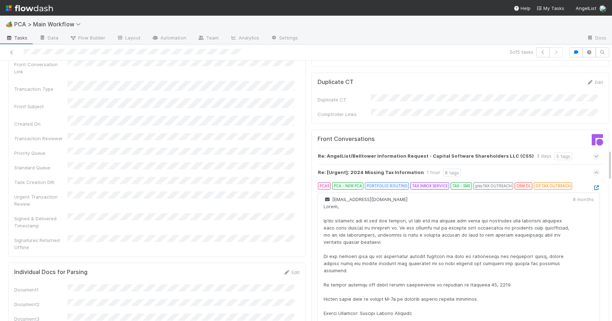
click at [593, 185] on icon at bounding box center [596, 187] width 7 height 5
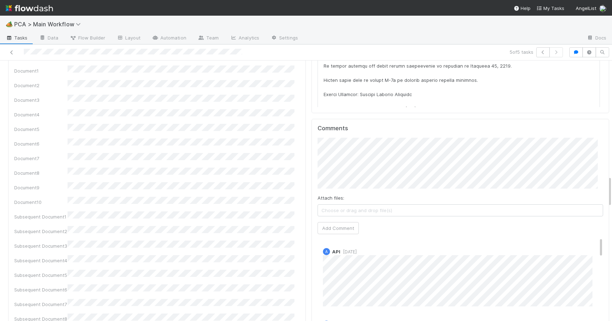
drag, startPoint x: 605, startPoint y: 161, endPoint x: 605, endPoint y: 189, distance: 27.4
click at [605, 188] on div "PCA Information Edit Corporation Name Startup Name Corporation ID PCA Type Tran…" at bounding box center [308, 242] width 617 height 2241
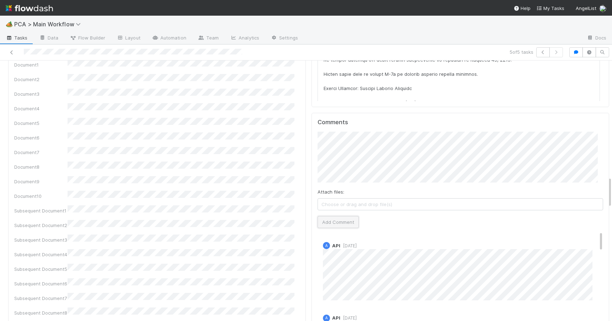
click at [330, 216] on button "Add Comment" at bounding box center [338, 222] width 41 height 12
click at [604, 189] on div "PCA Information Edit Corporation Name Startup Name Corporation ID PCA Type Tran…" at bounding box center [308, 236] width 617 height 2241
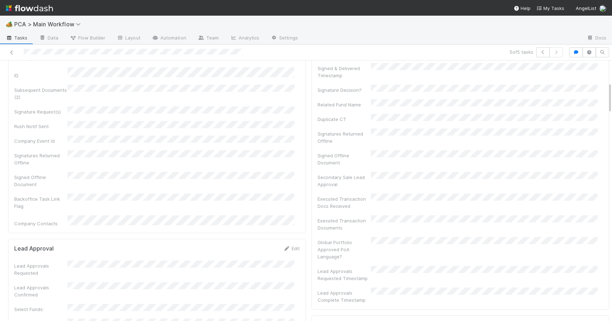
scroll to position [0, 0]
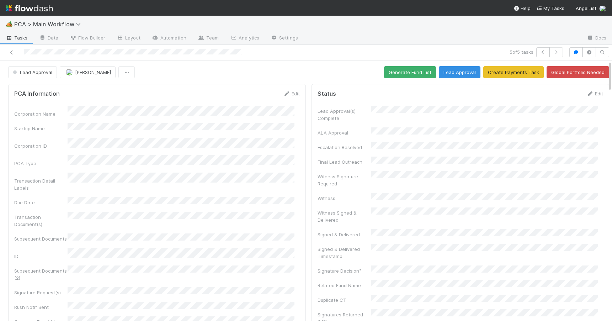
drag, startPoint x: 604, startPoint y: 189, endPoint x: 600, endPoint y: 59, distance: 130.3
click at [600, 59] on div "5 of 5 tasks Lead Approval Zachary Conley Generate Fund List Lead Approval Crea…" at bounding box center [306, 182] width 612 height 276
click at [41, 72] on span "Lead Approval" at bounding box center [31, 72] width 41 height 6
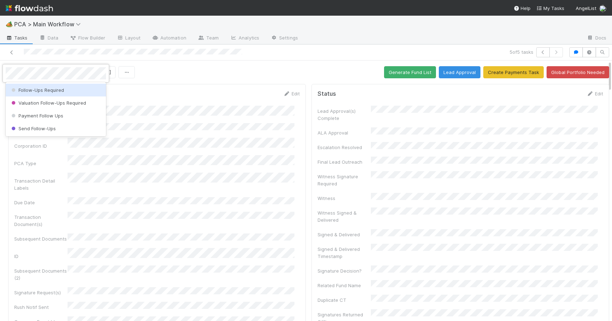
click at [27, 91] on span "Follow-Ups Required" at bounding box center [37, 90] width 54 height 6
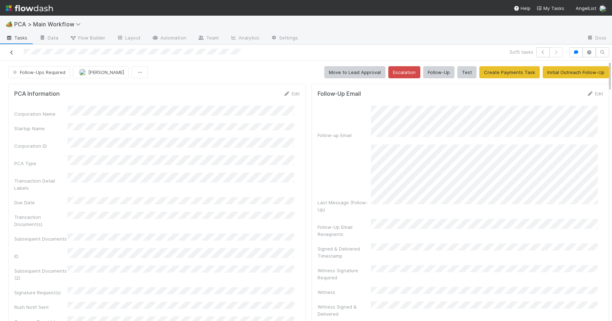
click at [12, 52] on icon at bounding box center [11, 52] width 7 height 5
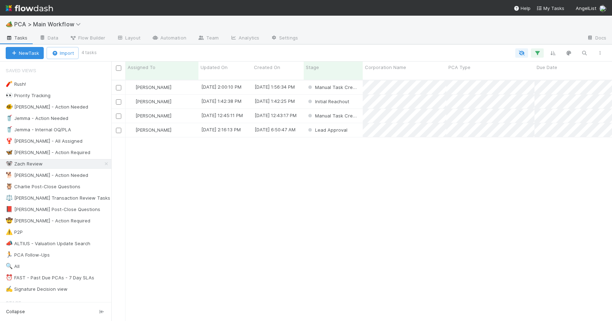
scroll to position [242, 495]
click at [185, 129] on div "[PERSON_NAME]" at bounding box center [162, 130] width 73 height 14
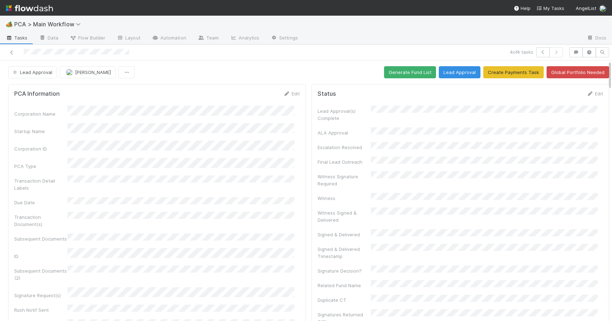
scroll to position [366, 0]
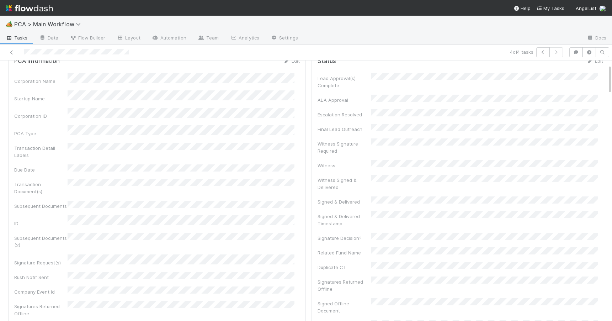
scroll to position [0, 0]
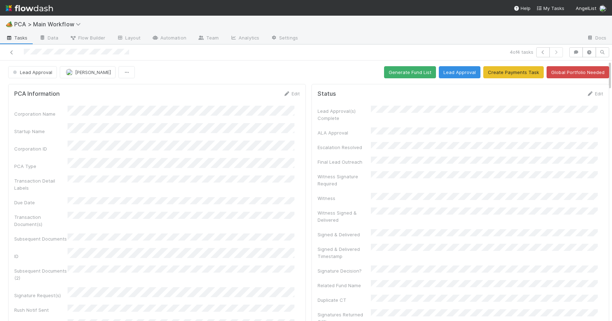
drag, startPoint x: 604, startPoint y: 124, endPoint x: 594, endPoint y: 65, distance: 59.7
click at [409, 71] on button "Generate Fund List" at bounding box center [410, 72] width 52 height 12
click at [291, 93] on link "Edit" at bounding box center [291, 94] width 17 height 6
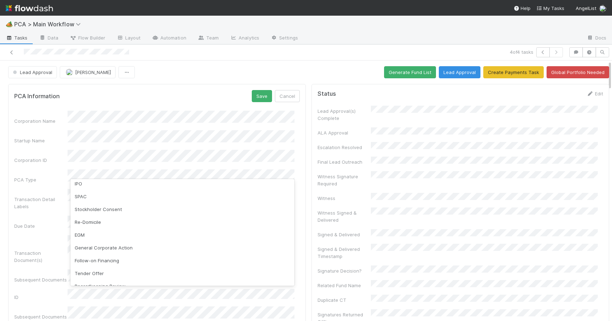
scroll to position [96, 0]
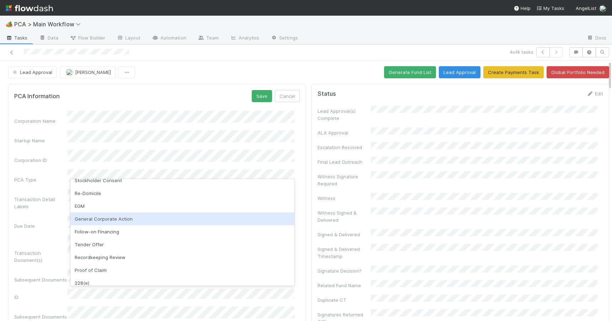
click at [206, 222] on div "General Corporate Action" at bounding box center [182, 218] width 224 height 13
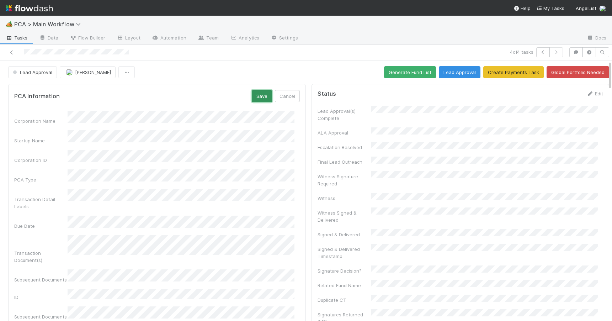
click at [253, 95] on button "Save" at bounding box center [262, 96] width 20 height 12
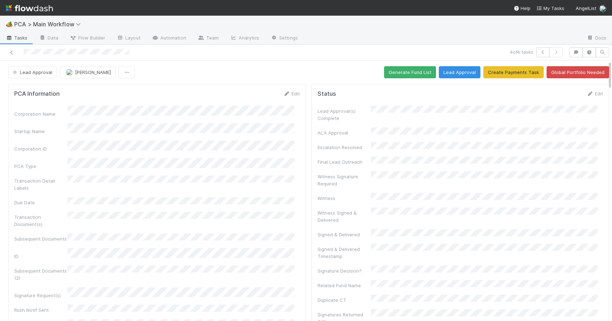
click at [604, 73] on div "Lead Approval Zachary Conley Generate Fund List Lead Approval Create Payments T…" at bounding box center [308, 72] width 617 height 12
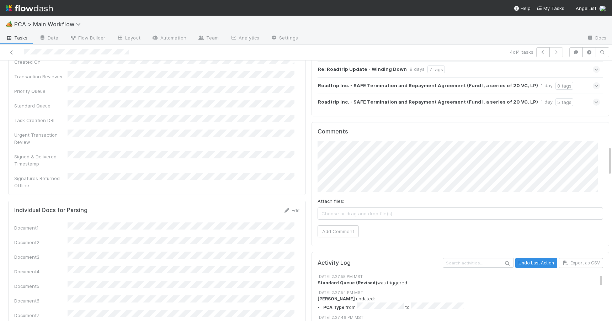
scroll to position [746, 0]
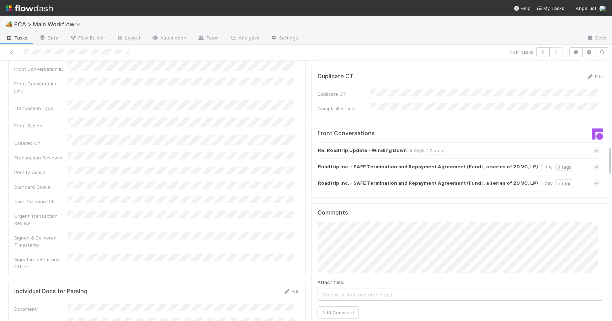
drag, startPoint x: 604, startPoint y: 71, endPoint x: 608, endPoint y: 157, distance: 85.5
click at [608, 157] on div "🏕️ PCA > Main Workflow Tasks Data Flow Builder Layout Automation Team Analytics…" at bounding box center [306, 168] width 612 height 305
click at [471, 142] on div "Re: Roadtrip Update - Winding Down 9 days 7 tags" at bounding box center [459, 150] width 282 height 16
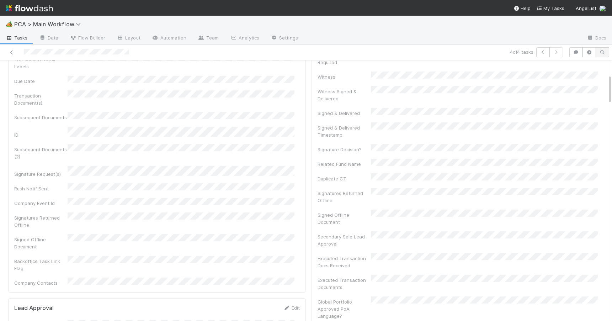
scroll to position [0, 0]
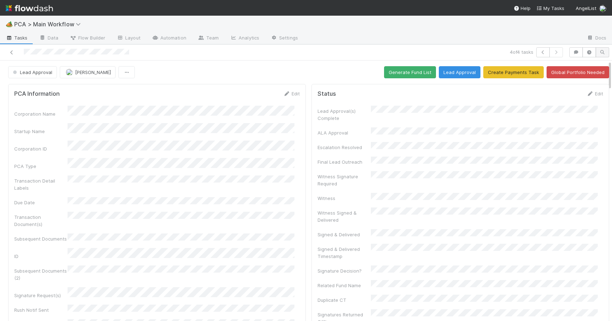
drag, startPoint x: 605, startPoint y: 151, endPoint x: 601, endPoint y: 55, distance: 96.1
click at [601, 55] on div "4 of 4 tasks Lead Approval Zachary Conley Generate Fund List Lead Approval Crea…" at bounding box center [306, 182] width 612 height 276
click at [290, 92] on link "Edit" at bounding box center [291, 94] width 17 height 6
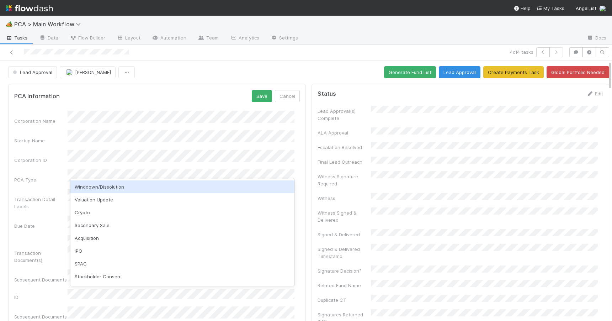
click at [118, 182] on div "Winddown/Dissolution" at bounding box center [182, 186] width 224 height 13
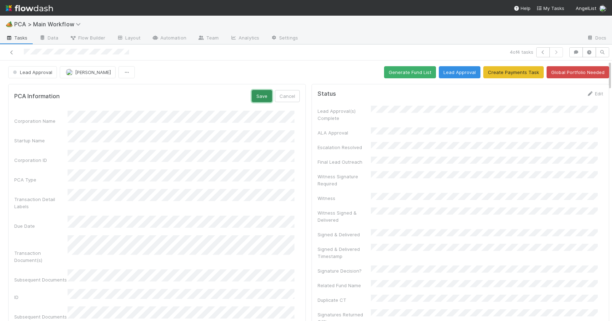
click at [252, 96] on button "Save" at bounding box center [262, 96] width 20 height 12
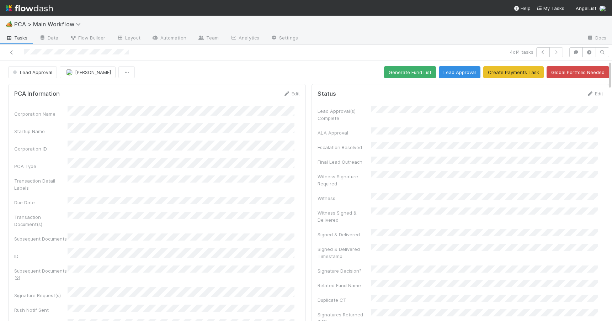
click at [604, 72] on div "Lead Approval Zachary Conley Generate Fund List Lead Approval Create Payments T…" at bounding box center [308, 72] width 617 height 12
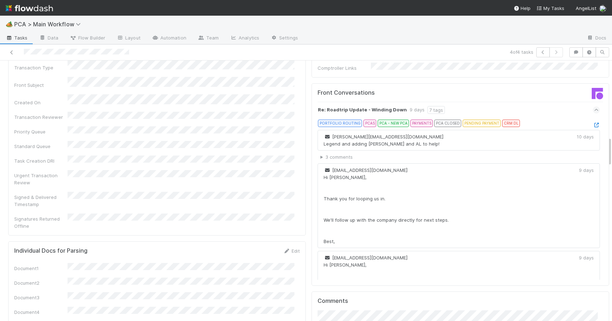
drag, startPoint x: 604, startPoint y: 72, endPoint x: 612, endPoint y: 148, distance: 76.6
click at [612, 148] on html "🏕️ PCA > Main Workflow Tasks Data Flow Builder Layout Automation Team Analytics…" at bounding box center [306, 160] width 612 height 321
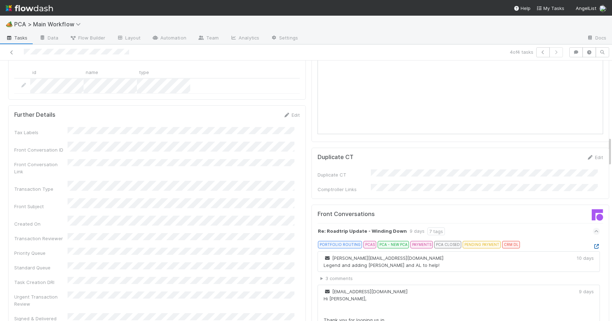
click at [593, 244] on icon at bounding box center [596, 246] width 7 height 5
click at [13, 50] on icon at bounding box center [11, 52] width 7 height 5
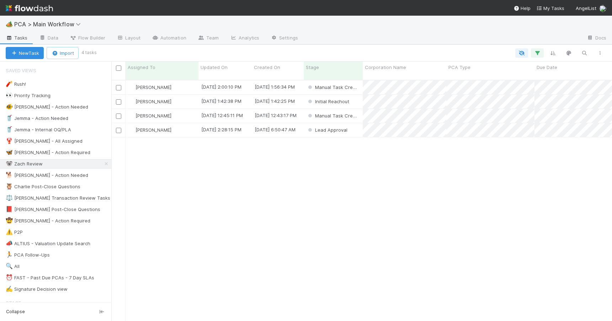
scroll to position [242, 495]
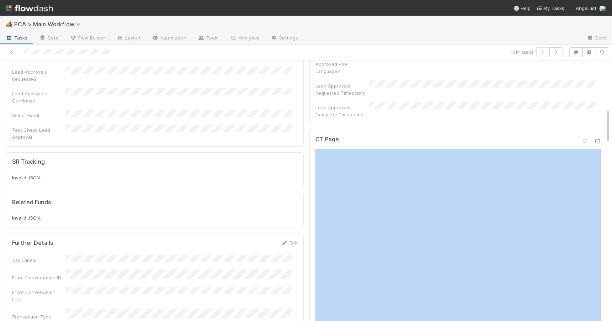
scroll to position [359, 0]
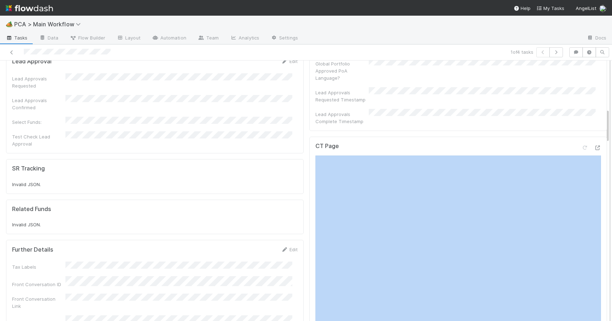
drag, startPoint x: 604, startPoint y: 118, endPoint x: 603, endPoint y: 66, distance: 51.9
click at [603, 66] on div "Manual Task Creation Zachary Conley Move to Initial Reachout Create Payments Ta…" at bounding box center [306, 190] width 612 height 260
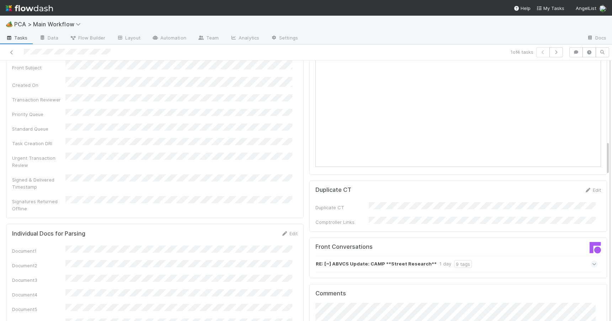
scroll to position [635, 0]
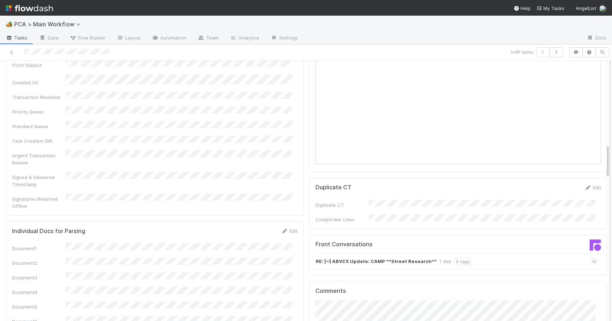
drag, startPoint x: 603, startPoint y: 118, endPoint x: 603, endPoint y: 154, distance: 36.3
click at [603, 154] on div "Manual Task Creation Zachary Conley Move to Initial Reachout Create Payments Ta…" at bounding box center [306, 190] width 612 height 260
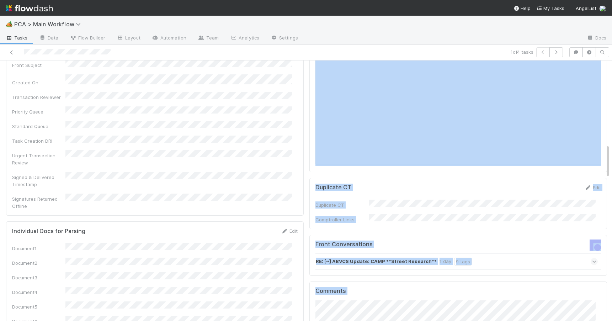
click at [500, 235] on div "Front Conversations RE: [~] ABVCS Update: CAMP **Street Research** 1 day 9 tags" at bounding box center [458, 255] width 298 height 41
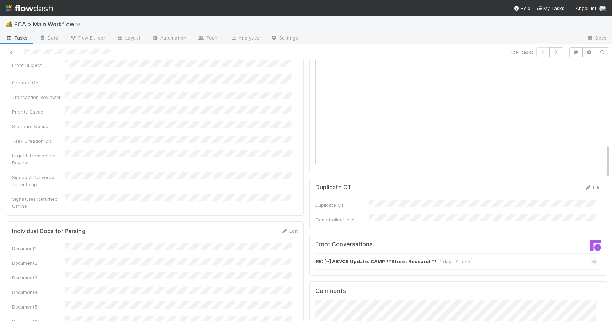
click at [493, 253] on div "RE: [~] ABVCS Update: CAMP **Street Research** 1 day 9 tags" at bounding box center [457, 261] width 282 height 16
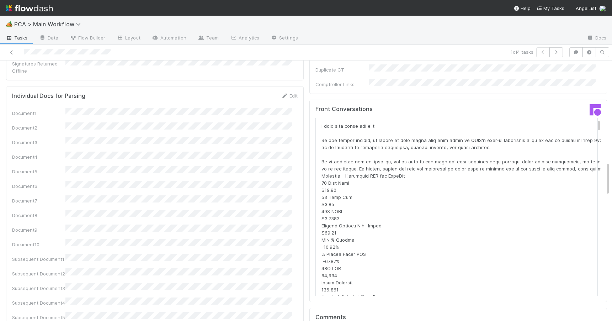
scroll to position [767, 0]
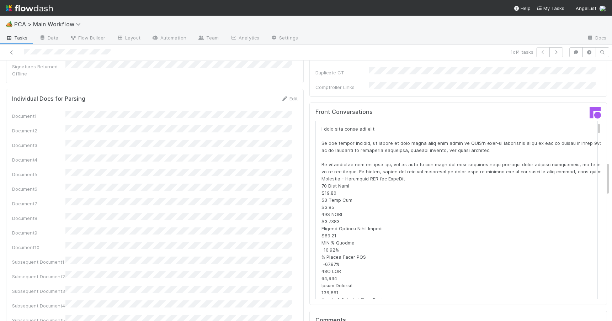
drag, startPoint x: 603, startPoint y: 155, endPoint x: 607, endPoint y: 172, distance: 17.9
click at [607, 172] on div "🏕️ PCA > Main Workflow Tasks Data Flow Builder Layout Automation Team Analytics…" at bounding box center [306, 168] width 612 height 305
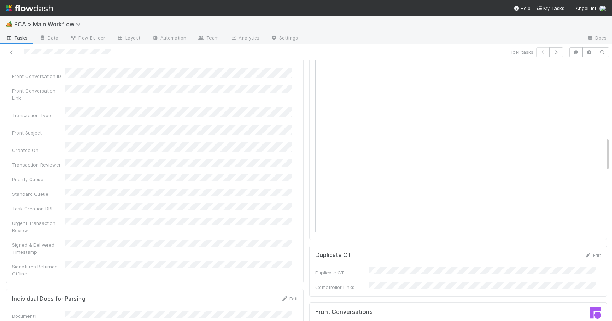
drag, startPoint x: 603, startPoint y: 168, endPoint x: 602, endPoint y: 146, distance: 22.1
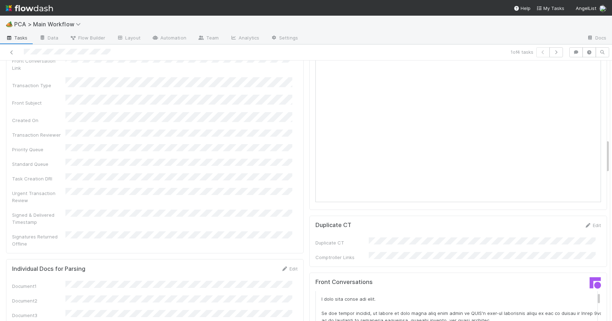
scroll to position [0, 0]
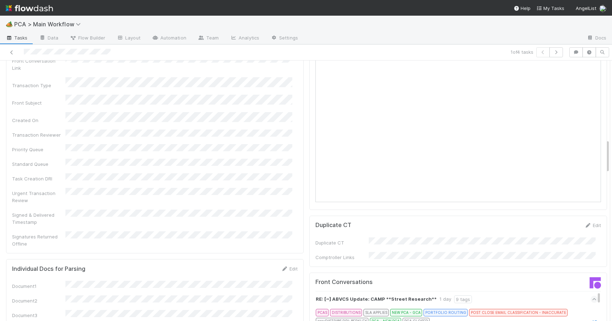
drag, startPoint x: 589, startPoint y: 259, endPoint x: 588, endPoint y: 238, distance: 21.4
click at [591, 320] on icon at bounding box center [594, 322] width 7 height 5
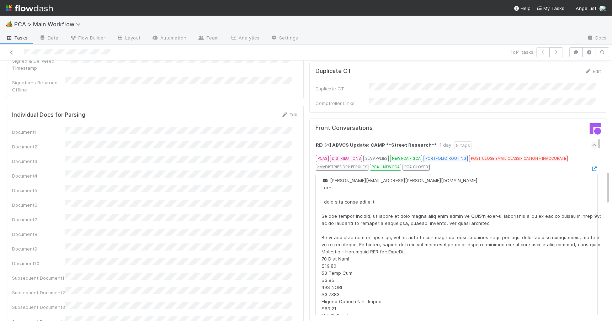
scroll to position [884, 0]
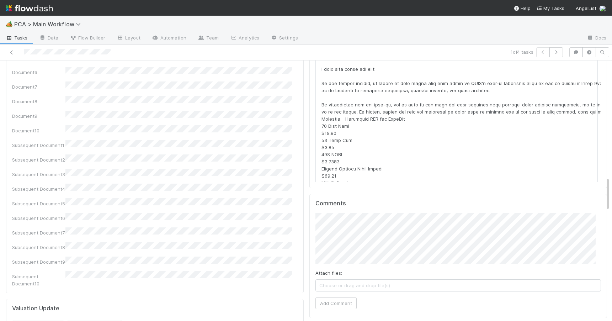
drag, startPoint x: 603, startPoint y: 149, endPoint x: 606, endPoint y: 187, distance: 37.9
click at [606, 187] on div "Manual Task Creation Zachary Conley Move to Initial Reachout Create Payments Ta…" at bounding box center [306, 190] width 612 height 260
click at [341, 297] on button "Add Comment" at bounding box center [336, 303] width 41 height 12
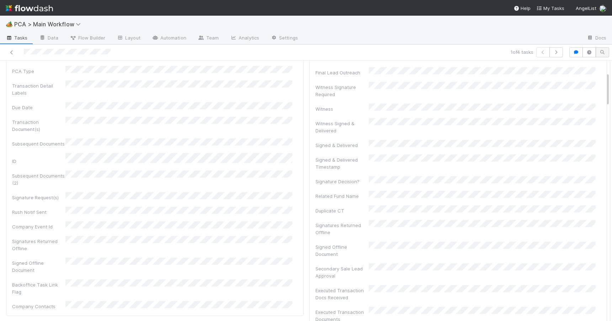
scroll to position [0, 0]
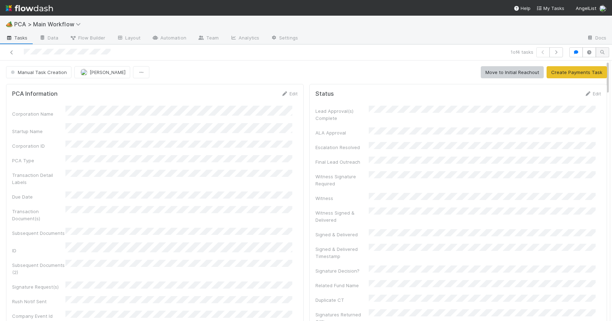
drag, startPoint x: 603, startPoint y: 194, endPoint x: 597, endPoint y: 53, distance: 141.0
click at [597, 53] on div "1 of 4 tasks Manual Task Creation Zachary Conley Move to Initial Reachout Creat…" at bounding box center [306, 182] width 612 height 276
click at [45, 70] on span "Manual Task Creation" at bounding box center [38, 72] width 58 height 6
click at [45, 91] on span "Duplicate / Dead PCAs" at bounding box center [37, 90] width 59 height 6
click at [12, 51] on icon at bounding box center [11, 52] width 7 height 5
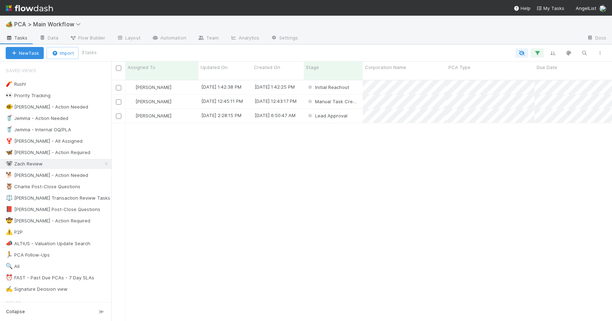
scroll to position [242, 495]
click at [396, 136] on div "Zachary Conley 8/15/25, 1:42:38 PM 8/15/25, 1:42:25 PM Initial Reachout 0 0 0 0…" at bounding box center [361, 203] width 501 height 246
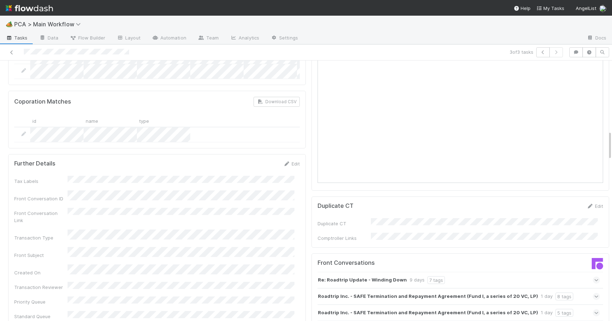
scroll to position [676, 0]
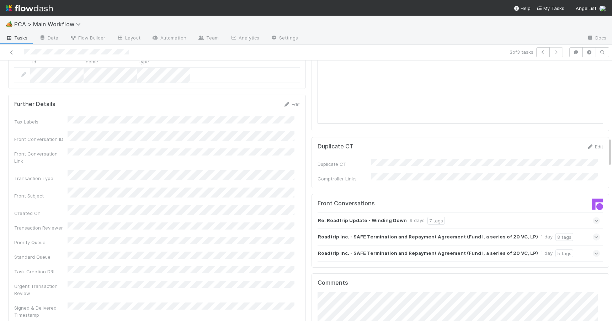
drag, startPoint x: 604, startPoint y: 112, endPoint x: 610, endPoint y: 148, distance: 35.8
click at [610, 148] on div "🏕️ PCA > Main Workflow Tasks Data Flow Builder Layout Automation Team Analytics…" at bounding box center [306, 168] width 612 height 305
click at [561, 245] on div "Roadtrip Inc. - SAFE Termination and Repayment Agreement (Fund I, a series of 2…" at bounding box center [459, 253] width 282 height 16
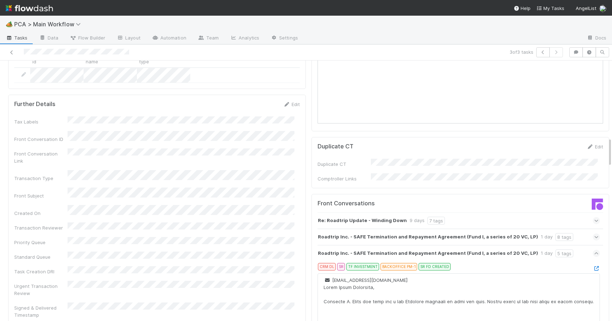
click at [561, 245] on div "Roadtrip Inc. - SAFE Termination and Repayment Agreement (Fund I, a series of 2…" at bounding box center [459, 253] width 282 height 16
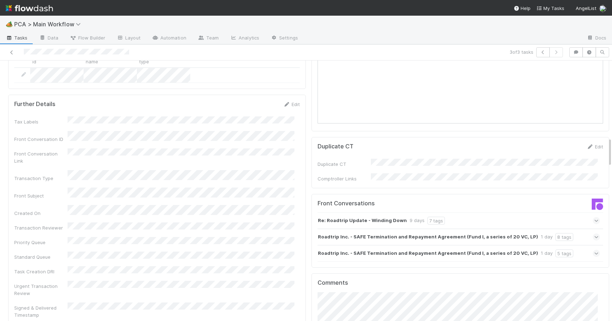
click at [559, 229] on div "Roadtrip Inc. - SAFE Termination and Repayment Agreement (Fund I, a series of 2…" at bounding box center [459, 237] width 282 height 16
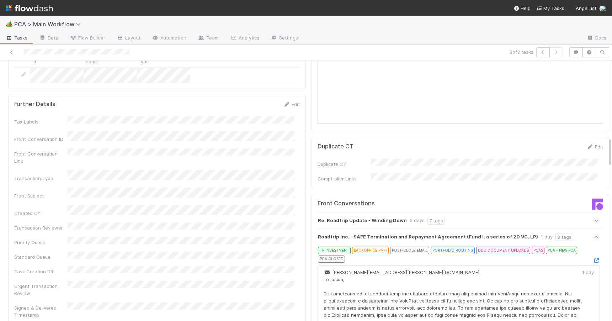
click at [559, 229] on div "Roadtrip Inc. - SAFE Termination and Repayment Agreement (Fund I, a series of 2…" at bounding box center [459, 237] width 282 height 16
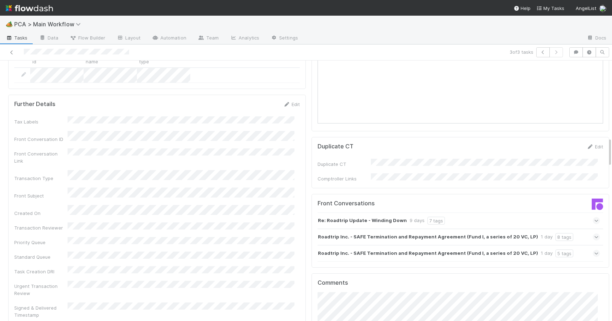
drag, startPoint x: 605, startPoint y: 150, endPoint x: 603, endPoint y: 142, distance: 7.8
click at [603, 142] on div "Lead Approval Zachary Conley Generate Fund List Lead Approval Create Payments T…" at bounding box center [306, 190] width 612 height 260
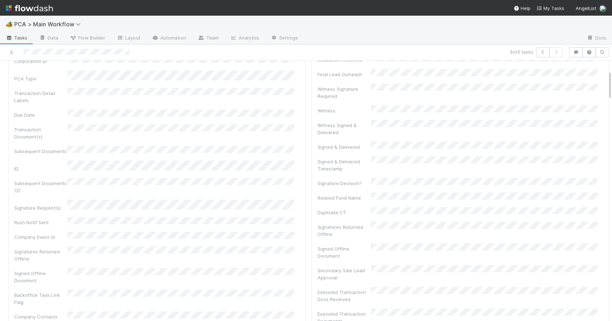
scroll to position [0, 0]
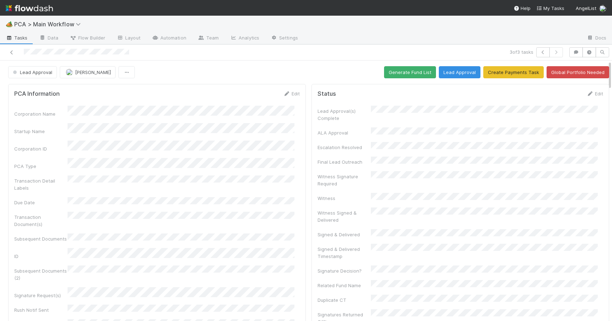
drag, startPoint x: 605, startPoint y: 146, endPoint x: 598, endPoint y: 60, distance: 85.7
click at [387, 76] on button "Generate Fund List" at bounding box center [410, 72] width 52 height 12
click at [612, 73] on div at bounding box center [612, 190] width 0 height 260
drag, startPoint x: 605, startPoint y: 73, endPoint x: 608, endPoint y: 89, distance: 16.6
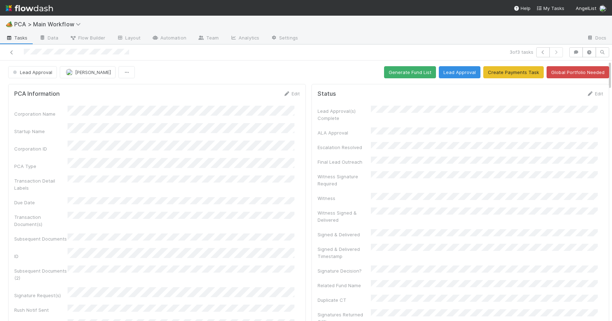
click at [608, 89] on div "🏕️ PCA > Main Workflow Tasks Data Flow Builder Layout Automation Team Analytics…" at bounding box center [306, 168] width 612 height 305
drag, startPoint x: 604, startPoint y: 76, endPoint x: 594, endPoint y: 41, distance: 36.7
click at [594, 42] on div "🏕️ PCA > Main Workflow Tasks Data Flow Builder Layout Automation Team Analytics…" at bounding box center [306, 168] width 612 height 305
click at [420, 74] on button "Generate Fund List" at bounding box center [410, 72] width 52 height 12
click at [605, 73] on div "Lead Approval Zachary Conley Generate Fund List Lead Approval Create Payments T…" at bounding box center [308, 72] width 617 height 12
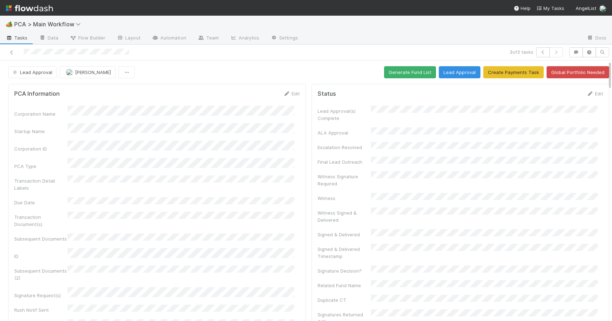
drag, startPoint x: 605, startPoint y: 73, endPoint x: 574, endPoint y: 33, distance: 50.4
click at [574, 33] on div "🏕️ PCA > Main Workflow Tasks Data Flow Builder Layout Automation Team Analytics…" at bounding box center [306, 168] width 612 height 305
click at [453, 73] on button "Lead Approval" at bounding box center [460, 72] width 42 height 12
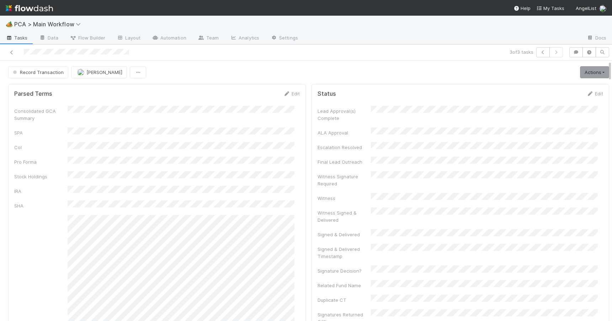
click at [604, 68] on div "Record Transaction Meg Castanare Actions Move to TR External Open Question / Re…" at bounding box center [308, 72] width 617 height 12
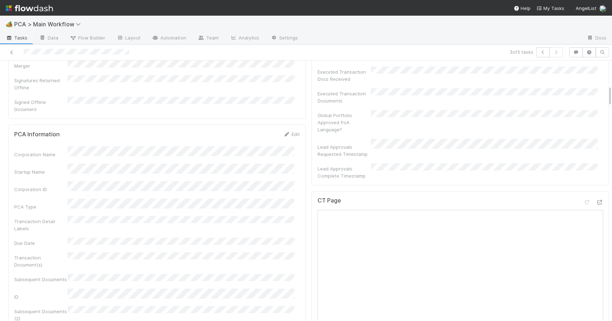
scroll to position [339, 0]
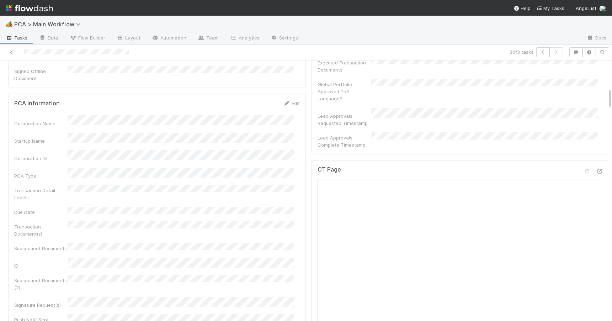
drag, startPoint x: 604, startPoint y: 68, endPoint x: 605, endPoint y: 96, distance: 27.4
click at [605, 96] on div "Record Transaction Meg Castanare Actions Move to TR External Open Question / Re…" at bounding box center [306, 190] width 612 height 260
click at [14, 54] on icon at bounding box center [11, 52] width 7 height 5
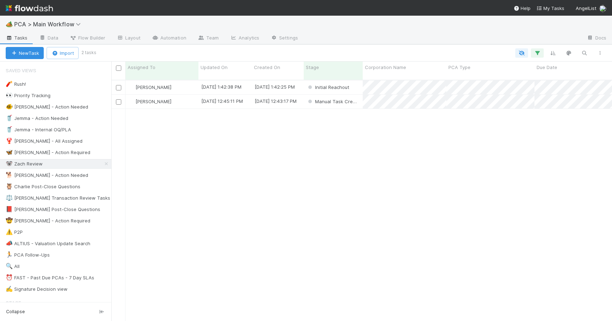
scroll to position [242, 495]
click at [417, 118] on div "Zachary Conley 8/15/25, 1:42:38 PM 8/15/25, 1:42:25 PM Initial Reachout 0 0 0 0…" at bounding box center [361, 203] width 501 height 246
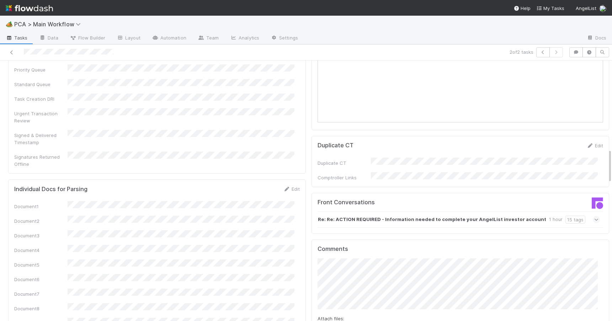
scroll to position [682, 0]
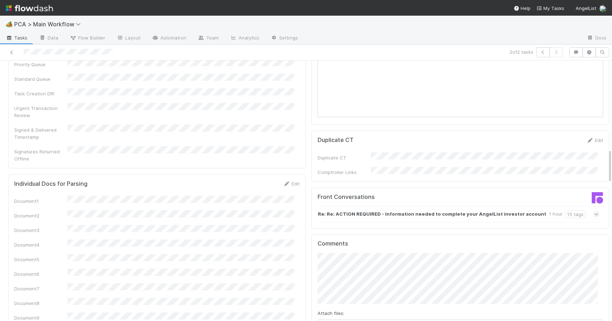
drag, startPoint x: 604, startPoint y: 118, endPoint x: 607, endPoint y: 159, distance: 41.7
click at [607, 159] on div "🏕️ PCA > Main Workflow Tasks Data Flow Builder Layout Automation Team Analytics…" at bounding box center [306, 168] width 612 height 305
click at [436, 210] on strong "Re: Re: ACTION REQUIRED - Information needed to complete your AngelList investo…" at bounding box center [432, 214] width 228 height 8
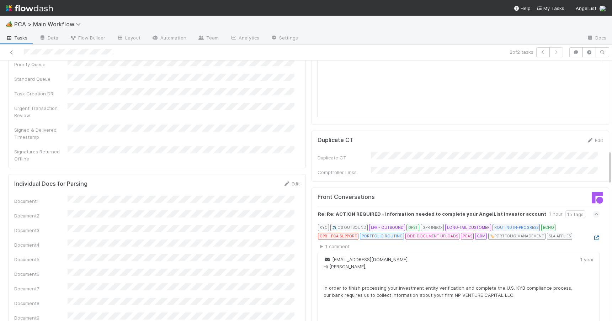
click at [593, 235] on icon at bounding box center [596, 237] width 7 height 5
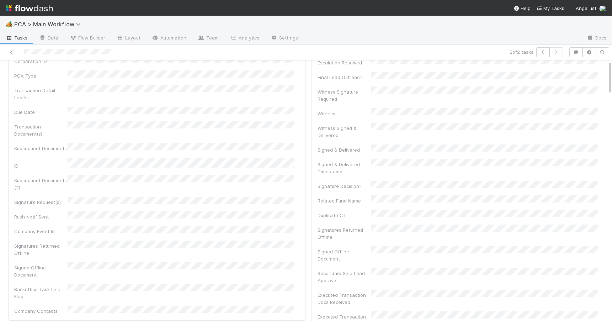
scroll to position [0, 0]
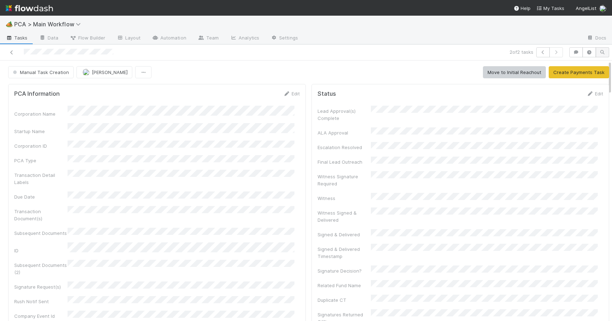
drag, startPoint x: 605, startPoint y: 168, endPoint x: 598, endPoint y: 51, distance: 117.6
click at [599, 53] on div "2 of 2 tasks Manual Task Creation Zachary Conley Move to Initial Reachout Creat…" at bounding box center [306, 182] width 612 height 276
click at [286, 91] on link "Edit" at bounding box center [291, 94] width 17 height 6
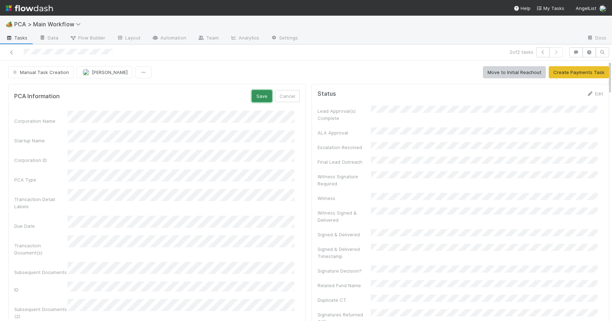
click at [252, 92] on button "Save" at bounding box center [262, 96] width 20 height 12
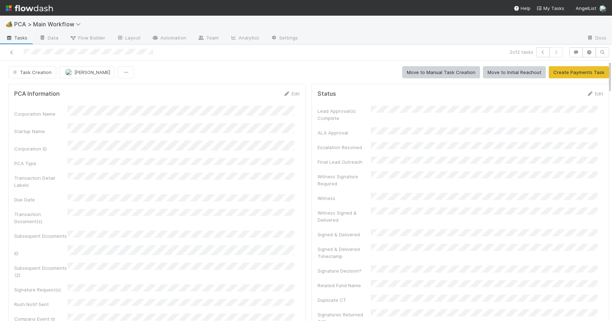
scroll to position [366, 0]
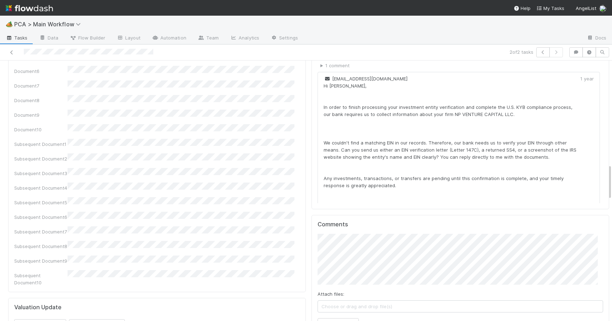
drag, startPoint x: 604, startPoint y: 124, endPoint x: 610, endPoint y: 182, distance: 58.6
click at [610, 181] on div "🏕️ PCA > Main Workflow Tasks Data Flow Builder Layout Automation Team Analytics…" at bounding box center [306, 168] width 612 height 305
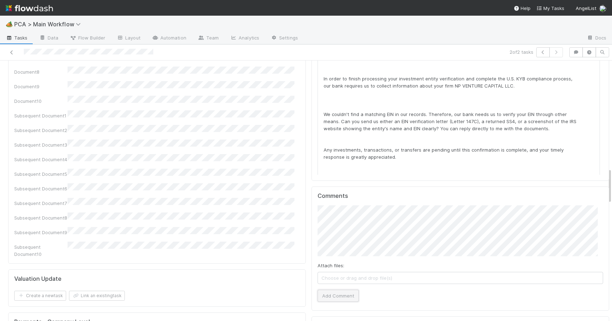
click at [336, 290] on button "Add Comment" at bounding box center [338, 296] width 41 height 12
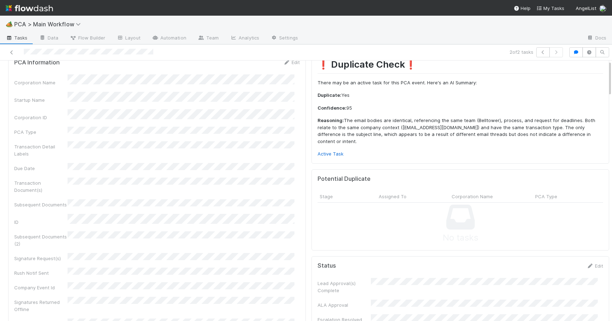
scroll to position [0, 0]
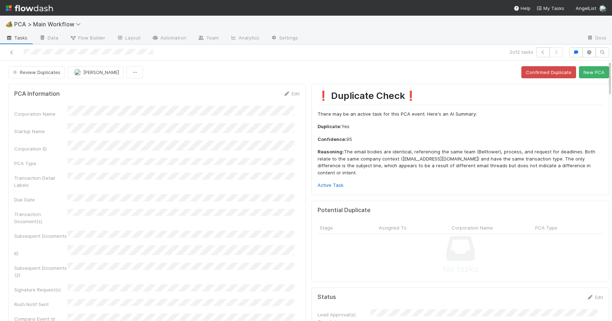
drag, startPoint x: 604, startPoint y: 186, endPoint x: 609, endPoint y: 57, distance: 129.6
click at [609, 57] on div "🏕️ PCA > Main Workflow Tasks Data Flow Builder Layout Automation Team Analytics…" at bounding box center [306, 168] width 612 height 305
click at [325, 185] on link "Active Task" at bounding box center [331, 185] width 26 height 6
click at [584, 74] on button "New PCA" at bounding box center [594, 72] width 30 height 12
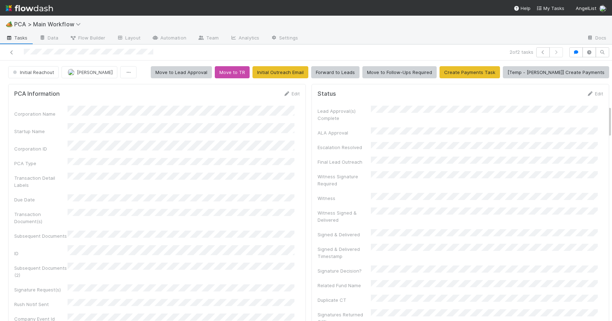
scroll to position [366, 0]
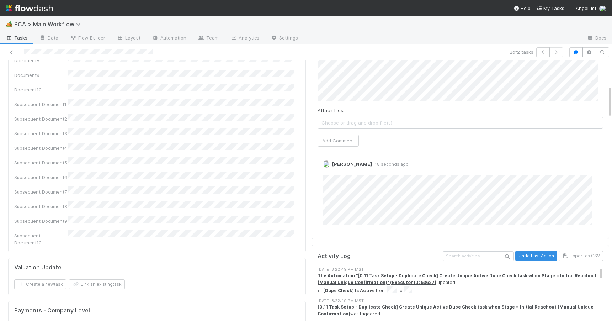
scroll to position [0, 0]
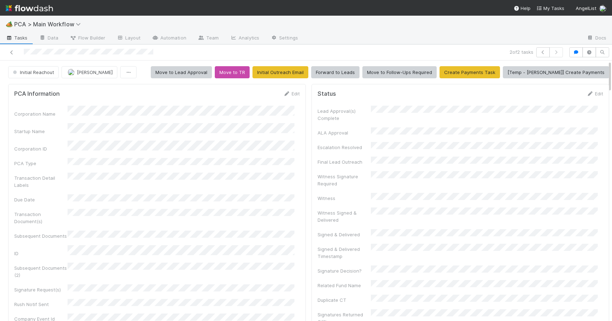
drag, startPoint x: 604, startPoint y: 117, endPoint x: 586, endPoint y: 45, distance: 74.5
click at [586, 45] on div "2 of 2 tasks Initial Reachout Zachary Conley Move to Lead Approval Move to TR I…" at bounding box center [306, 182] width 612 height 276
click at [43, 75] on span "Initial Reachout" at bounding box center [32, 72] width 43 height 6
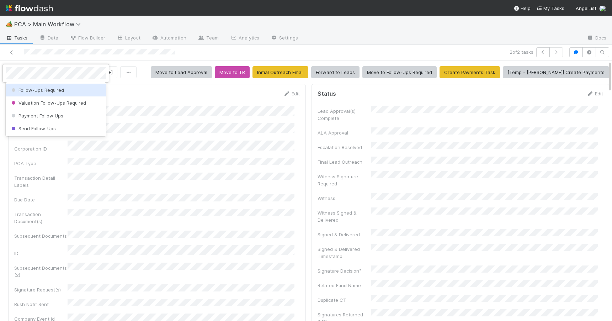
click at [37, 93] on div "Follow-Ups Required" at bounding box center [56, 90] width 100 height 13
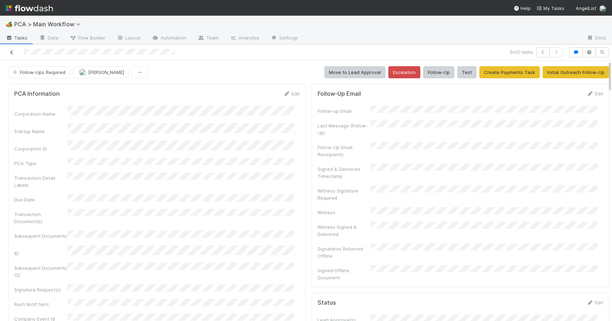
click at [13, 53] on icon at bounding box center [11, 52] width 7 height 5
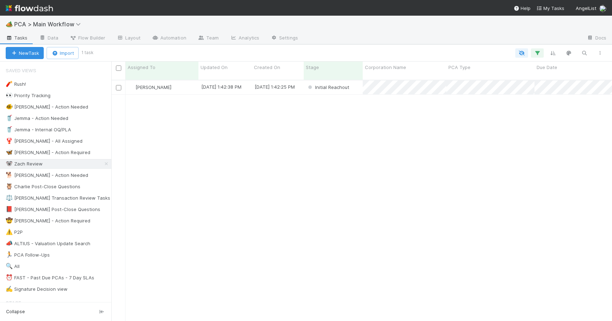
scroll to position [242, 495]
click at [184, 80] on div "[PERSON_NAME]" at bounding box center [162, 87] width 73 height 14
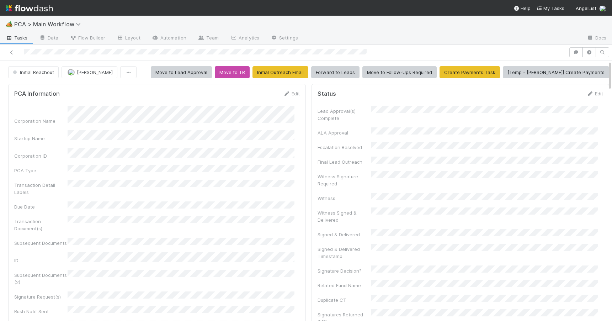
scroll to position [366, 0]
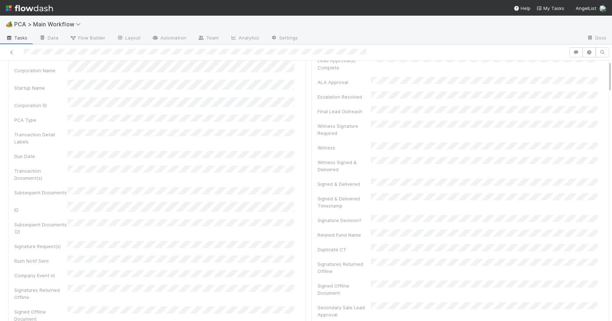
scroll to position [4, 0]
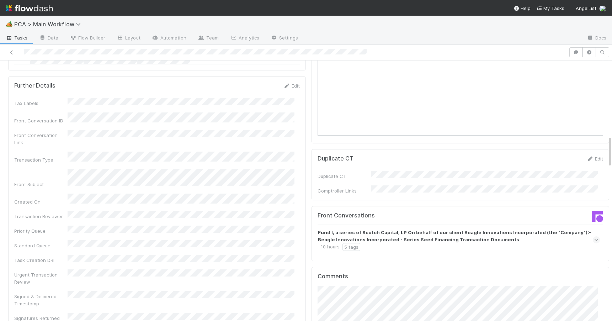
drag, startPoint x: 605, startPoint y: 120, endPoint x: 625, endPoint y: 157, distance: 42.4
click at [612, 157] on html "🏕️ PCA > Main Workflow Tasks Data Flow Builder Layout Automation Team Analytics…" at bounding box center [306, 160] width 612 height 321
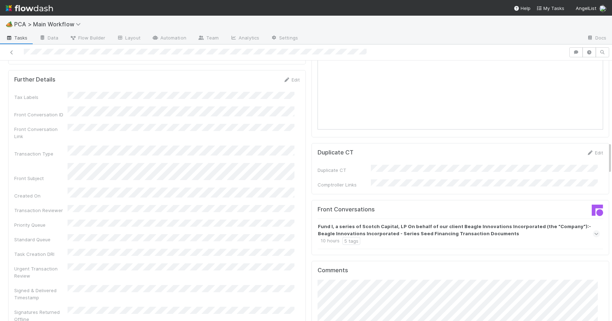
click at [513, 223] on div "Fund I, a series of Scotch Capital, LP On behalf of our client Beagle Innovatio…" at bounding box center [458, 234] width 280 height 22
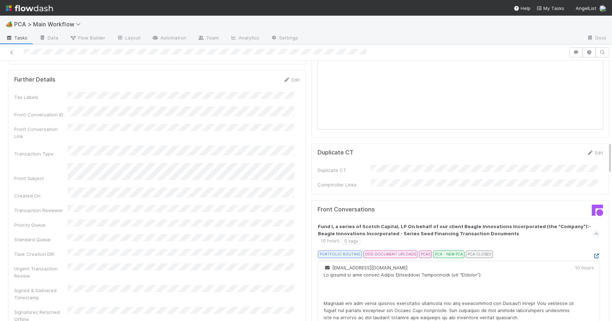
click at [593, 254] on icon at bounding box center [596, 256] width 7 height 5
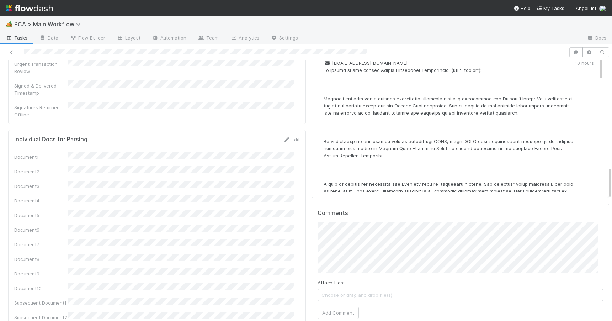
drag, startPoint x: 605, startPoint y: 150, endPoint x: 604, endPoint y: 178, distance: 27.7
click at [604, 176] on div "PCA Information Edit Corporation Name Startup Name Corporation ID PCA Type Tran…" at bounding box center [308, 311] width 617 height 2209
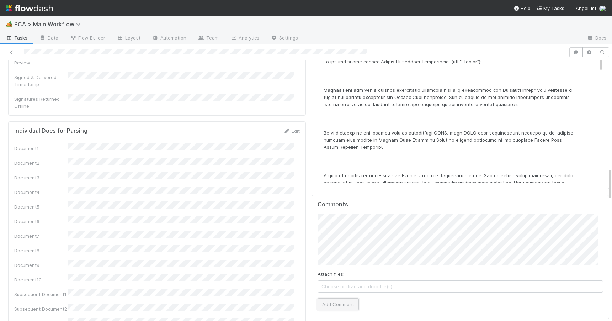
click at [342, 298] on button "Add Comment" at bounding box center [338, 304] width 41 height 12
click at [604, 189] on div "PCA Information Edit Corporation Name Startup Name Corporation ID PCA Type Tran…" at bounding box center [308, 302] width 617 height 2209
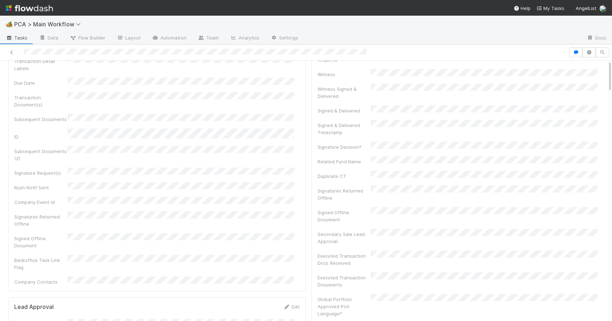
scroll to position [0, 0]
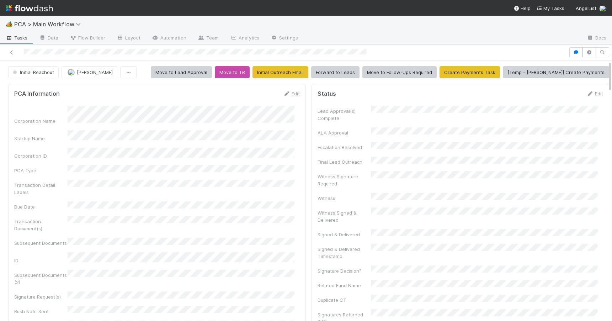
drag, startPoint x: 604, startPoint y: 189, endPoint x: 600, endPoint y: 72, distance: 116.4
click at [283, 93] on icon at bounding box center [286, 93] width 7 height 5
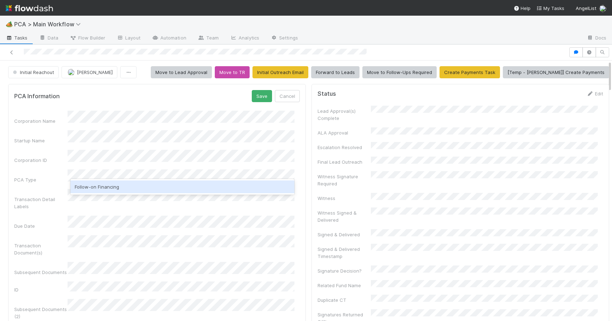
click at [141, 190] on div "Follow-on Financing" at bounding box center [182, 186] width 224 height 13
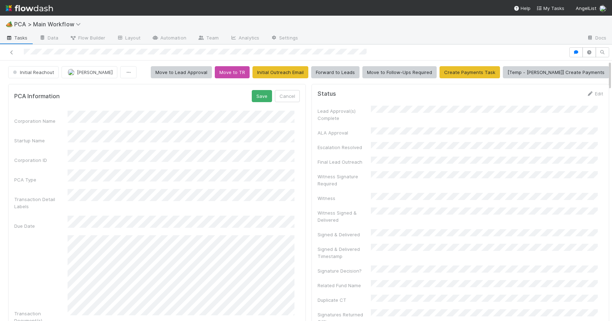
click at [252, 97] on button "Save" at bounding box center [262, 96] width 20 height 12
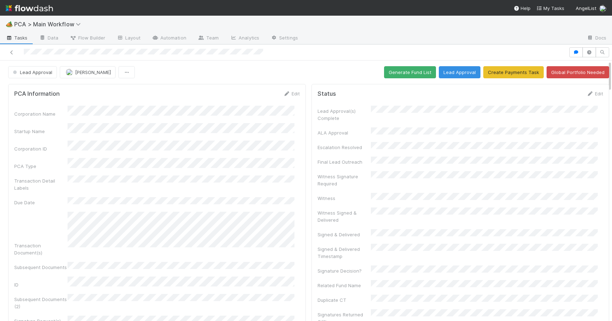
click at [398, 71] on button "Generate Fund List" at bounding box center [410, 72] width 52 height 12
click at [604, 70] on div "Lead Approval Zachary Conley Generate Fund List Lead Approval Create Payments T…" at bounding box center [308, 72] width 617 height 12
drag, startPoint x: 604, startPoint y: 70, endPoint x: 546, endPoint y: -16, distance: 103.8
click at [546, 0] on html "🏕️ PCA > Main Workflow Tasks Data Flow Builder Layout Automation Team Analytics…" at bounding box center [306, 160] width 612 height 321
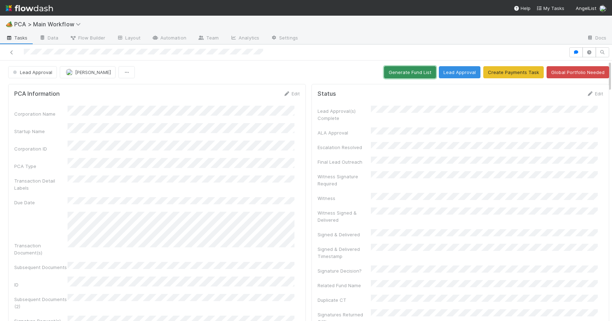
click at [396, 74] on button "Generate Fund List" at bounding box center [410, 72] width 52 height 12
drag, startPoint x: 604, startPoint y: 71, endPoint x: 591, endPoint y: 31, distance: 42.6
click at [594, 40] on div "🏕️ PCA > Main Workflow Tasks Data Flow Builder Layout Automation Team Analytics…" at bounding box center [306, 168] width 612 height 305
click at [447, 72] on button "Lead Approval" at bounding box center [460, 72] width 42 height 12
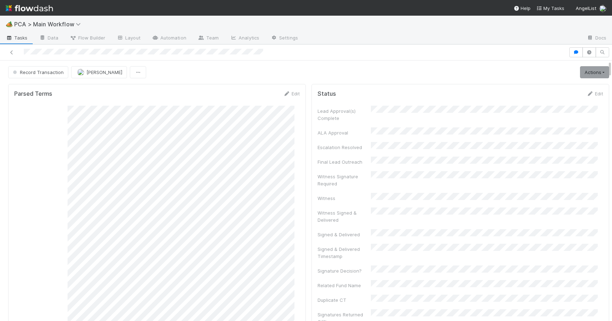
click at [14, 52] on icon at bounding box center [11, 52] width 7 height 5
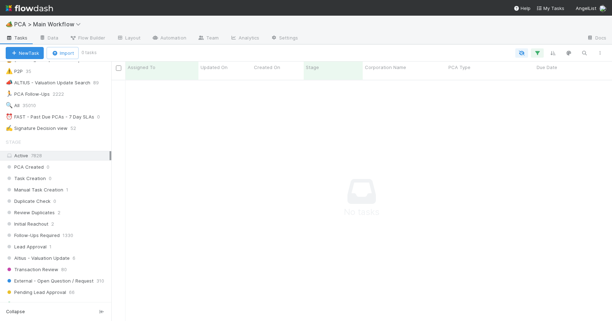
scroll to position [224, 0]
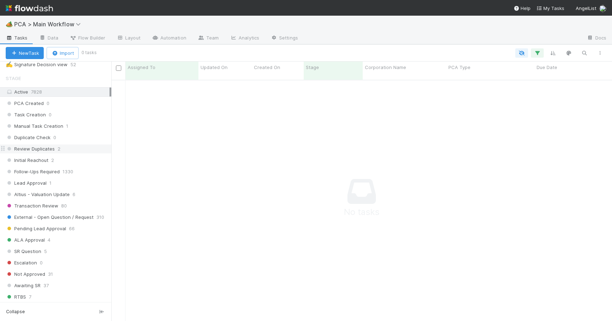
click at [88, 149] on div "Review Duplicates 2" at bounding box center [59, 148] width 106 height 9
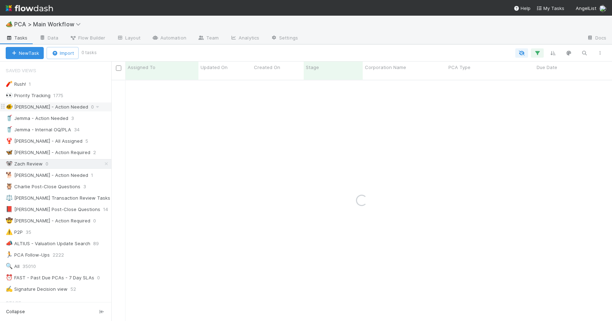
click at [103, 163] on icon at bounding box center [106, 163] width 7 height 5
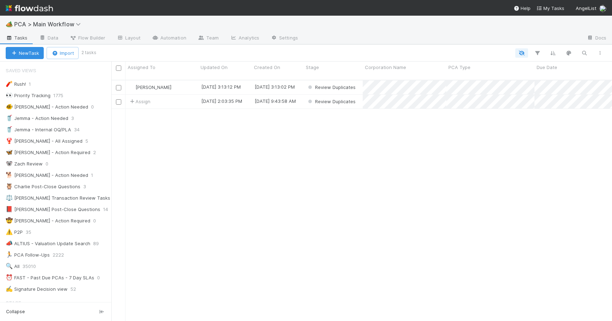
scroll to position [242, 495]
click at [183, 83] on div "[PERSON_NAME]" at bounding box center [162, 87] width 73 height 14
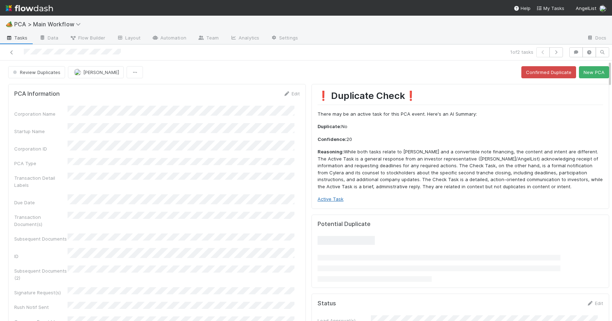
click at [335, 198] on link "Active Task" at bounding box center [331, 199] width 26 height 6
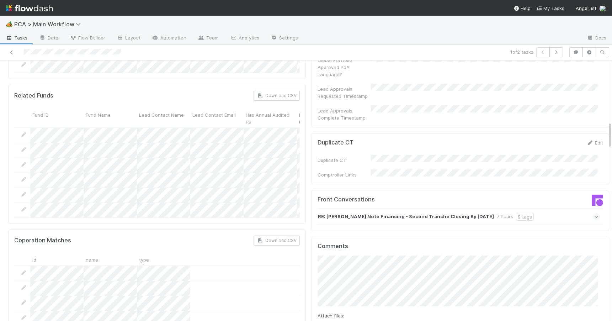
scroll to position [577, 0]
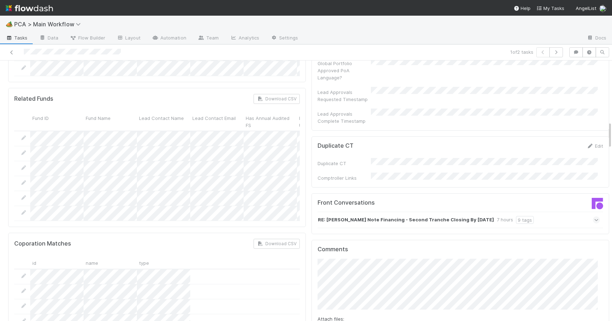
drag, startPoint x: 605, startPoint y: 74, endPoint x: 613, endPoint y: 134, distance: 61.4
click at [612, 134] on html "🏕️ PCA > Main Workflow Tasks Data Flow Builder Layout Automation Team Analytics…" at bounding box center [306, 160] width 612 height 321
click at [545, 212] on div "RE: Cylera Note Financing - Second Tranche Closing By Friday August 29th 2025 7…" at bounding box center [459, 220] width 282 height 16
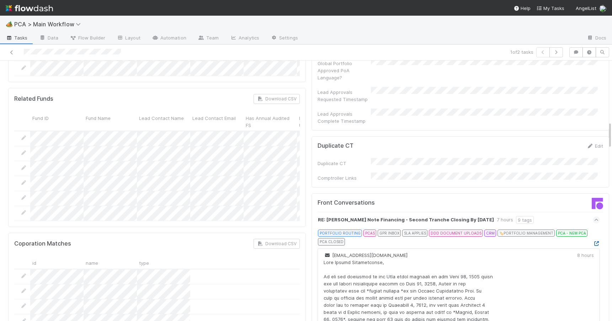
click at [593, 241] on icon at bounding box center [596, 243] width 7 height 5
click at [11, 50] on icon at bounding box center [11, 52] width 7 height 5
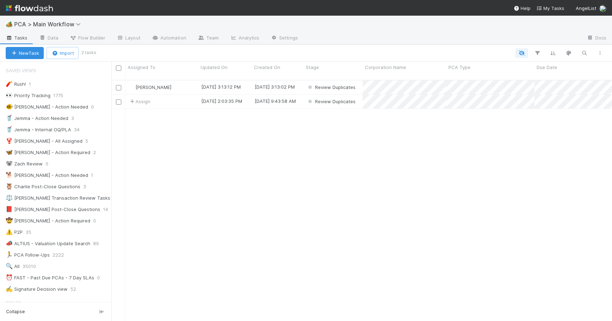
scroll to position [242, 495]
click at [180, 80] on div "[PERSON_NAME]" at bounding box center [162, 87] width 73 height 14
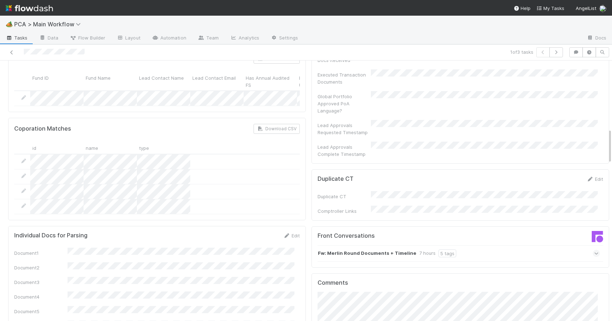
scroll to position [571, 0]
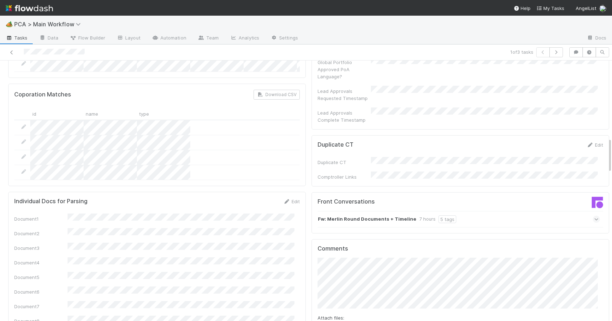
drag, startPoint x: 605, startPoint y: 78, endPoint x: 611, endPoint y: 155, distance: 77.5
click at [611, 155] on div "🏕️ PCA > Main Workflow Tasks Data Flow Builder Layout Automation Team Analytics…" at bounding box center [306, 168] width 612 height 305
click at [482, 211] on div "Fw: Merlin Round Documents + Timeline 7 hours 5 tags" at bounding box center [459, 219] width 282 height 16
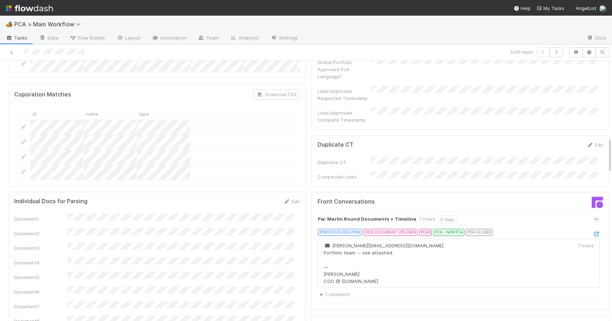
click at [488, 211] on div "Fw: Merlin Round Documents + Timeline 7 hours 5 tags" at bounding box center [459, 219] width 282 height 16
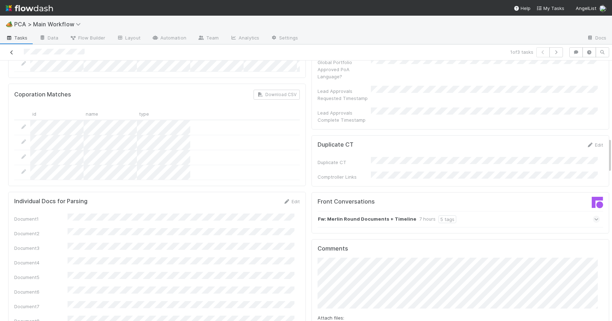
click at [11, 53] on icon at bounding box center [11, 52] width 7 height 5
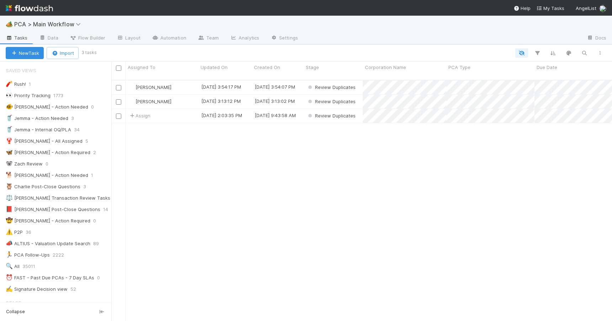
scroll to position [6, 6]
click at [76, 163] on div "🐨 Zach Review 0" at bounding box center [59, 163] width 106 height 9
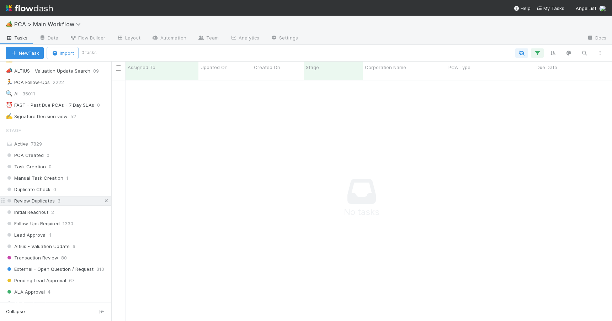
scroll to position [236, 495]
click at [103, 198] on icon at bounding box center [106, 200] width 7 height 5
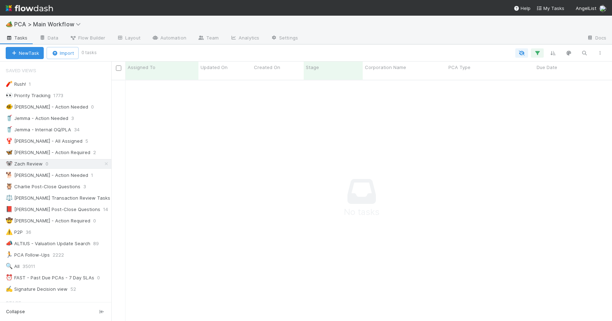
scroll to position [236, 495]
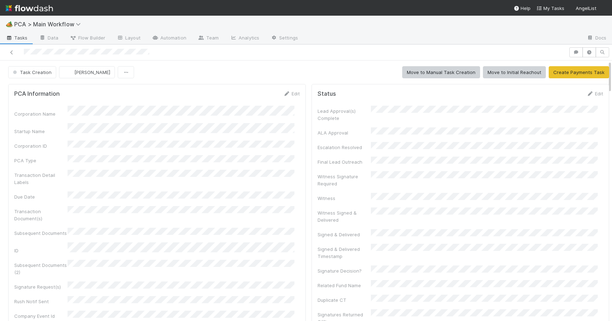
scroll to position [366, 0]
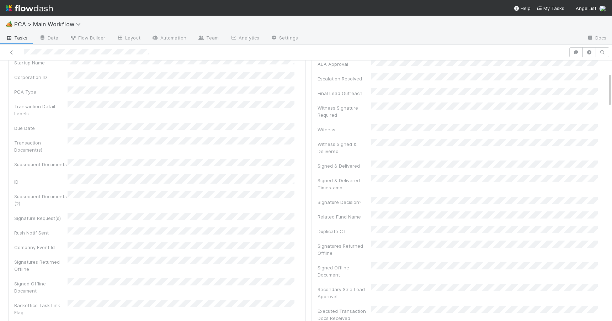
scroll to position [0, 0]
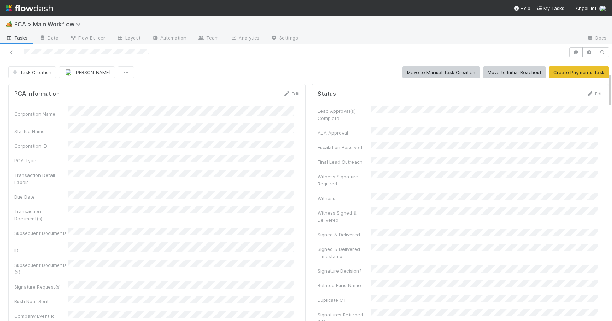
drag, startPoint x: 604, startPoint y: 115, endPoint x: 607, endPoint y: 51, distance: 64.4
click at [608, 54] on div "🏕️ PCA > Main Workflow Tasks Data Flow Builder Layout Automation Team Analytics…" at bounding box center [306, 168] width 612 height 305
click at [285, 96] on link "Edit" at bounding box center [291, 94] width 17 height 6
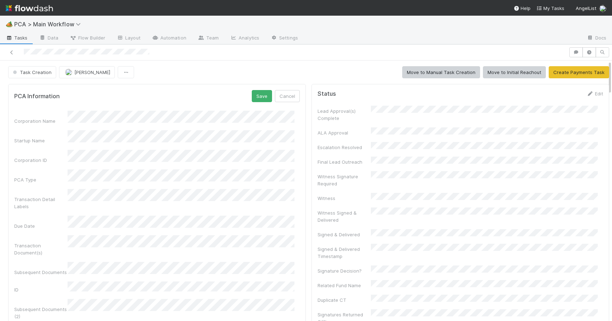
click at [124, 96] on div "PCA Information Save Cancel" at bounding box center [157, 96] width 286 height 12
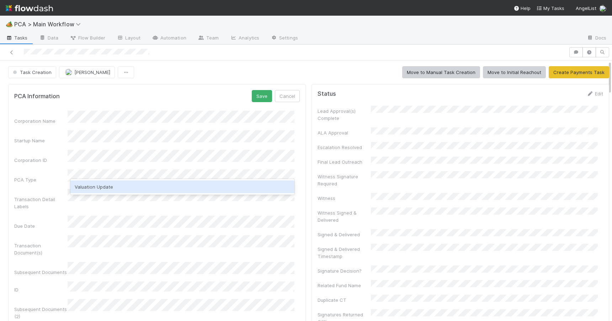
click at [97, 189] on div "Valuation Update" at bounding box center [182, 186] width 224 height 13
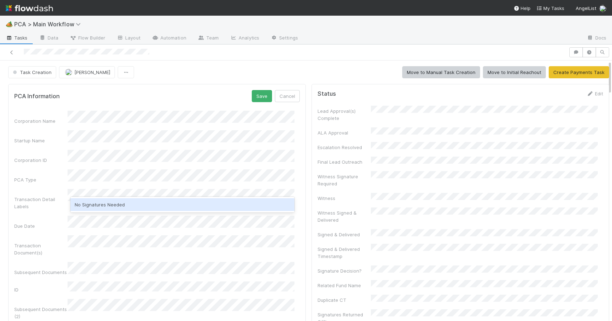
click at [105, 203] on div "No Signatures Needed" at bounding box center [182, 204] width 224 height 13
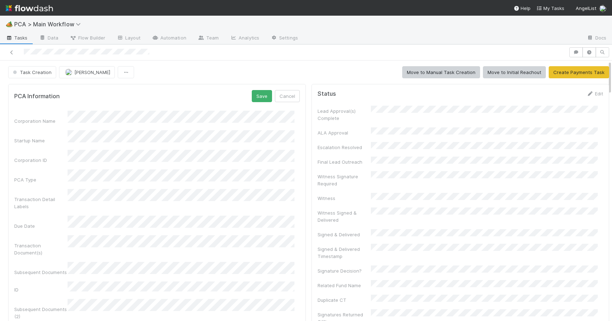
click at [136, 103] on form "PCA Information Save Cancel Corporation Name Startup Name Corporation ID PCA Ty…" at bounding box center [157, 283] width 286 height 387
click at [254, 99] on button "Save" at bounding box center [262, 96] width 20 height 12
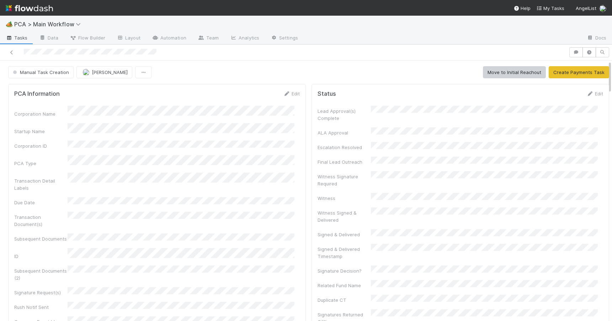
click at [605, 71] on div "Manual Task Creation Charlie Bell Move to Initial Reachout Create Payments Task" at bounding box center [308, 72] width 617 height 12
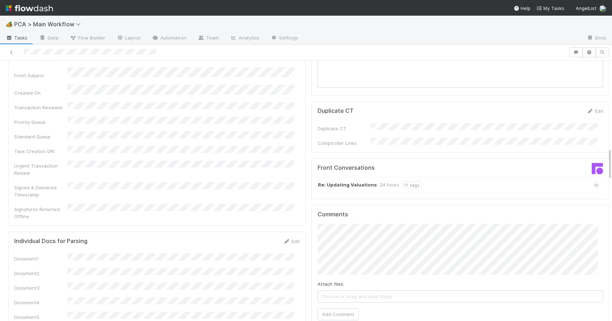
drag, startPoint x: 605, startPoint y: 71, endPoint x: 606, endPoint y: 159, distance: 87.9
click at [606, 159] on div "Manual Task Creation Charlie Bell Move to Initial Reachout Create Payments Task…" at bounding box center [306, 190] width 612 height 260
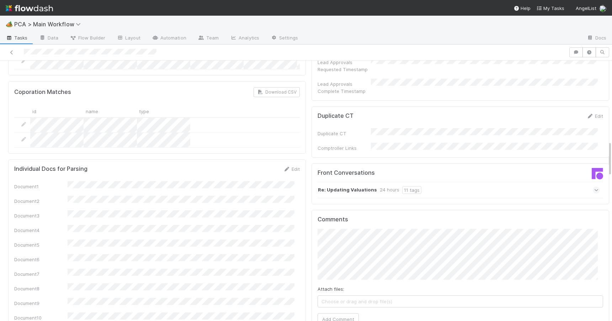
scroll to position [587, 0]
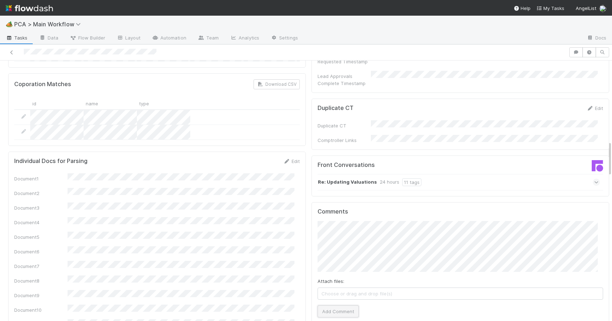
click at [345, 305] on button "Add Comment" at bounding box center [338, 311] width 41 height 12
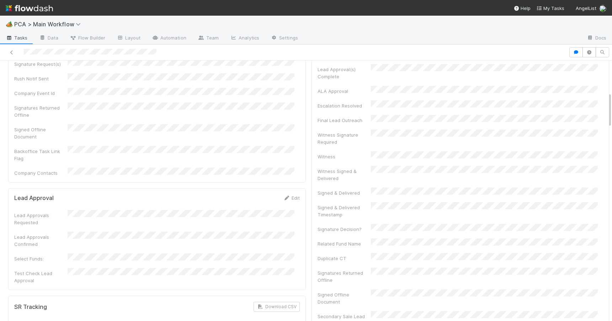
scroll to position [0, 0]
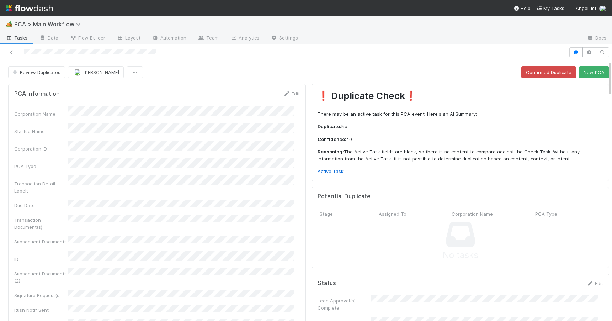
drag, startPoint x: 604, startPoint y: 156, endPoint x: 607, endPoint y: 75, distance: 81.1
click at [607, 75] on div "🏕️ PCA > Main Workflow Tasks Data Flow Builder Layout Automation Team Analytics…" at bounding box center [306, 168] width 612 height 305
click at [33, 74] on span "Review Duplicates" at bounding box center [35, 72] width 49 height 6
click at [36, 101] on span "Record Transaction" at bounding box center [36, 103] width 52 height 6
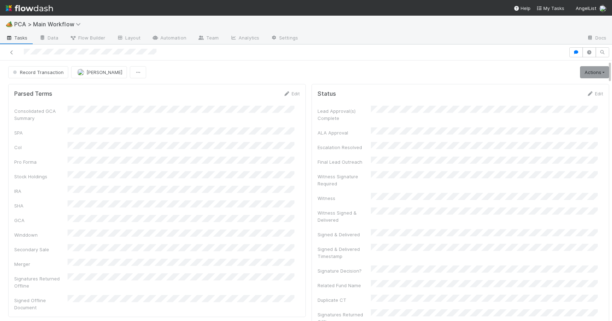
scroll to position [366, 0]
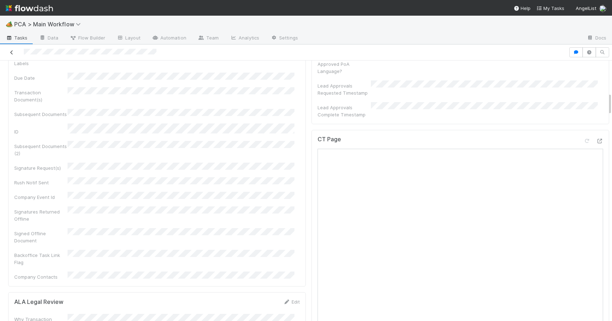
click at [13, 52] on icon at bounding box center [11, 52] width 7 height 5
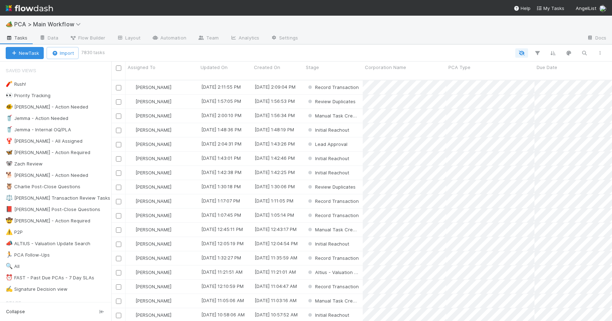
scroll to position [242, 495]
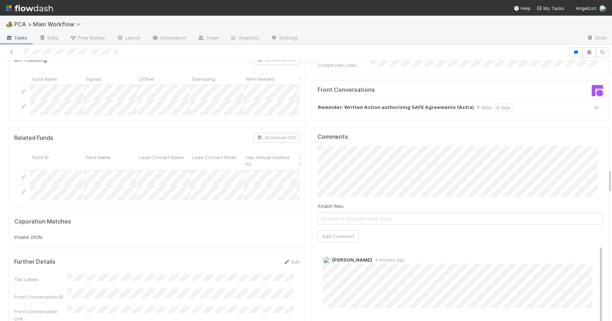
scroll to position [1218, 0]
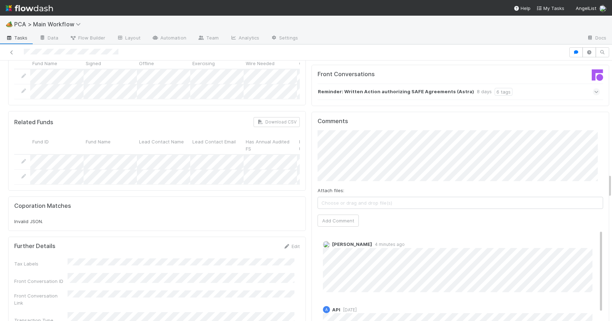
drag, startPoint x: 604, startPoint y: 117, endPoint x: 630, endPoint y: 179, distance: 67.0
click at [612, 179] on html "🏕️ PCA > Main Workflow Tasks Data Flow Builder Layout Automation Team Analytics…" at bounding box center [306, 160] width 612 height 321
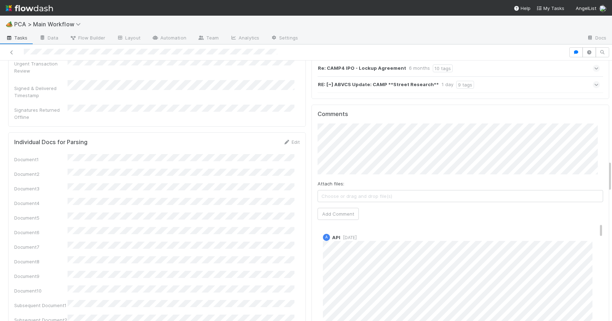
scroll to position [896, 0]
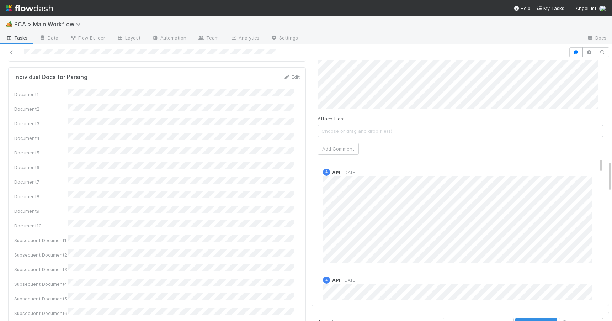
drag, startPoint x: 604, startPoint y: 117, endPoint x: 613, endPoint y: 181, distance: 64.3
click at [612, 181] on html "🏕️ PCA > Main Workflow Tasks Data Flow Builder Layout Automation Team Analytics…" at bounding box center [306, 160] width 612 height 321
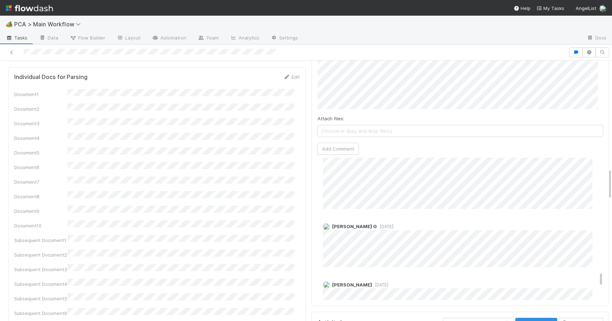
scroll to position [1082, 0]
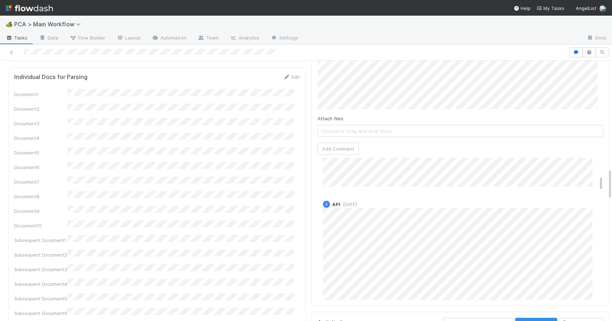
drag, startPoint x: 590, startPoint y: 125, endPoint x: 593, endPoint y: 131, distance: 7.0
click at [593, 131] on div "Comments Attach files: Choose or drag and drop file(s) Add Comment A API 1 day …" at bounding box center [461, 172] width 298 height 266
click at [604, 173] on div "PCA Information Edit Corporation Name Startup Name Corporation ID PCA Type Tran…" at bounding box center [308, 302] width 617 height 2234
drag, startPoint x: 605, startPoint y: 177, endPoint x: 605, endPoint y: 145, distance: 31.7
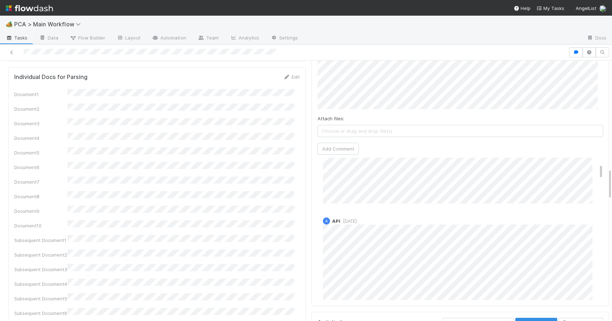
click at [605, 145] on div "Completed Assign Move to Post-Close Question Move to Tax Review Create Payments…" at bounding box center [306, 190] width 612 height 260
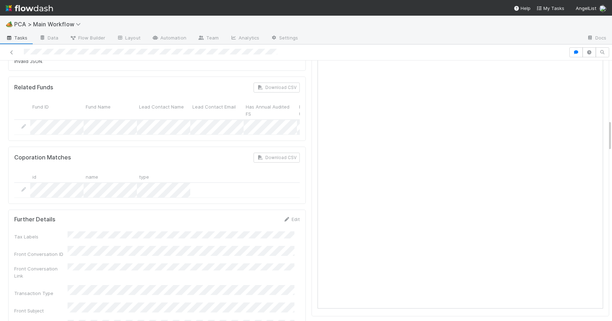
scroll to position [0, 0]
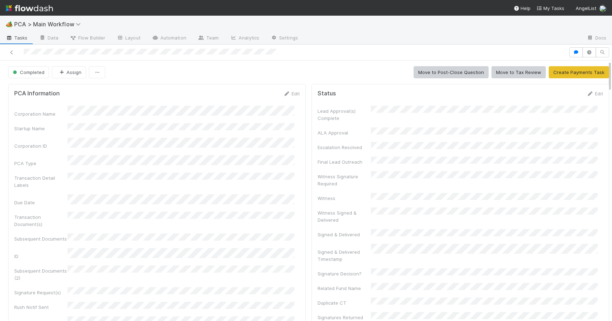
drag, startPoint x: 605, startPoint y: 173, endPoint x: 576, endPoint y: 23, distance: 151.9
click at [576, 23] on div "🏕️ PCA > Main Workflow Tasks Data Flow Builder Layout Automation Team Analytics…" at bounding box center [306, 168] width 612 height 305
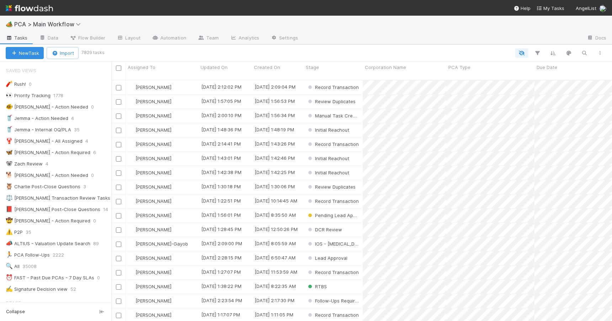
scroll to position [242, 495]
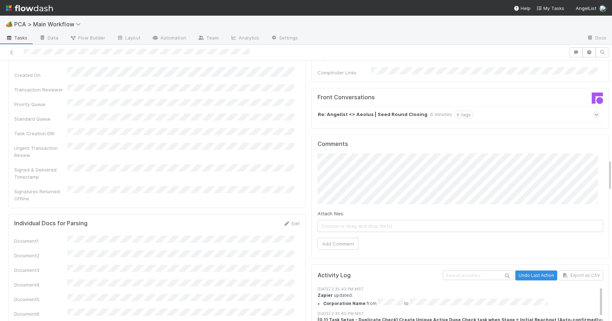
scroll to position [762, 0]
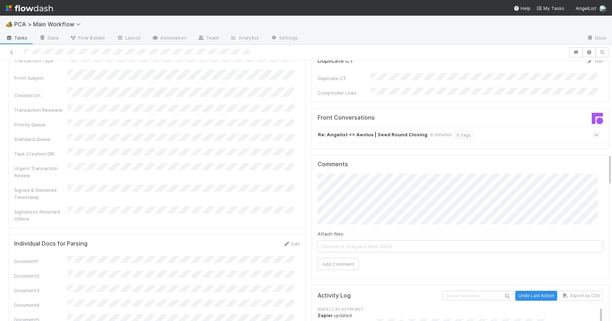
drag, startPoint x: 604, startPoint y: 112, endPoint x: 621, endPoint y: 161, distance: 51.1
click at [612, 161] on html "🏕️ PCA > Main Workflow Tasks Data Flow Builder Layout Automation Team Analytics…" at bounding box center [306, 160] width 612 height 321
click at [478, 127] on div "Re: Angelist <> Aeolus | Seed Round Closing 6 minutes 6 tags" at bounding box center [459, 135] width 282 height 16
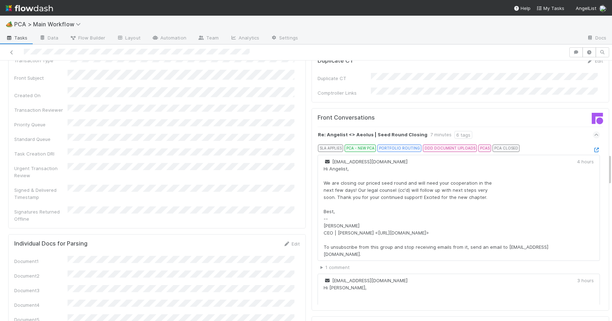
click at [415, 165] on div "Hi Angelist, We are closing our priced seed round and will need your cooperatio…" at bounding box center [451, 211] width 254 height 92
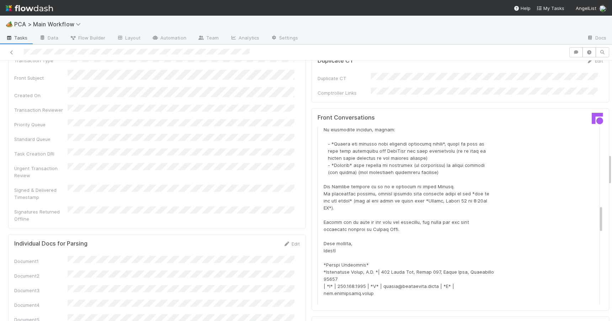
scroll to position [512, 0]
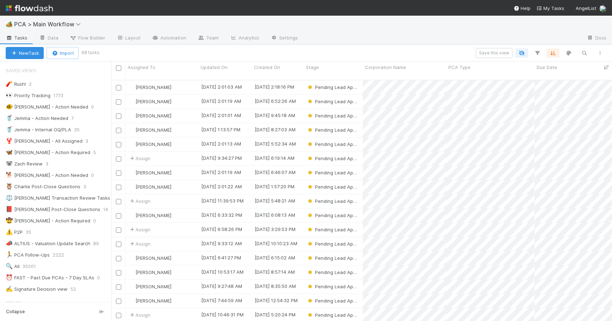
scroll to position [242, 495]
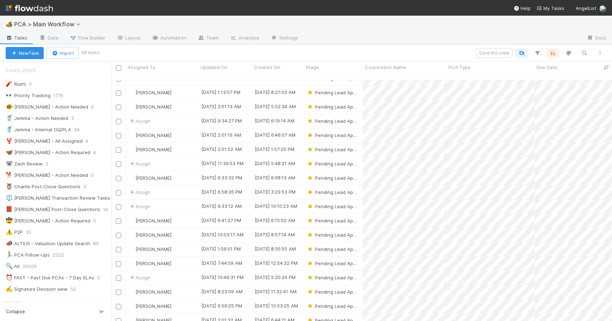
scroll to position [25, 0]
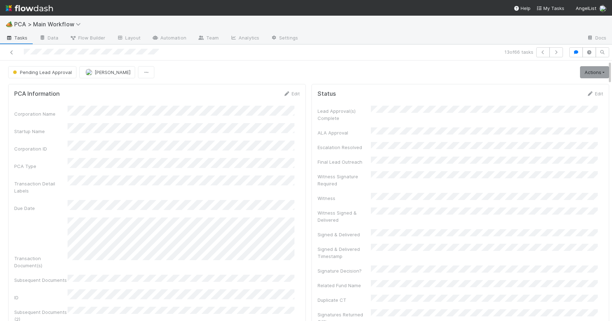
drag, startPoint x: 604, startPoint y: 102, endPoint x: 600, endPoint y: 23, distance: 79.4
click at [600, 23] on div "🏕️ PCA > Main Workflow Tasks Data Flow Builder Layout Automation Team Analytics…" at bounding box center [306, 168] width 612 height 305
click at [14, 55] on link at bounding box center [11, 52] width 7 height 7
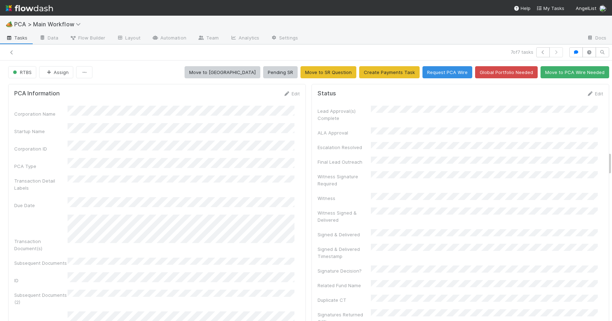
scroll to position [994, 0]
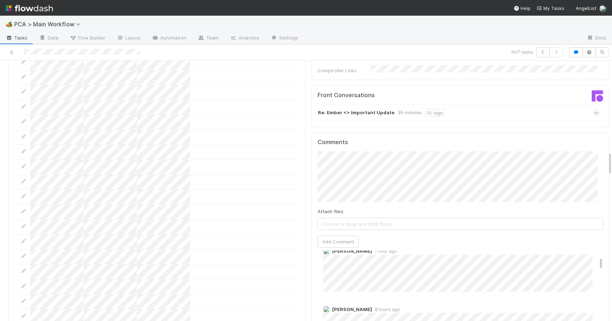
scroll to position [127, 0]
drag, startPoint x: 590, startPoint y: 216, endPoint x: 590, endPoint y: 223, distance: 7.5
click at [13, 53] on icon at bounding box center [11, 52] width 7 height 5
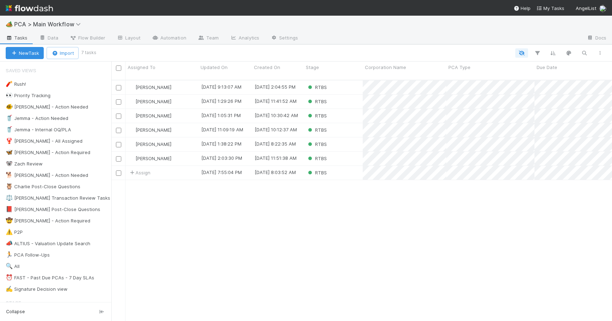
scroll to position [242, 495]
click at [343, 81] on div "RTBS" at bounding box center [333, 87] width 59 height 14
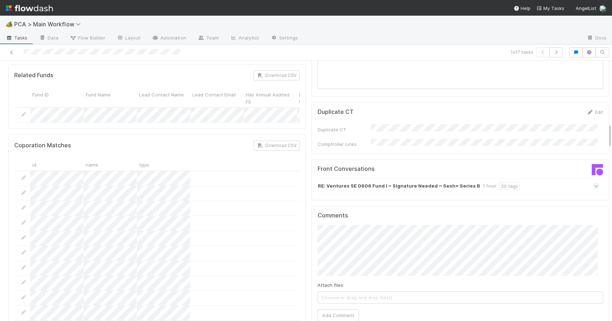
scroll to position [750, 0]
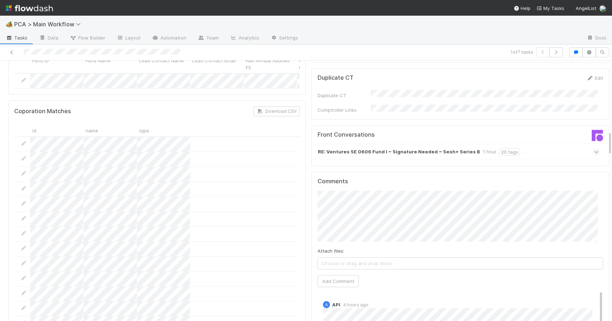
drag, startPoint x: 605, startPoint y: 101, endPoint x: 604, endPoint y: 137, distance: 35.9
click at [318, 275] on button "Add Comment" at bounding box center [338, 281] width 41 height 12
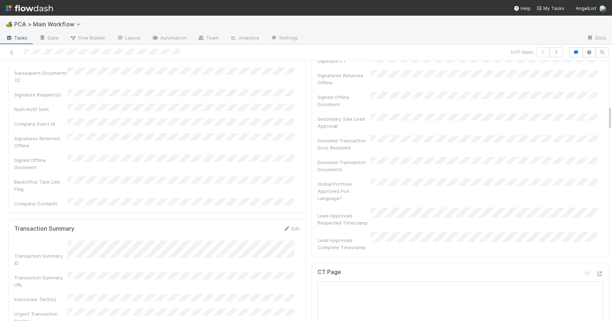
scroll to position [0, 0]
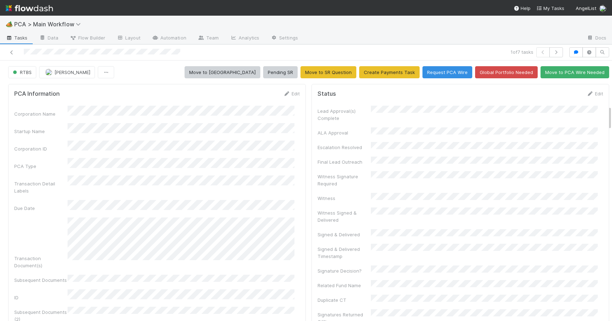
drag, startPoint x: 604, startPoint y: 144, endPoint x: 603, endPoint y: 60, distance: 83.6
click at [584, 90] on div "Status Edit Lead Approval(s) Complete ALA Approval Escalation Resolved Final Le…" at bounding box center [461, 290] width 298 height 412
click at [587, 93] on link "Edit" at bounding box center [595, 94] width 17 height 6
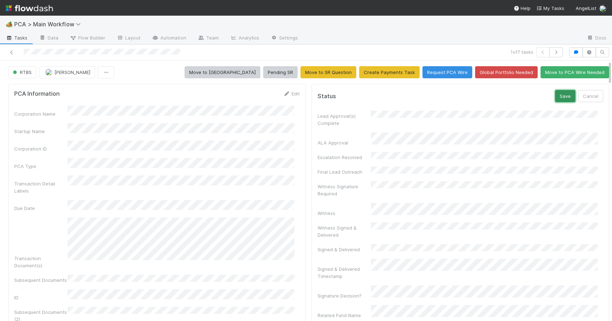
click at [555, 99] on button "Save" at bounding box center [565, 96] width 20 height 12
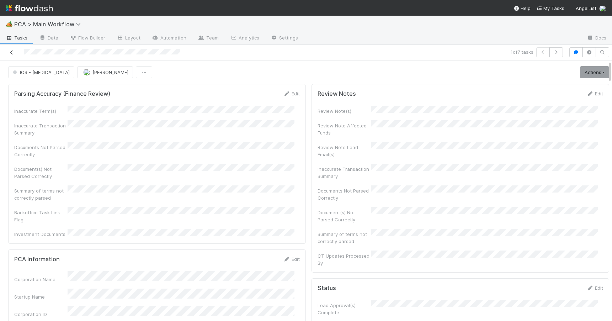
click at [12, 52] on icon at bounding box center [11, 52] width 7 height 5
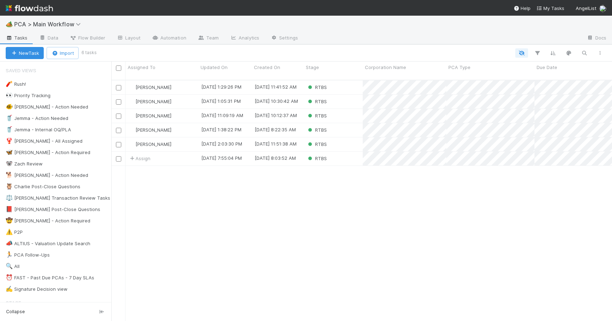
scroll to position [242, 495]
click at [338, 97] on div "RTBS" at bounding box center [333, 102] width 59 height 14
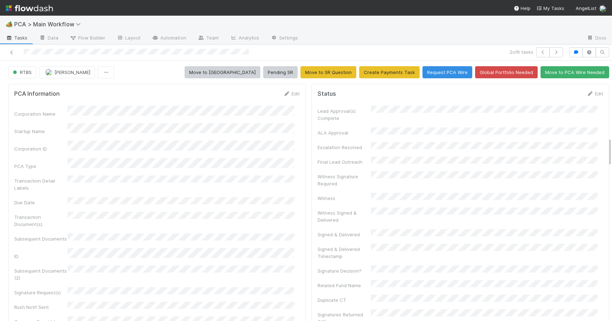
scroll to position [685, 0]
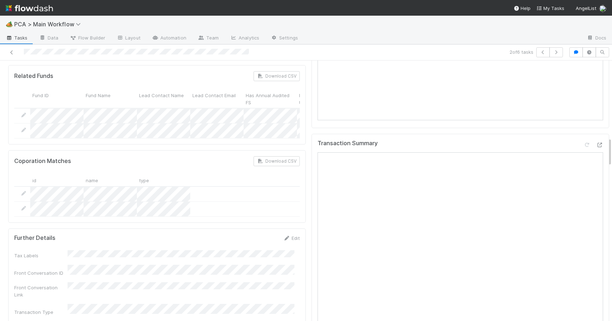
click at [612, 142] on div at bounding box center [612, 190] width 0 height 260
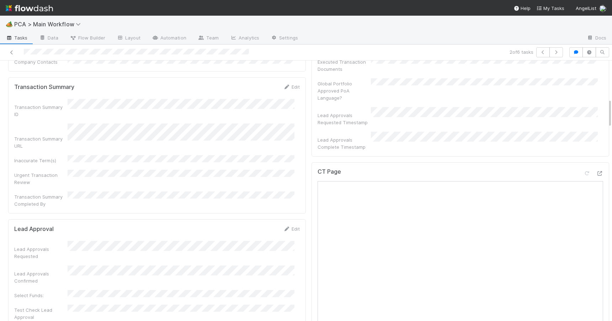
scroll to position [336, 0]
drag, startPoint x: 605, startPoint y: 144, endPoint x: 607, endPoint y: 104, distance: 39.9
click at [607, 105] on div "🏕️ PCA > Main Workflow Tasks Data Flow Builder Layout Automation Team Analytics…" at bounding box center [306, 168] width 612 height 305
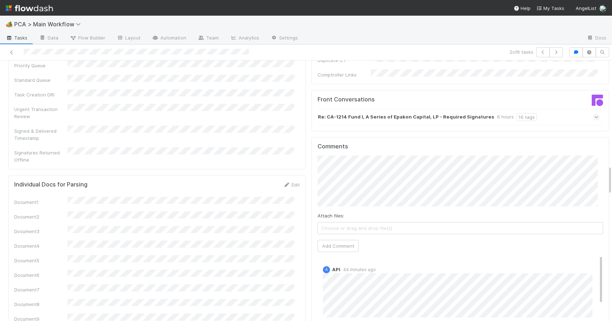
scroll to position [1043, 0]
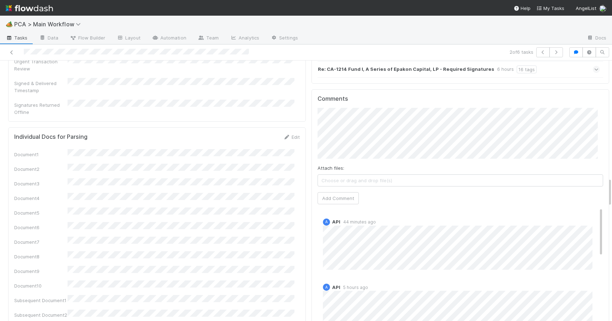
drag, startPoint x: 605, startPoint y: 88, endPoint x: 639, endPoint y: 190, distance: 107.8
click at [612, 190] on html "🏕️ PCA > Main Workflow Tasks Data Flow Builder Layout Automation Team Analytics…" at bounding box center [306, 160] width 612 height 321
drag, startPoint x: 590, startPoint y: 180, endPoint x: 582, endPoint y: 171, distance: 12.3
click at [582, 213] on div "A API 44 minutes ago" at bounding box center [463, 241] width 291 height 57
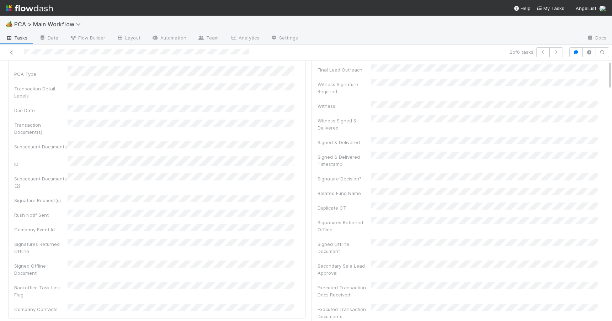
scroll to position [0, 0]
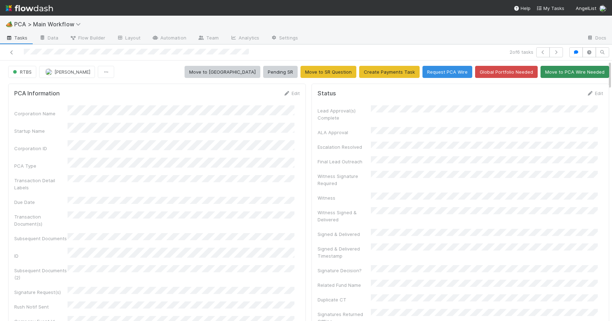
drag, startPoint x: 604, startPoint y: 186, endPoint x: 591, endPoint y: 69, distance: 117.8
click at [612, 74] on div at bounding box center [612, 190] width 0 height 260
drag, startPoint x: 605, startPoint y: 74, endPoint x: 616, endPoint y: 109, distance: 36.9
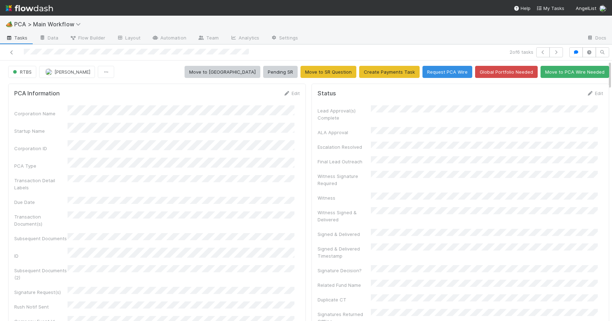
click at [612, 109] on html "🏕️ PCA > Main Workflow Tasks Data Flow Builder Layout Automation Team Analytics…" at bounding box center [306, 160] width 612 height 321
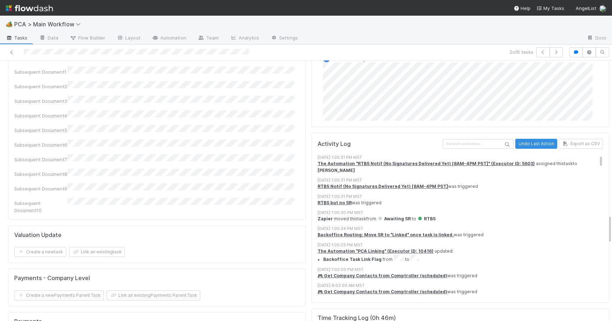
scroll to position [1373, 0]
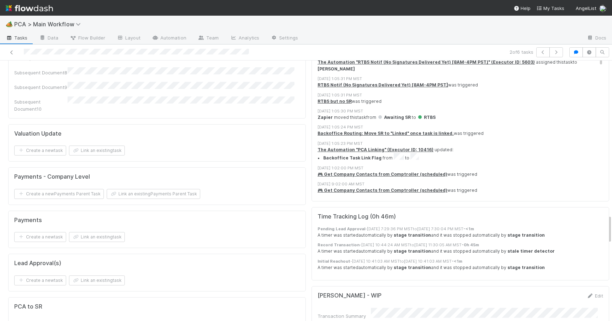
drag, startPoint x: 605, startPoint y: 78, endPoint x: 633, endPoint y: 232, distance: 156.6
click at [612, 232] on html "🏕️ PCA > Main Workflow Tasks Data Flow Builder Layout Automation Team Analytics…" at bounding box center [306, 160] width 612 height 321
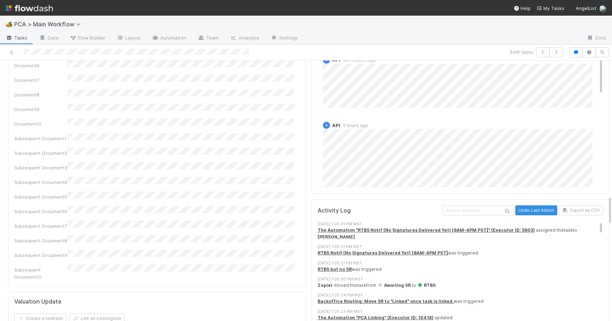
drag, startPoint x: 604, startPoint y: 222, endPoint x: 604, endPoint y: 203, distance: 18.5
click at [604, 203] on div "PCA Information Edit Corporation Name Startup Name Corporation ID PCA Type Tran…" at bounding box center [308, 80] width 617 height 2408
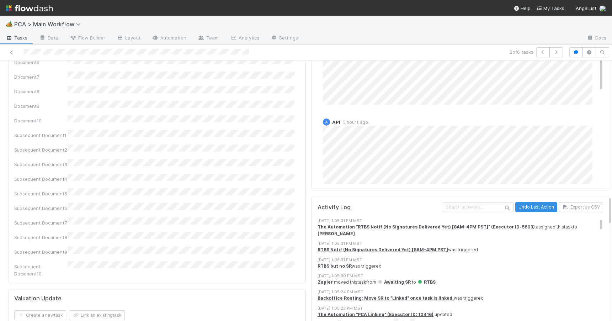
click at [605, 201] on div "PCA Information Edit Corporation Name Startup Name Corporation ID PCA Type Tran…" at bounding box center [308, 77] width 617 height 2408
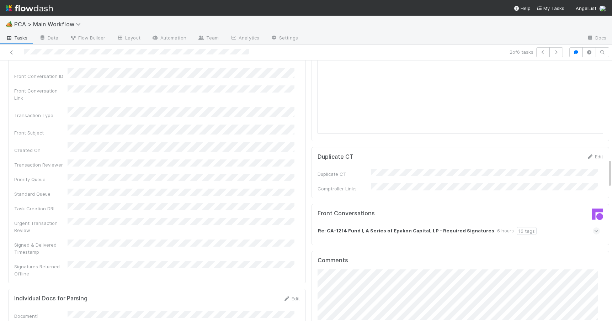
scroll to position [875, 0]
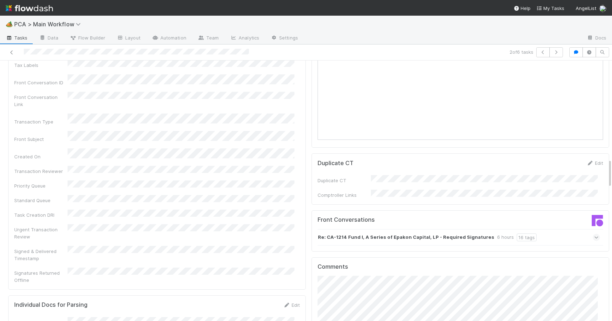
drag, startPoint x: 605, startPoint y: 201, endPoint x: 601, endPoint y: 164, distance: 37.6
drag, startPoint x: 605, startPoint y: 174, endPoint x: 604, endPoint y: 157, distance: 16.7
click at [605, 157] on div "RTBS Zachary Conley Move to ICU Pending SR Move to SR Question Create Payments …" at bounding box center [306, 190] width 612 height 260
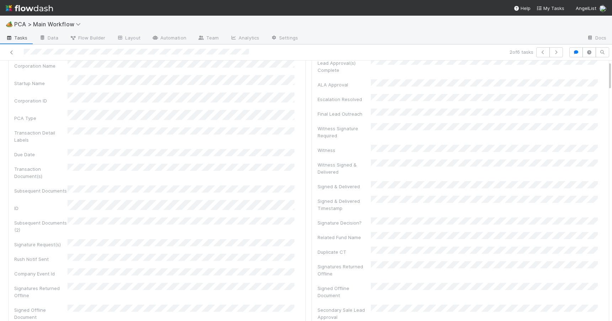
scroll to position [0, 0]
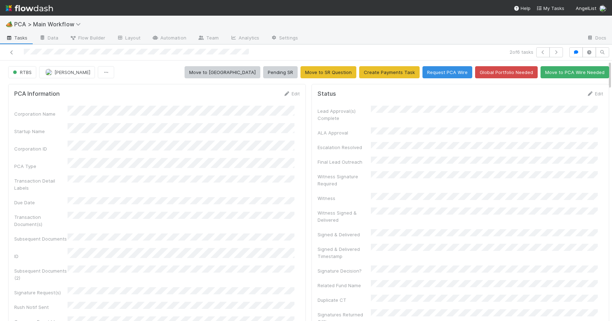
drag, startPoint x: 604, startPoint y: 165, endPoint x: 604, endPoint y: 54, distance: 110.3
click at [604, 54] on div "2 of 6 tasks RTBS Zachary Conley Move to ICU Pending SR Move to SR Question Cre…" at bounding box center [306, 182] width 612 height 276
click at [587, 94] on link "Edit" at bounding box center [595, 94] width 17 height 6
click at [558, 96] on button "Save" at bounding box center [565, 96] width 20 height 12
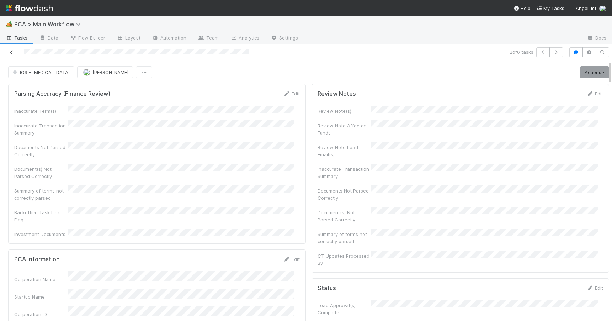
click at [11, 52] on icon at bounding box center [11, 52] width 7 height 5
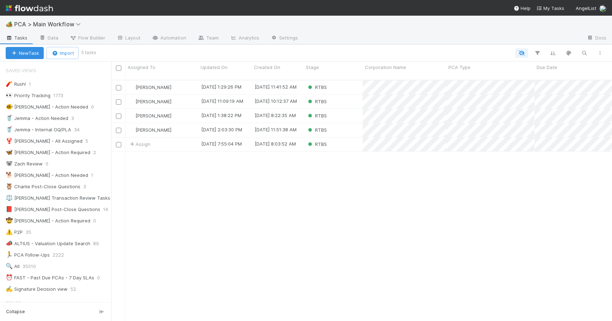
scroll to position [6, 6]
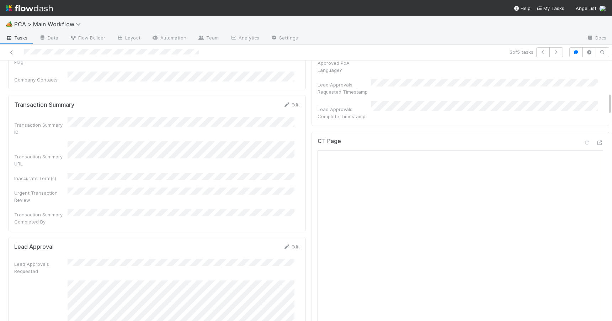
scroll to position [687, 0]
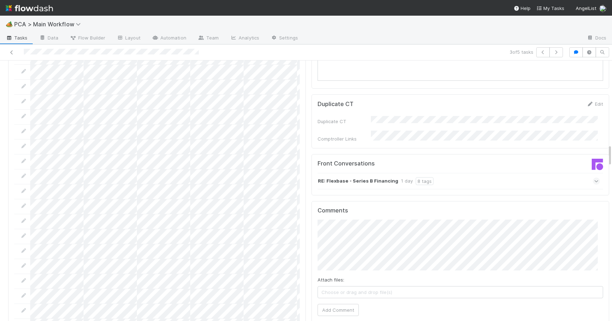
scroll to position [1000, 0]
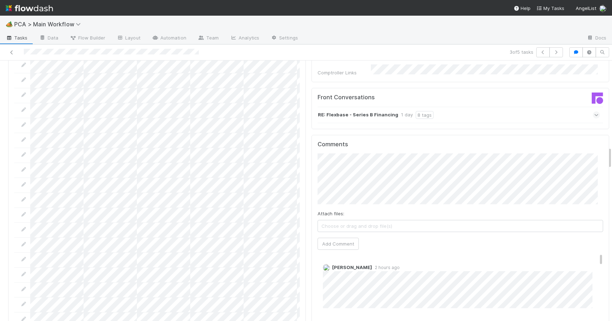
drag, startPoint x: 605, startPoint y: 129, endPoint x: 624, endPoint y: 156, distance: 33.0
click at [612, 156] on html "🏕️ PCA > Main Workflow Tasks Data Flow Builder Layout Automation Team Analytics…" at bounding box center [306, 160] width 612 height 321
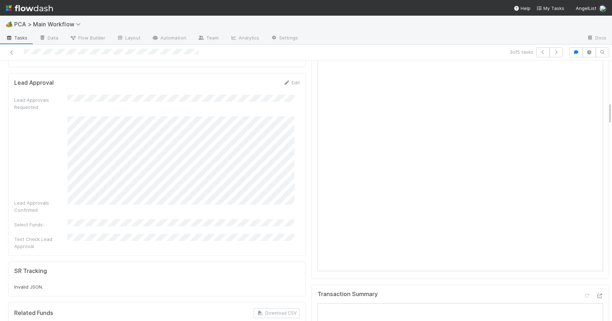
scroll to position [476, 0]
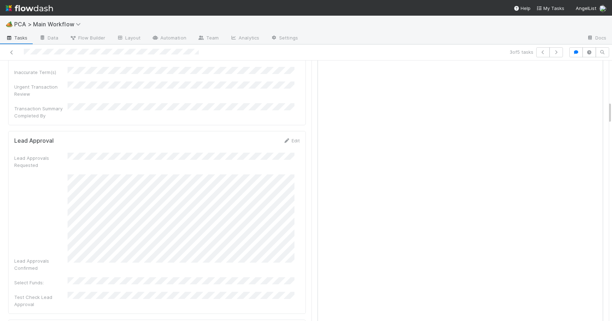
drag, startPoint x: 604, startPoint y: 132, endPoint x: 601, endPoint y: 110, distance: 22.3
click at [14, 54] on icon at bounding box center [11, 52] width 7 height 5
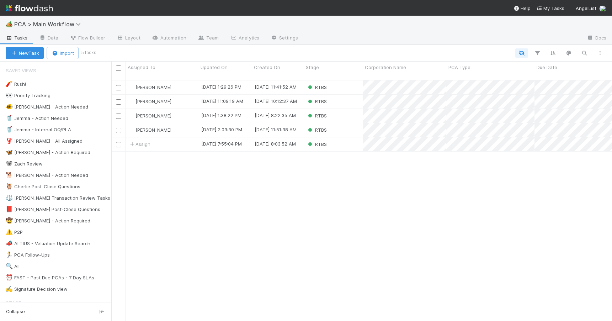
scroll to position [242, 495]
click at [162, 196] on div "Jemma Cunningham 8/15/25, 1:29:26 PM 8/14/25, 11:41:52 AM RTBS 0 0 0 0 1 0 0 0 …" at bounding box center [361, 203] width 501 height 246
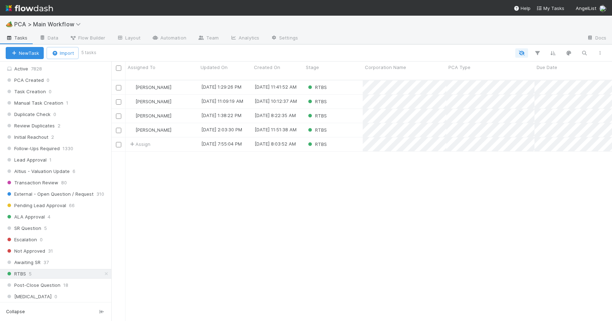
scroll to position [253, 0]
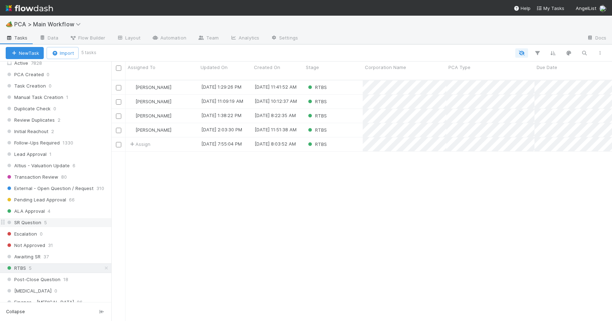
click at [81, 223] on div "SR Question 5" at bounding box center [59, 222] width 106 height 9
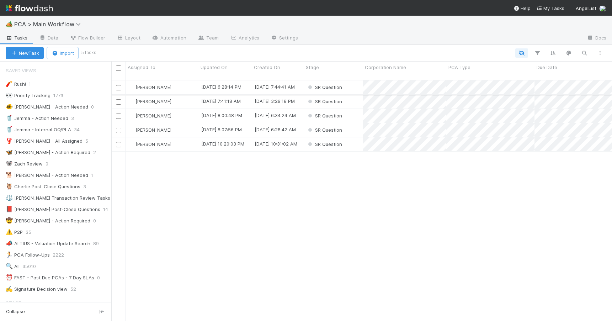
click at [189, 81] on div "Jemma Cunningham" at bounding box center [162, 87] width 73 height 14
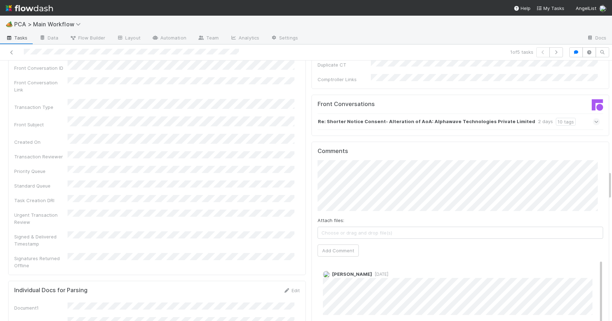
scroll to position [1023, 0]
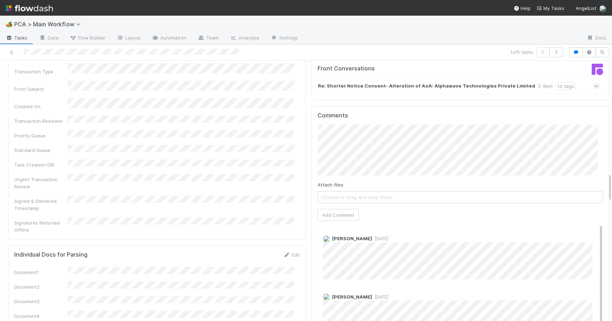
drag, startPoint x: 605, startPoint y: 145, endPoint x: 606, endPoint y: 183, distance: 37.4
click at [606, 183] on div "SR Question Jemma Cunningham Move to RTBS PCA Information Edit Corporation Name…" at bounding box center [306, 190] width 612 height 260
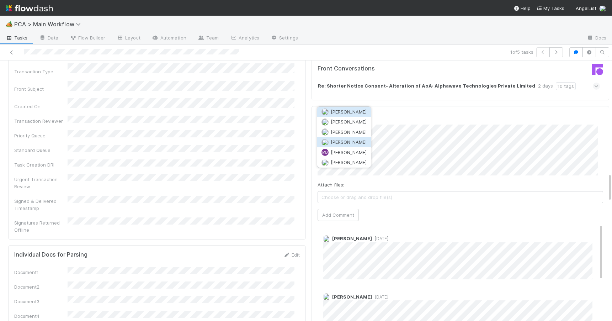
click at [360, 138] on button "Michael Capilitan" at bounding box center [344, 142] width 54 height 10
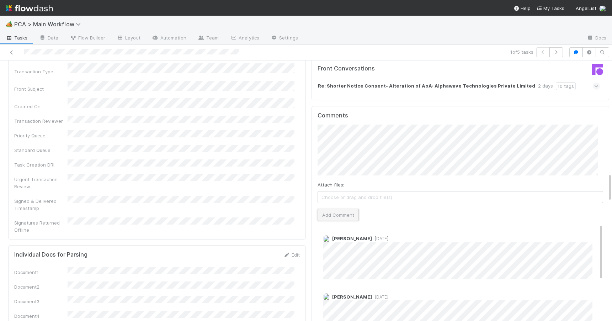
click at [331, 209] on button "Add Comment" at bounding box center [338, 215] width 41 height 12
click at [605, 181] on div "PCA Information Edit Corporation Name Startup Name Corporation ID PCA Type Tran…" at bounding box center [308, 294] width 617 height 2473
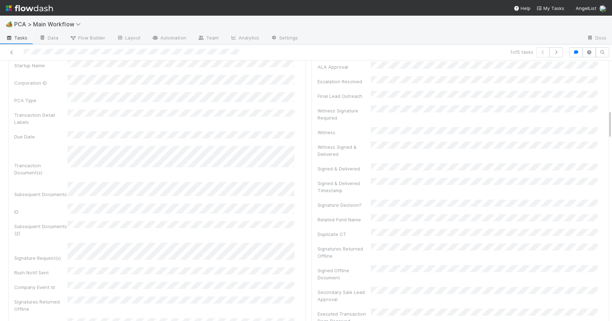
scroll to position [0, 0]
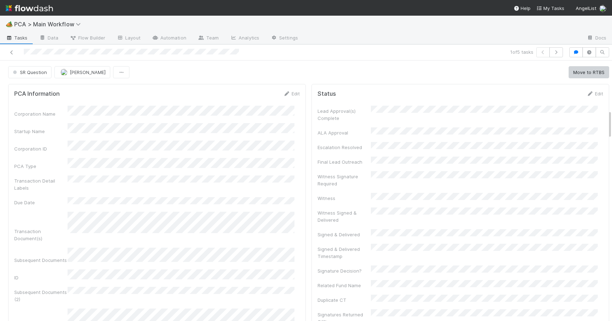
drag, startPoint x: 605, startPoint y: 181, endPoint x: 605, endPoint y: 29, distance: 151.9
click at [605, 30] on div "🏕️ PCA > Main Workflow Tasks Data Flow Builder Layout Automation Team Analytics…" at bounding box center [306, 168] width 612 height 305
click at [580, 78] on button "Move to RTBS" at bounding box center [589, 72] width 41 height 12
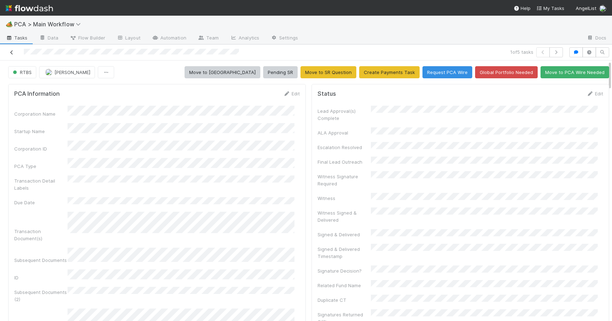
click at [12, 51] on icon at bounding box center [11, 52] width 7 height 5
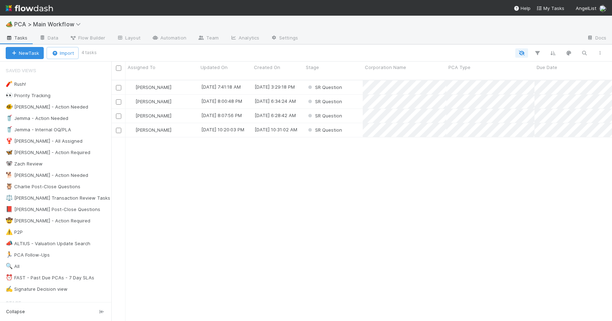
scroll to position [242, 495]
click at [352, 109] on div "SR Question" at bounding box center [333, 116] width 59 height 14
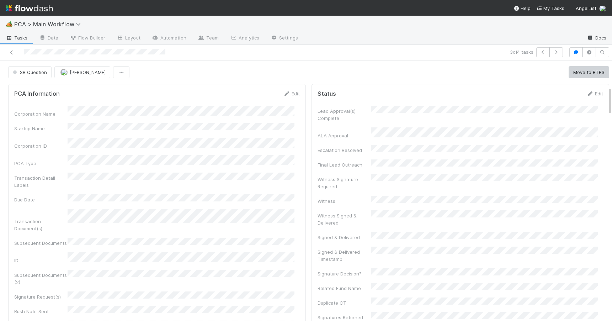
drag, startPoint x: 605, startPoint y: 108, endPoint x: 597, endPoint y: 36, distance: 72.3
click at [597, 36] on div "🏕️ PCA > Main Workflow Tasks Data Flow Builder Layout Automation Team Analytics…" at bounding box center [306, 168] width 612 height 305
click at [11, 51] on icon at bounding box center [11, 52] width 7 height 5
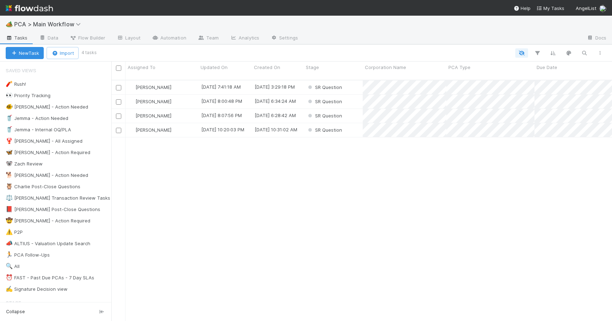
scroll to position [242, 495]
click at [348, 84] on div "SR Question" at bounding box center [333, 87] width 59 height 14
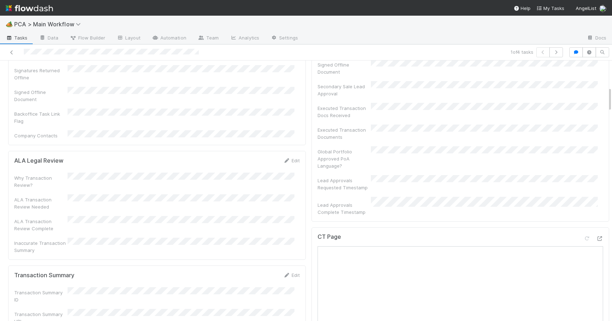
scroll to position [275, 0]
drag, startPoint x: 605, startPoint y: 101, endPoint x: 608, endPoint y: 92, distance: 9.6
click at [608, 92] on div "🏕️ PCA > Main Workflow Tasks Data Flow Builder Layout Automation Team Analytics…" at bounding box center [306, 168] width 612 height 305
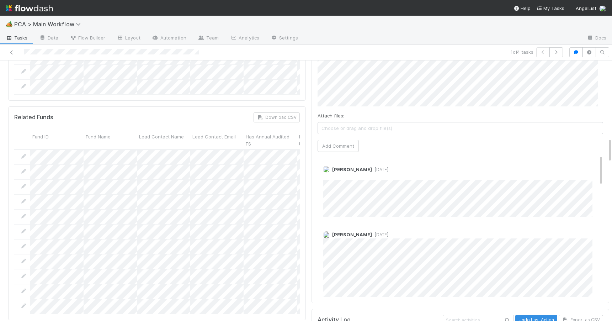
scroll to position [901, 0]
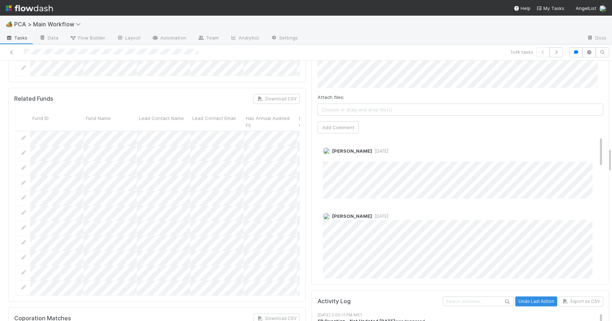
drag, startPoint x: 604, startPoint y: 95, endPoint x: 602, endPoint y: 155, distance: 60.5
click at [11, 52] on icon at bounding box center [11, 52] width 7 height 5
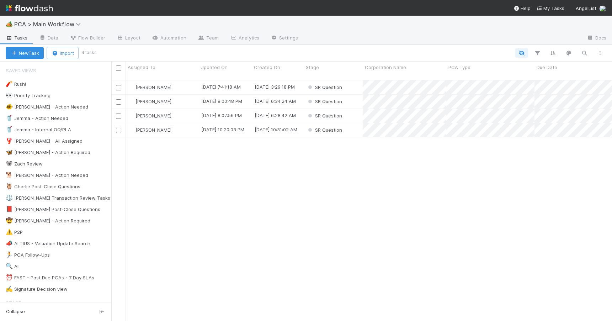
scroll to position [242, 495]
click at [353, 97] on div "SR Question" at bounding box center [333, 102] width 59 height 14
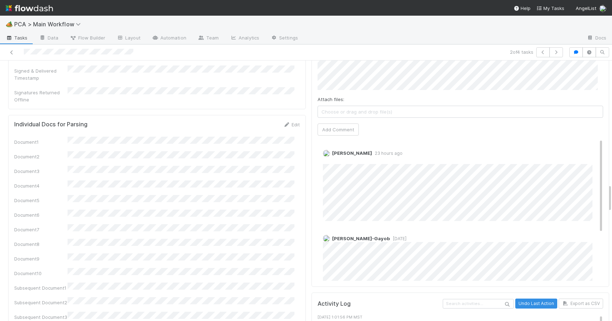
scroll to position [1135, 0]
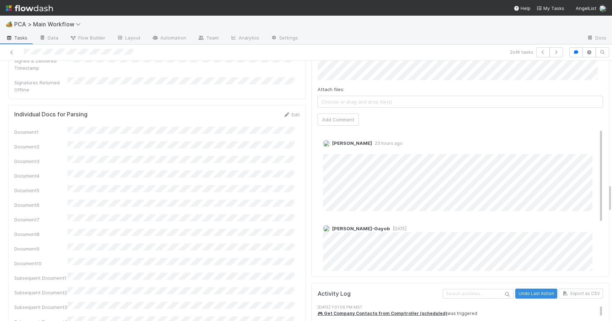
drag, startPoint x: 604, startPoint y: 109, endPoint x: 607, endPoint y: 192, distance: 83.3
click at [607, 192] on div "🏕️ PCA > Main Workflow Tasks Data Flow Builder Layout Automation Team Analytics…" at bounding box center [306, 168] width 612 height 305
click at [11, 50] on icon at bounding box center [11, 52] width 7 height 5
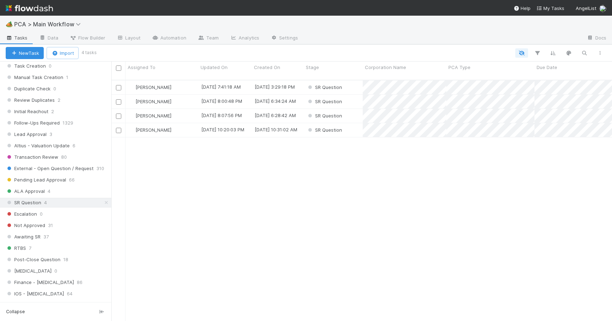
scroll to position [283, 0]
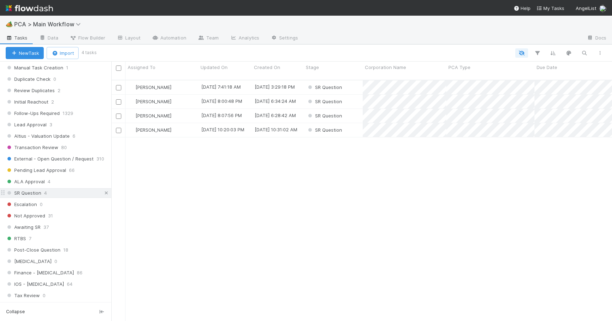
click at [103, 192] on icon at bounding box center [106, 193] width 7 height 5
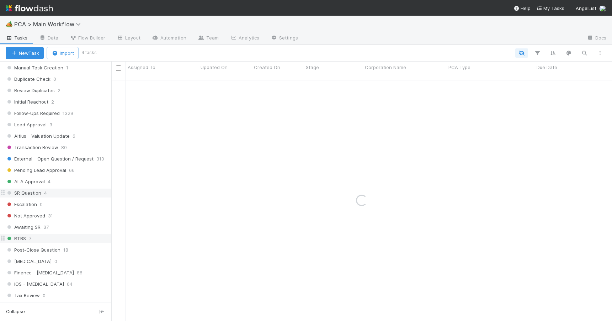
click at [73, 236] on div "RTBS 7" at bounding box center [59, 238] width 106 height 9
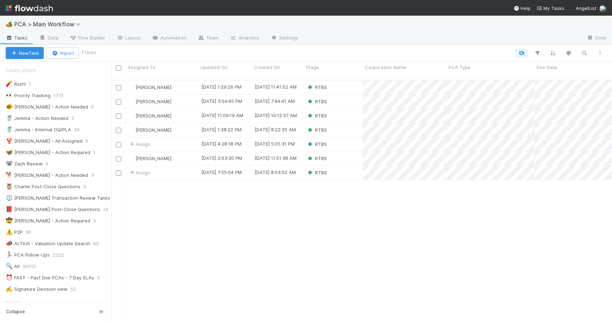
scroll to position [242, 495]
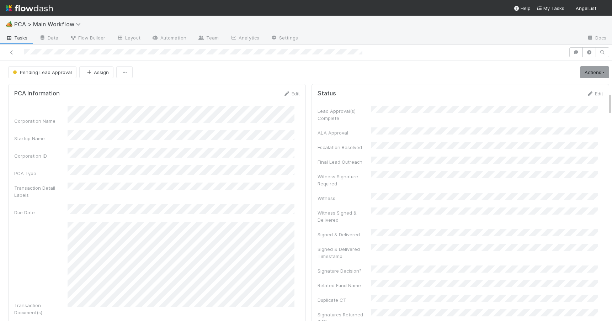
scroll to position [367, 0]
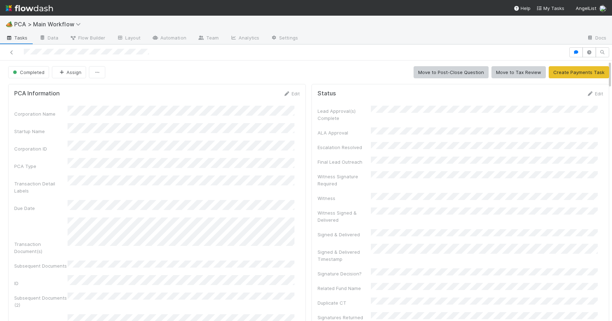
drag, startPoint x: 605, startPoint y: 142, endPoint x: 570, endPoint y: 23, distance: 124.2
click at [570, 23] on div "🏕️ PCA > Main Workflow Tasks Data Flow Builder Layout Automation Team Analytics…" at bounding box center [306, 168] width 612 height 305
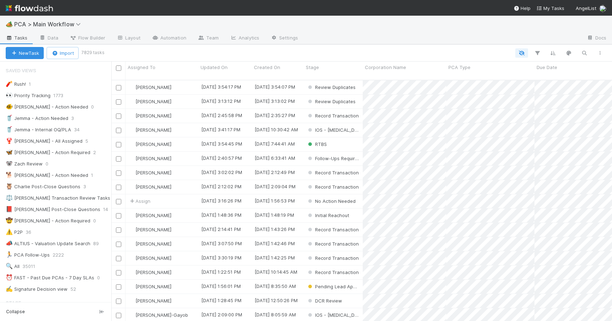
scroll to position [242, 495]
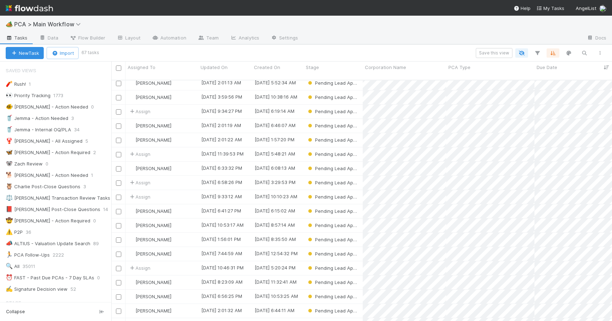
scroll to position [76, 0]
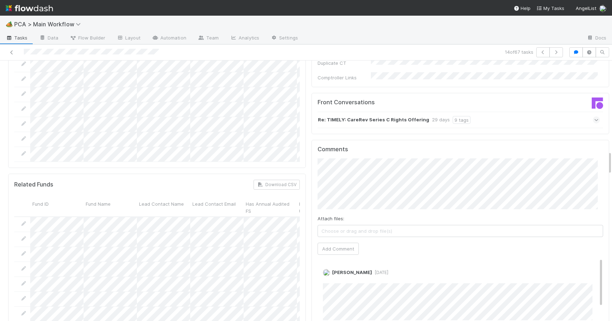
scroll to position [1001, 0]
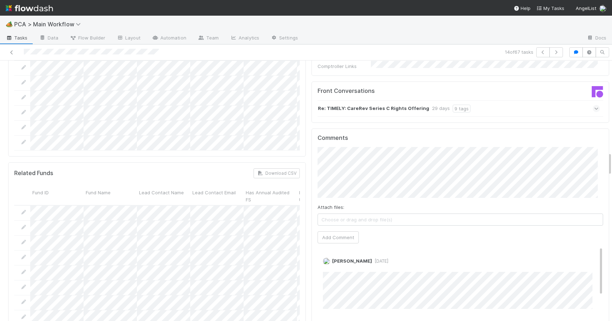
drag, startPoint x: 605, startPoint y: 99, endPoint x: 611, endPoint y: 157, distance: 58.3
click at [611, 157] on div "🏕️ PCA > Main Workflow Tasks Data Flow Builder Layout Automation Team Analytics…" at bounding box center [306, 168] width 612 height 305
click at [14, 54] on icon at bounding box center [11, 52] width 7 height 5
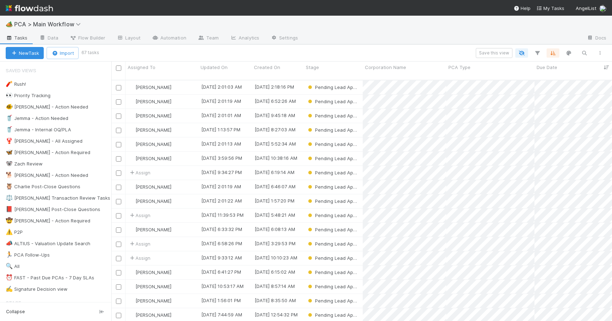
scroll to position [242, 495]
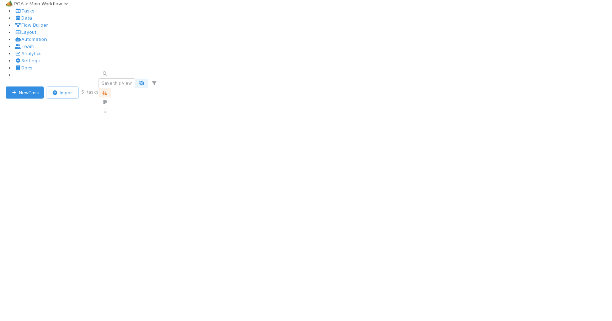
scroll to position [242, 495]
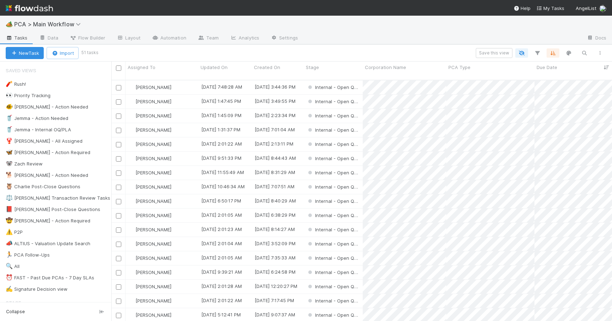
scroll to position [242, 495]
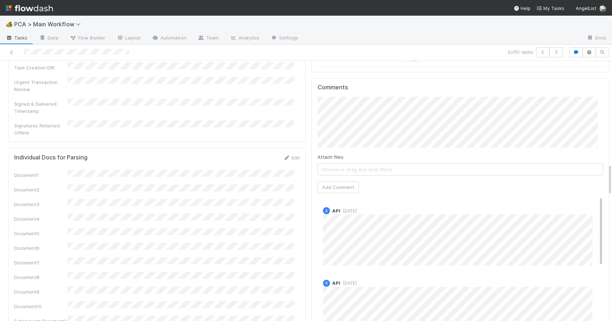
scroll to position [853, 0]
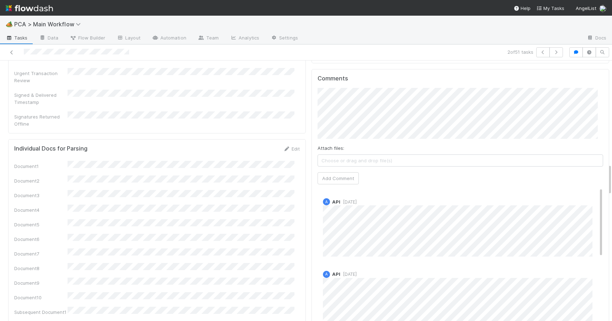
drag, startPoint x: 604, startPoint y: 116, endPoint x: 617, endPoint y: 174, distance: 60.1
click at [612, 174] on html "🏕️ PCA > Main Workflow Tasks Data Flow Builder Layout Automation Team Analytics…" at bounding box center [306, 160] width 612 height 321
drag, startPoint x: 589, startPoint y: 170, endPoint x: 590, endPoint y: 194, distance: 23.1
click at [590, 194] on div "A API [DATE]" at bounding box center [463, 225] width 291 height 64
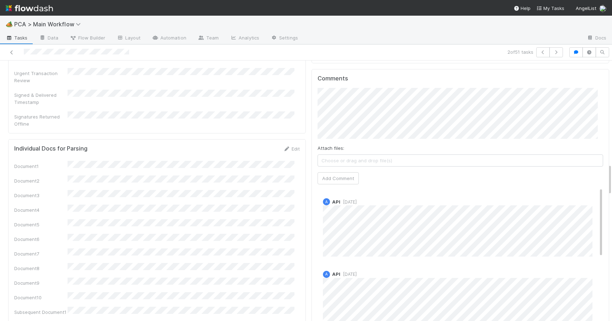
click at [572, 95] on div "Comments Attach files: Choose or drag and drop file(s) Add Comment A API [DATE]…" at bounding box center [461, 202] width 286 height 254
click at [13, 50] on icon at bounding box center [11, 52] width 7 height 5
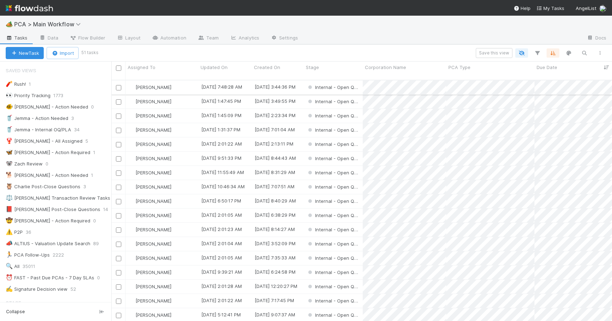
click at [189, 81] on div "[PERSON_NAME]" at bounding box center [162, 87] width 73 height 14
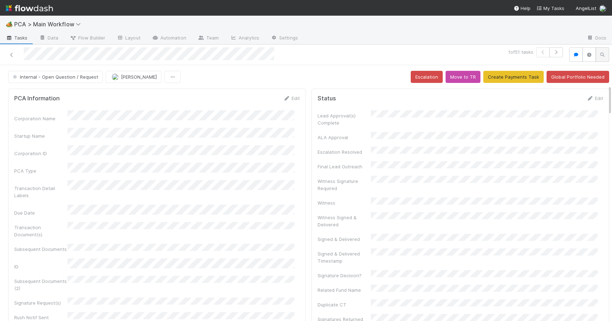
drag, startPoint x: 604, startPoint y: 149, endPoint x: 596, endPoint y: 58, distance: 91.5
click at [596, 58] on div "1 of 51 tasks Internal - Open Question / Request [PERSON_NAME] Escalation Move …" at bounding box center [306, 182] width 612 height 277
click at [11, 55] on icon at bounding box center [11, 55] width 7 height 5
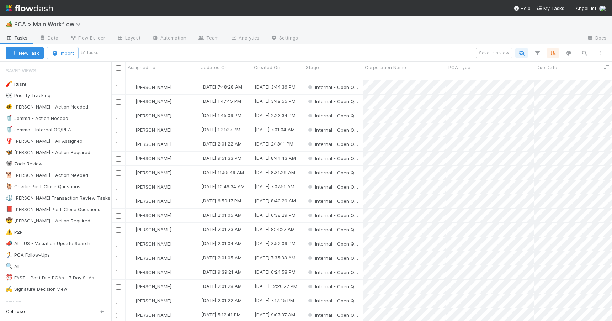
scroll to position [242, 495]
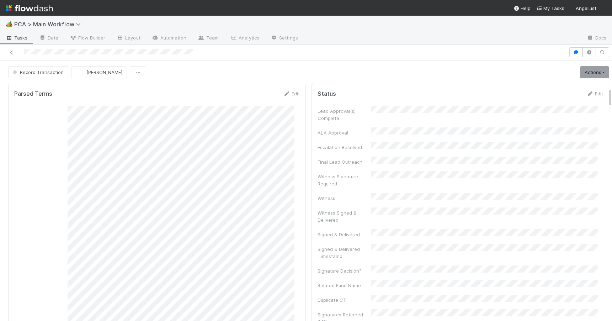
scroll to position [368, 0]
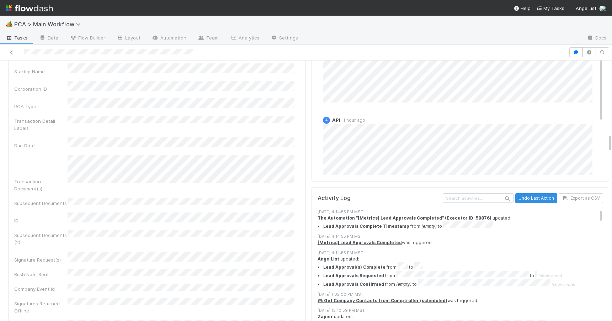
scroll to position [946, 0]
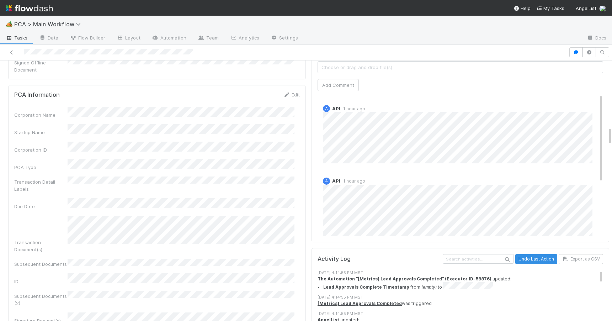
drag, startPoint x: 605, startPoint y: 96, endPoint x: 647, endPoint y: 136, distance: 58.4
click at [612, 136] on html "🏕️ PCA > Main Workflow Tasks Data Flow Builder Layout Automation Team Analytics…" at bounding box center [306, 160] width 612 height 321
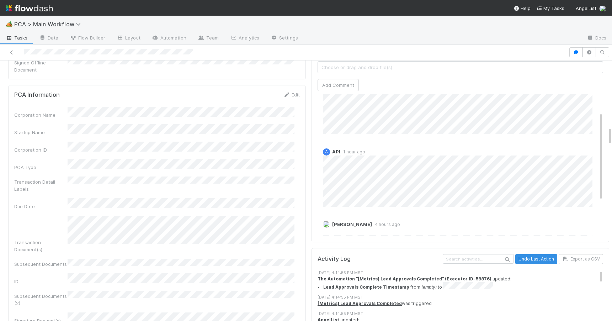
scroll to position [34, 0]
drag, startPoint x: 591, startPoint y: 124, endPoint x: 594, endPoint y: 145, distance: 21.5
click at [594, 145] on div "Comments Attach files: Choose or drag and drop file(s) Add Comment A API 1 hour…" at bounding box center [461, 109] width 298 height 266
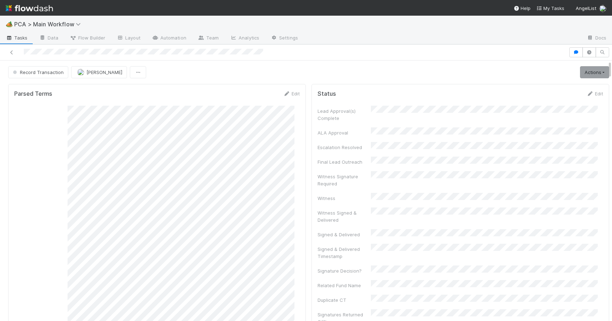
scroll to position [367, 0]
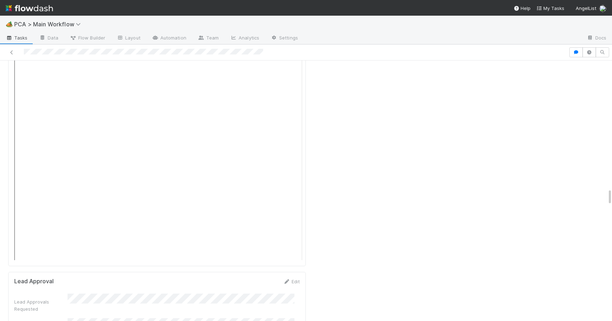
scroll to position [2078, 0]
drag, startPoint x: 604, startPoint y: 91, endPoint x: 675, endPoint y: 203, distance: 132.6
click at [612, 203] on html "🏕️ PCA > Main Workflow Tasks Data Flow Builder Layout Automation Team Analytics…" at bounding box center [306, 160] width 612 height 321
click at [612, 203] on div at bounding box center [612, 190] width 0 height 260
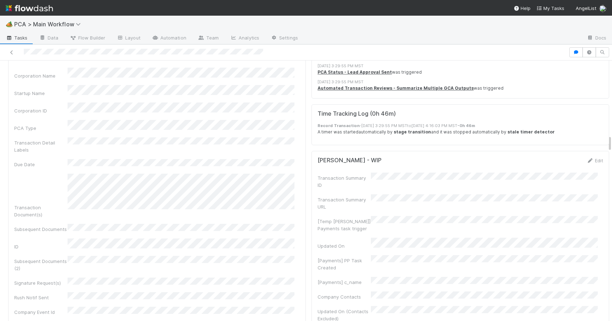
scroll to position [1135, 0]
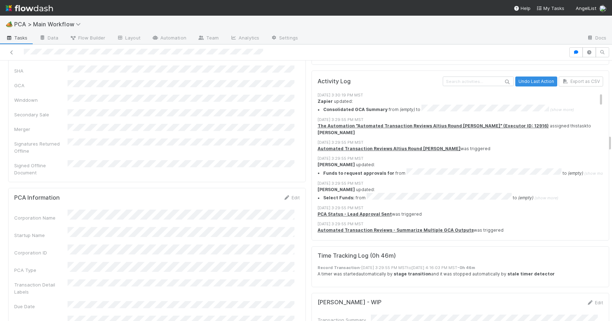
drag, startPoint x: 604, startPoint y: 203, endPoint x: 594, endPoint y: 142, distance: 62.3
click at [291, 195] on link "Edit" at bounding box center [291, 198] width 17 height 6
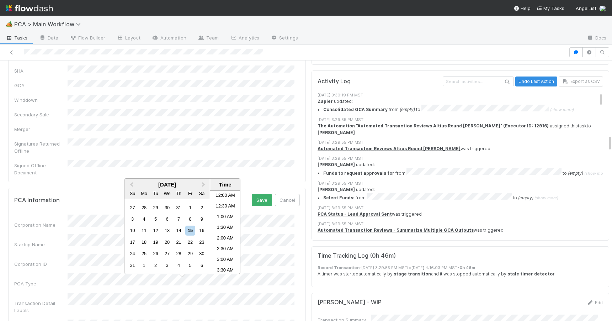
scroll to position [306, 0]
click at [145, 242] on div "18" at bounding box center [144, 242] width 10 height 10
click at [252, 194] on button "Save" at bounding box center [262, 200] width 20 height 12
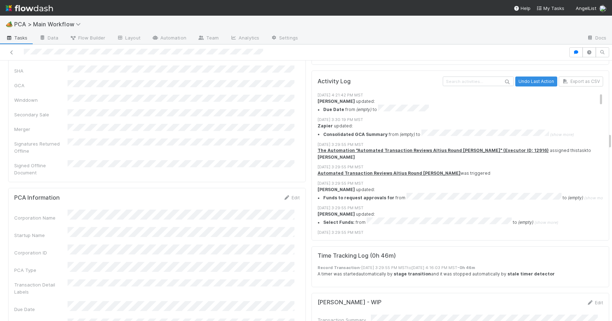
click at [289, 194] on div "Edit" at bounding box center [291, 197] width 17 height 7
click at [288, 195] on link "Edit" at bounding box center [291, 198] width 17 height 6
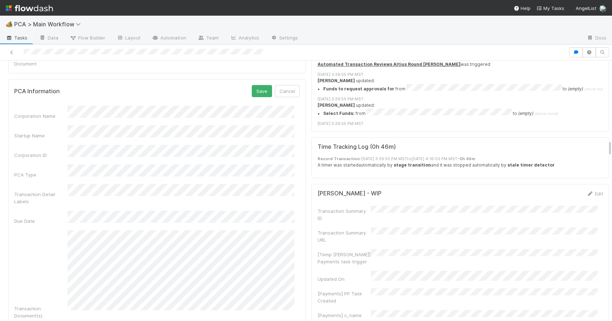
scroll to position [1249, 0]
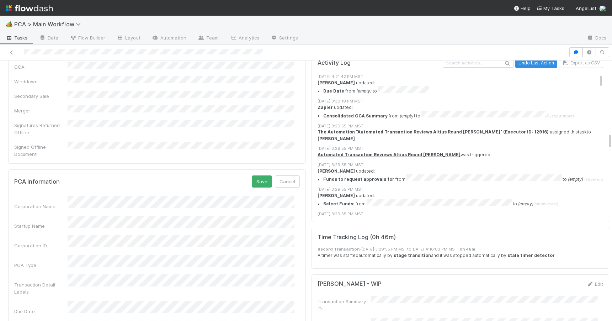
scroll to position [1137, 0]
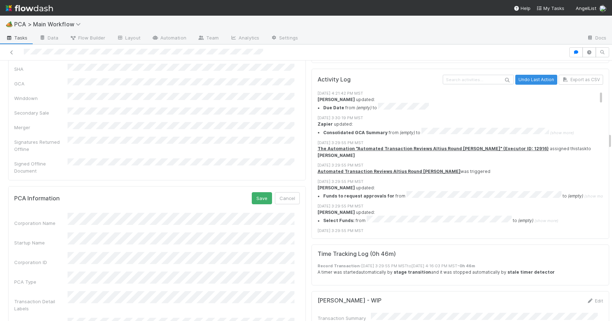
drag, startPoint x: 605, startPoint y: 145, endPoint x: 603, endPoint y: 138, distance: 7.3
click at [255, 192] on button "Save" at bounding box center [262, 198] width 20 height 12
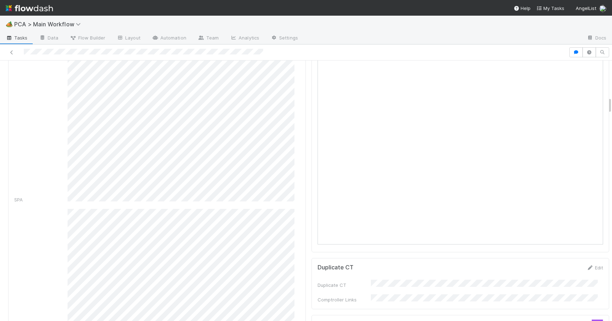
scroll to position [596, 0]
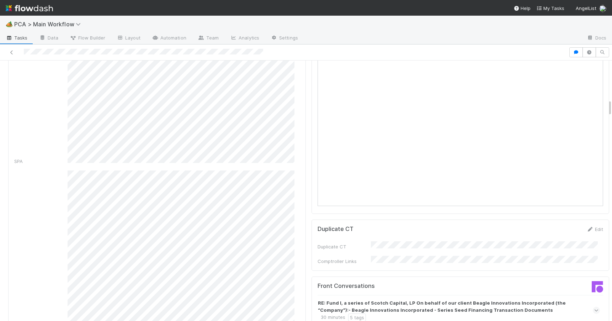
drag, startPoint x: 605, startPoint y: 141, endPoint x: 599, endPoint y: 105, distance: 35.6
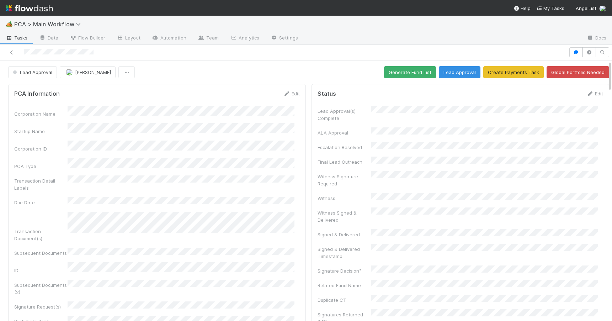
drag, startPoint x: 604, startPoint y: 115, endPoint x: 597, endPoint y: 45, distance: 70.1
click at [597, 45] on div "Lead Approval [PERSON_NAME] Generate Fund List Lead Approval Create Payments Ta…" at bounding box center [306, 182] width 612 height 276
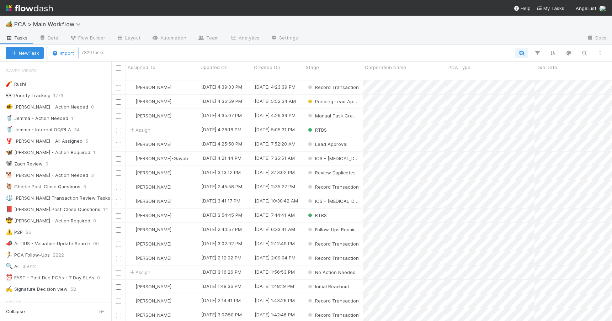
scroll to position [242, 495]
